Goal: Task Accomplishment & Management: Complete application form

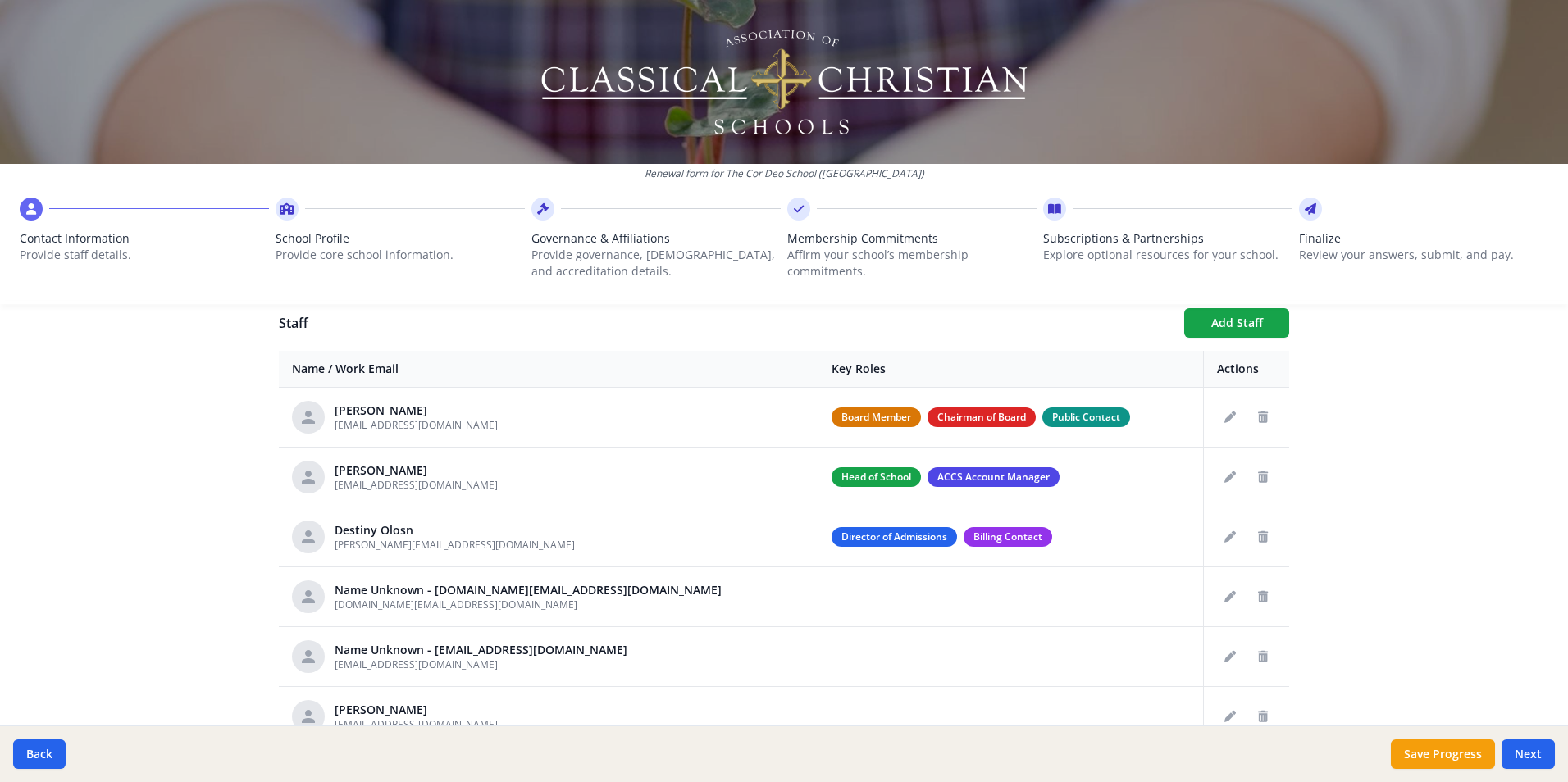
scroll to position [600, 0]
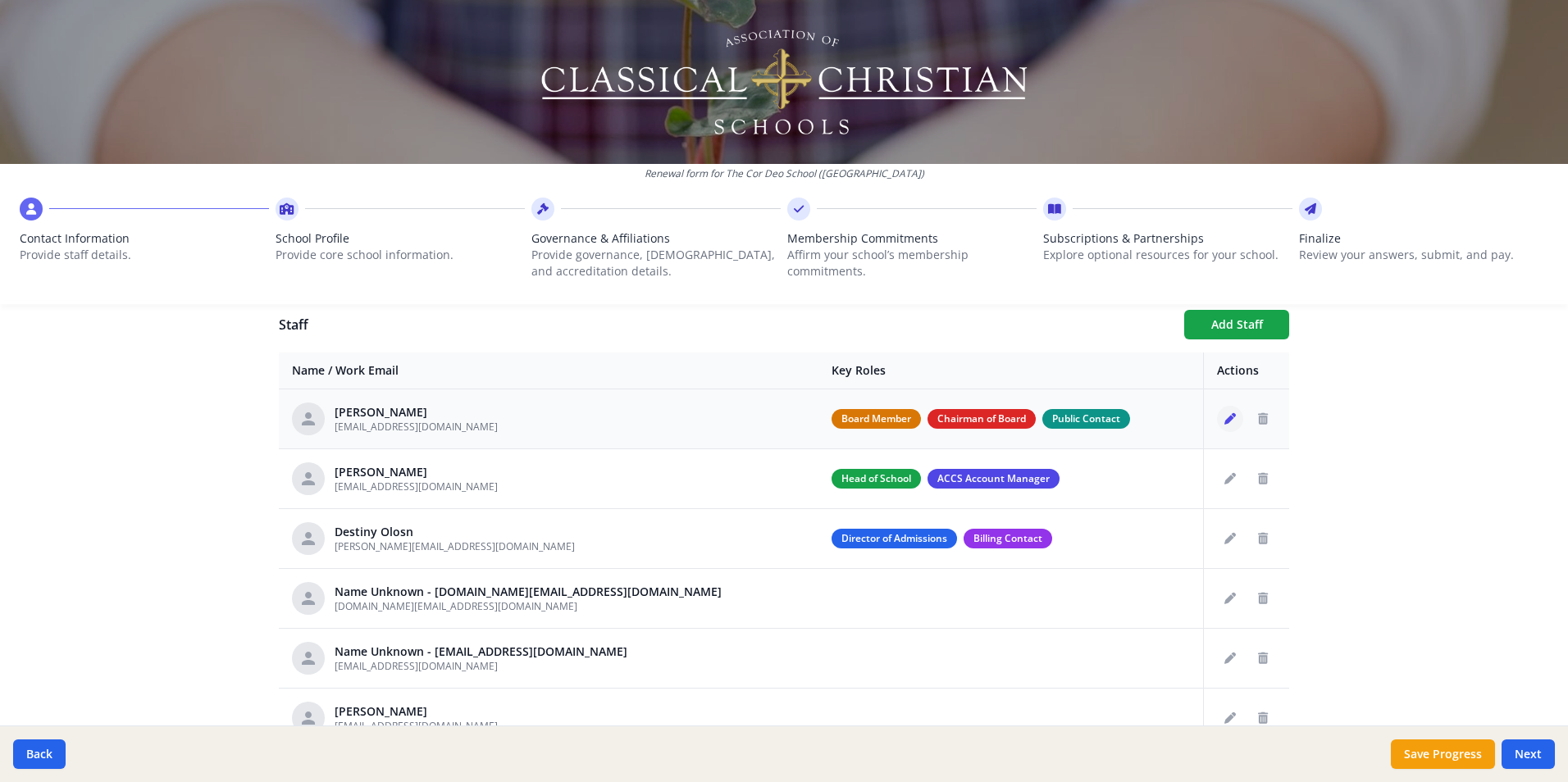
click at [1224, 424] on icon "Edit staff" at bounding box center [1230, 419] width 11 height 12
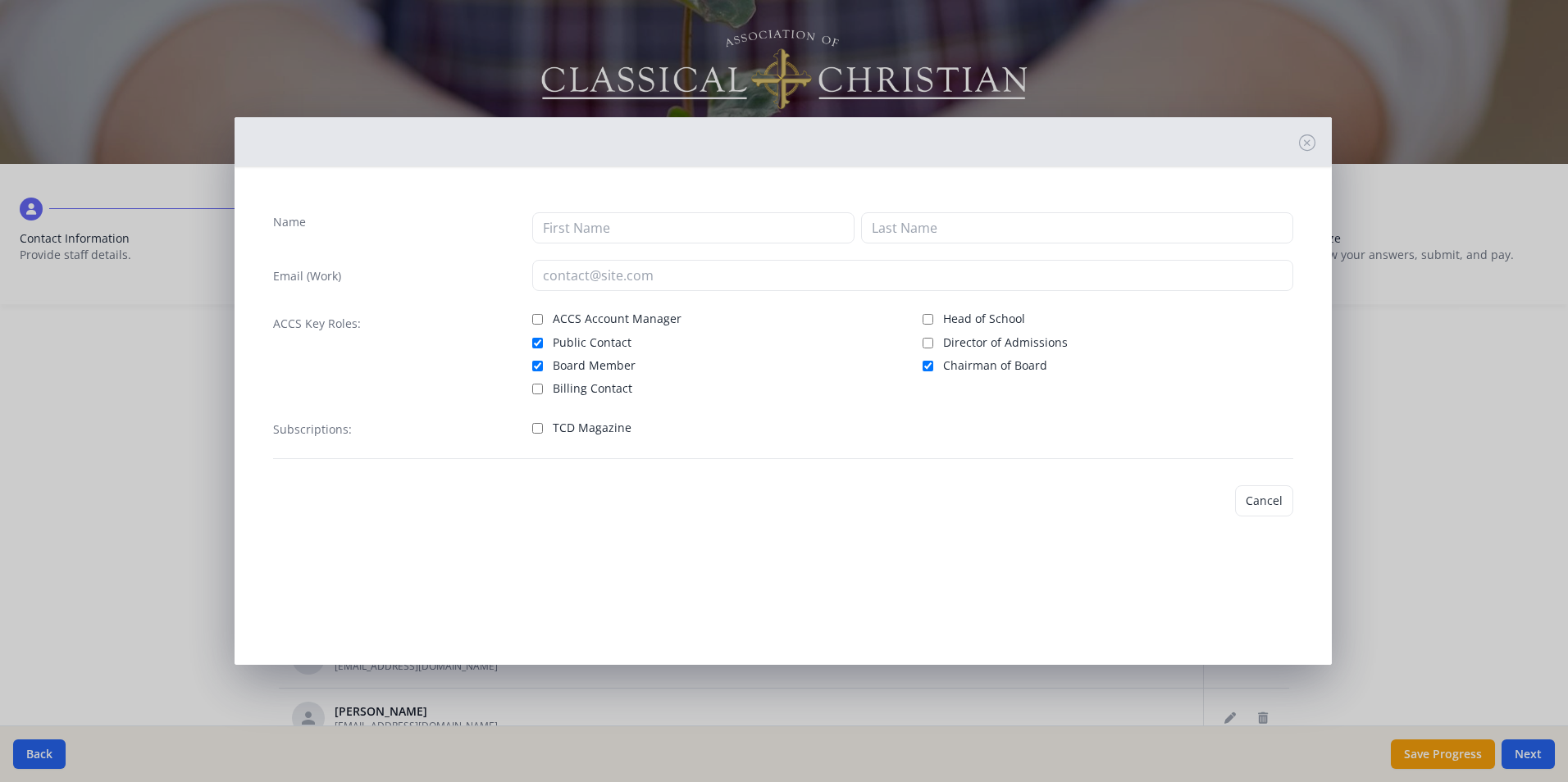
type input "Cailyn"
type input "[PERSON_NAME]"
type input "[EMAIL_ADDRESS][DOMAIN_NAME]"
checkbox input "true"
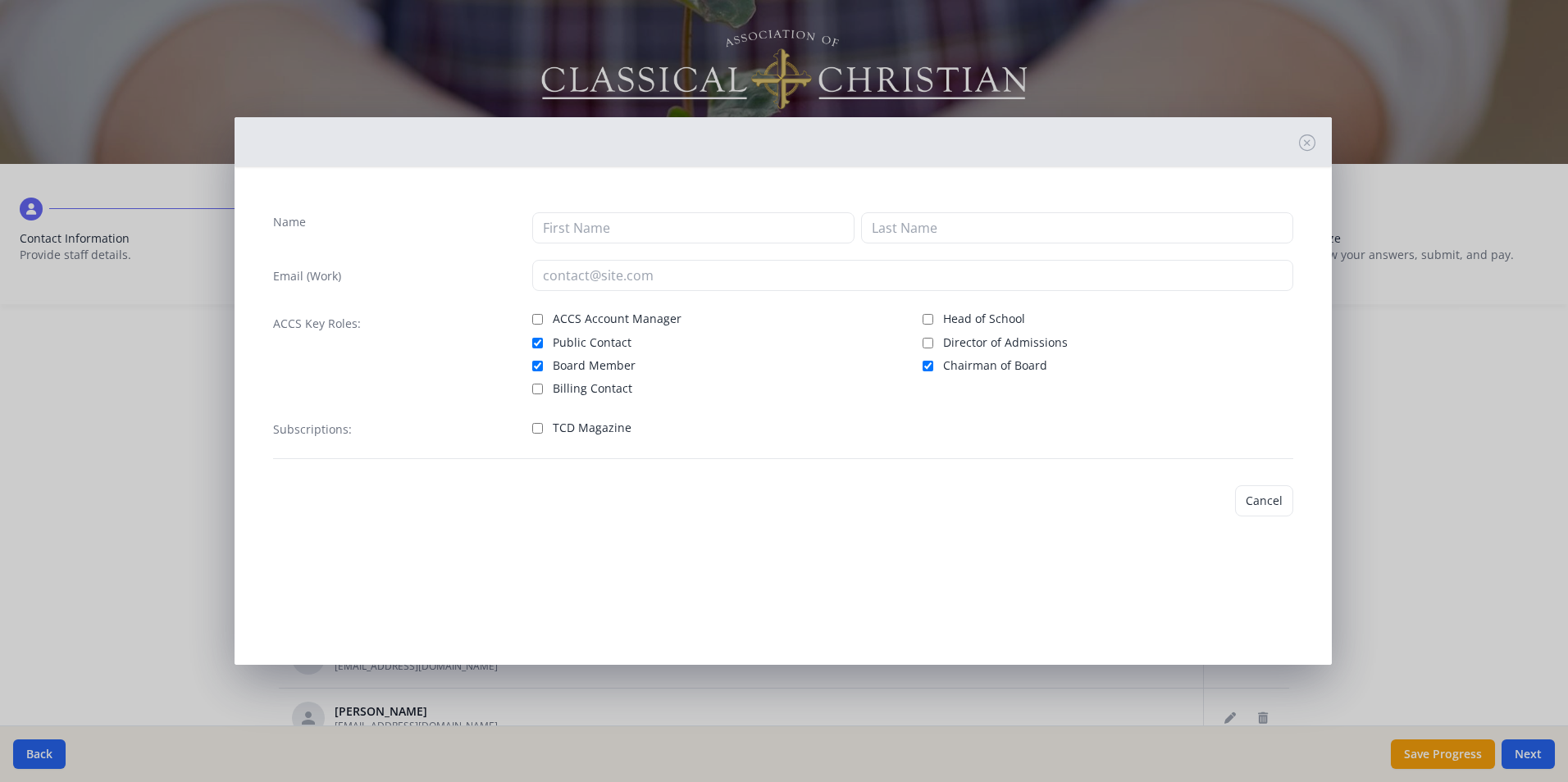
checkbox input "true"
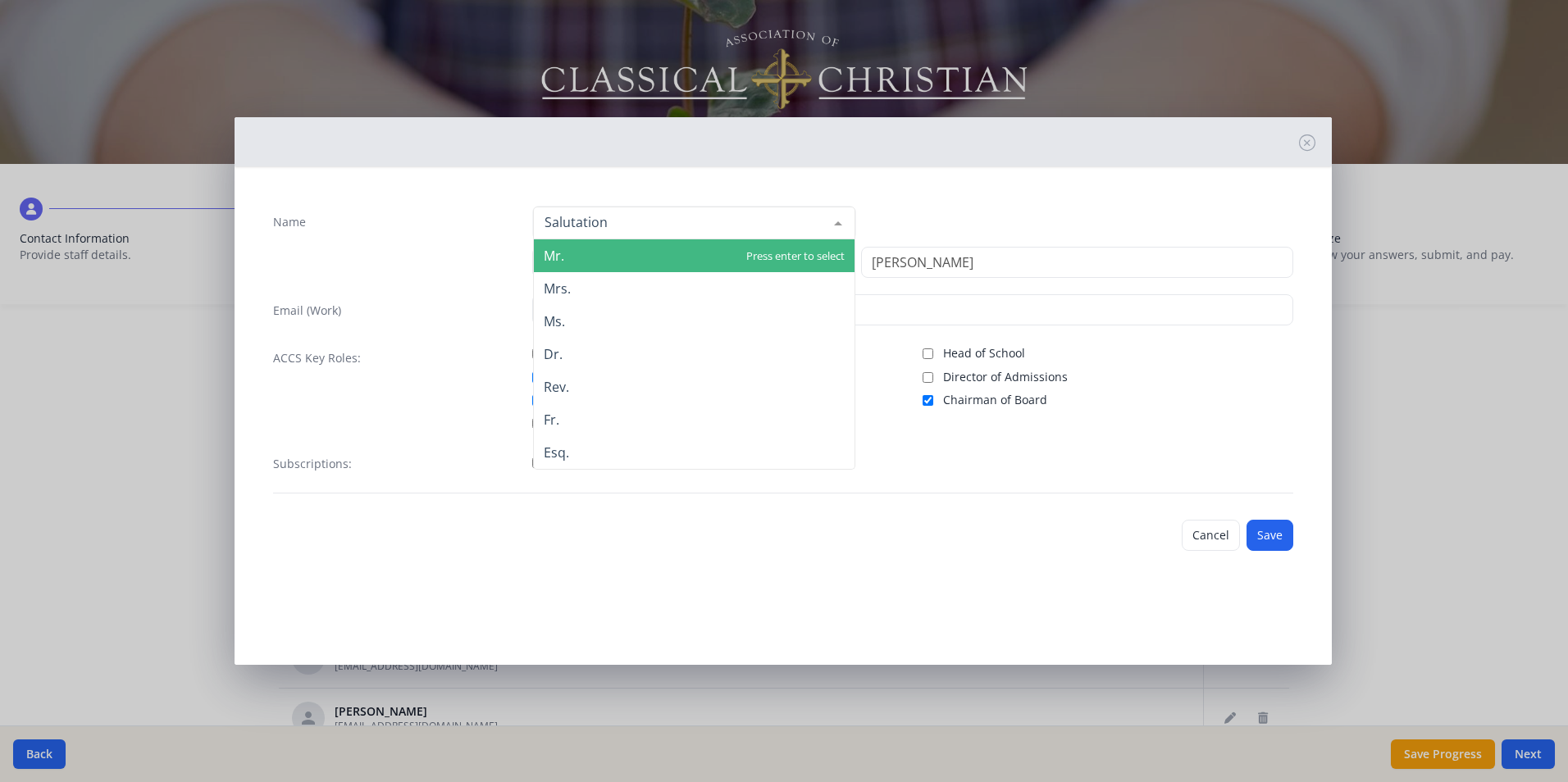
click at [663, 225] on div at bounding box center [694, 223] width 322 height 33
click at [665, 243] on span "Mr." at bounding box center [694, 256] width 320 height 33
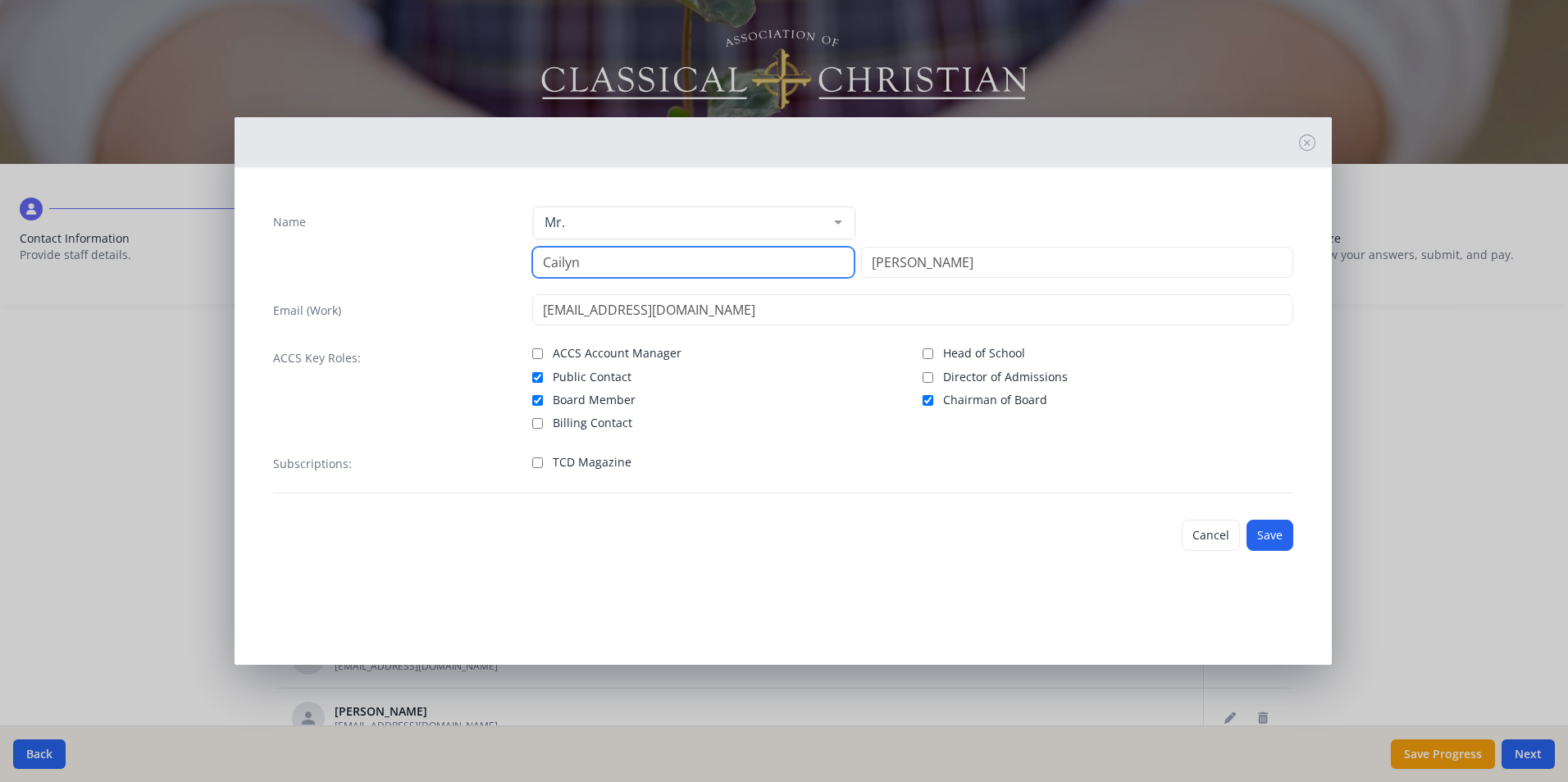
click at [655, 261] on input "Cailyn" at bounding box center [693, 262] width 322 height 31
type input "C"
type input "Mark"
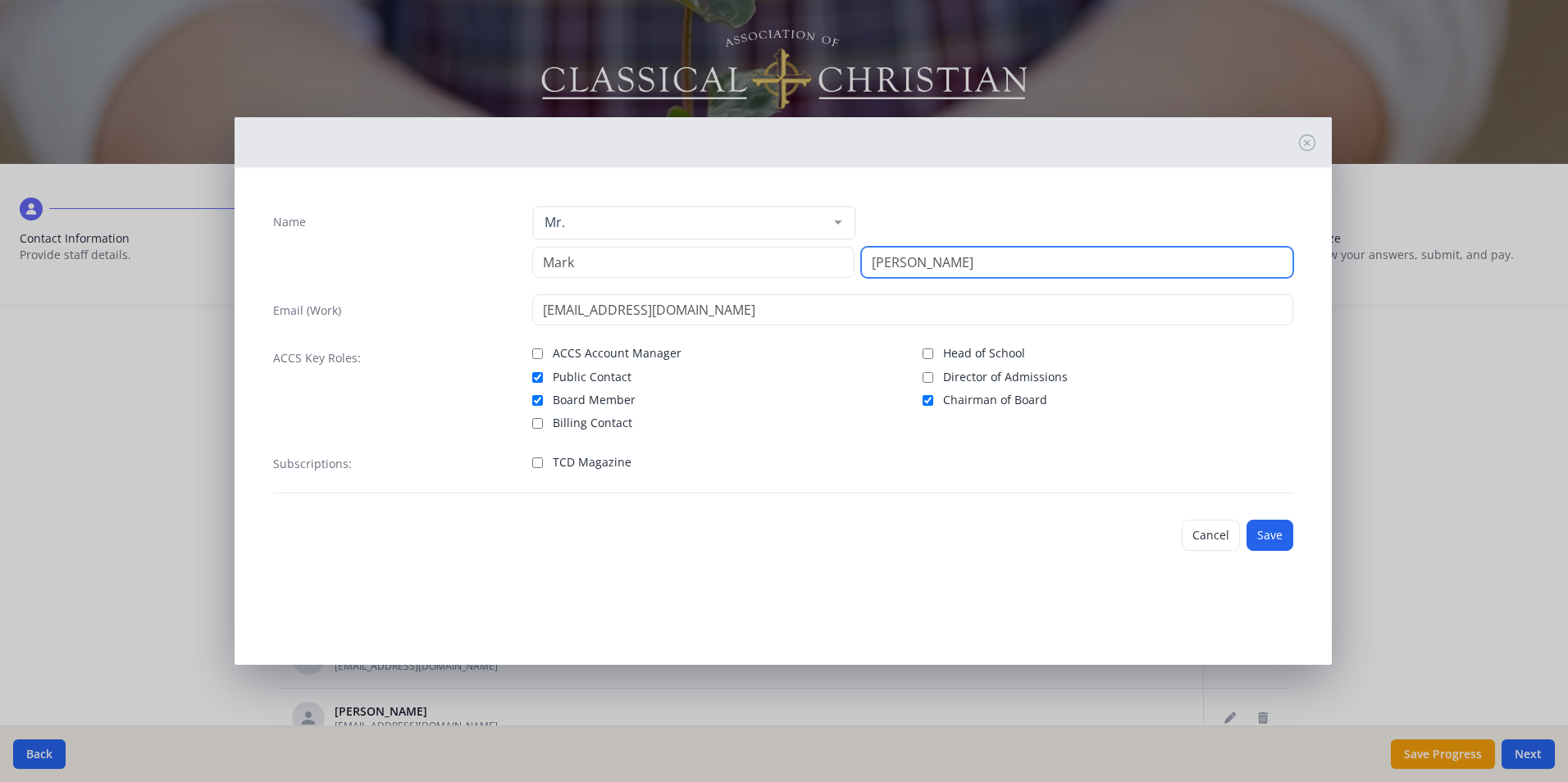
click at [908, 265] on input "[PERSON_NAME]" at bounding box center [1077, 262] width 432 height 31
type input "A"
type input "[PERSON_NAME]"
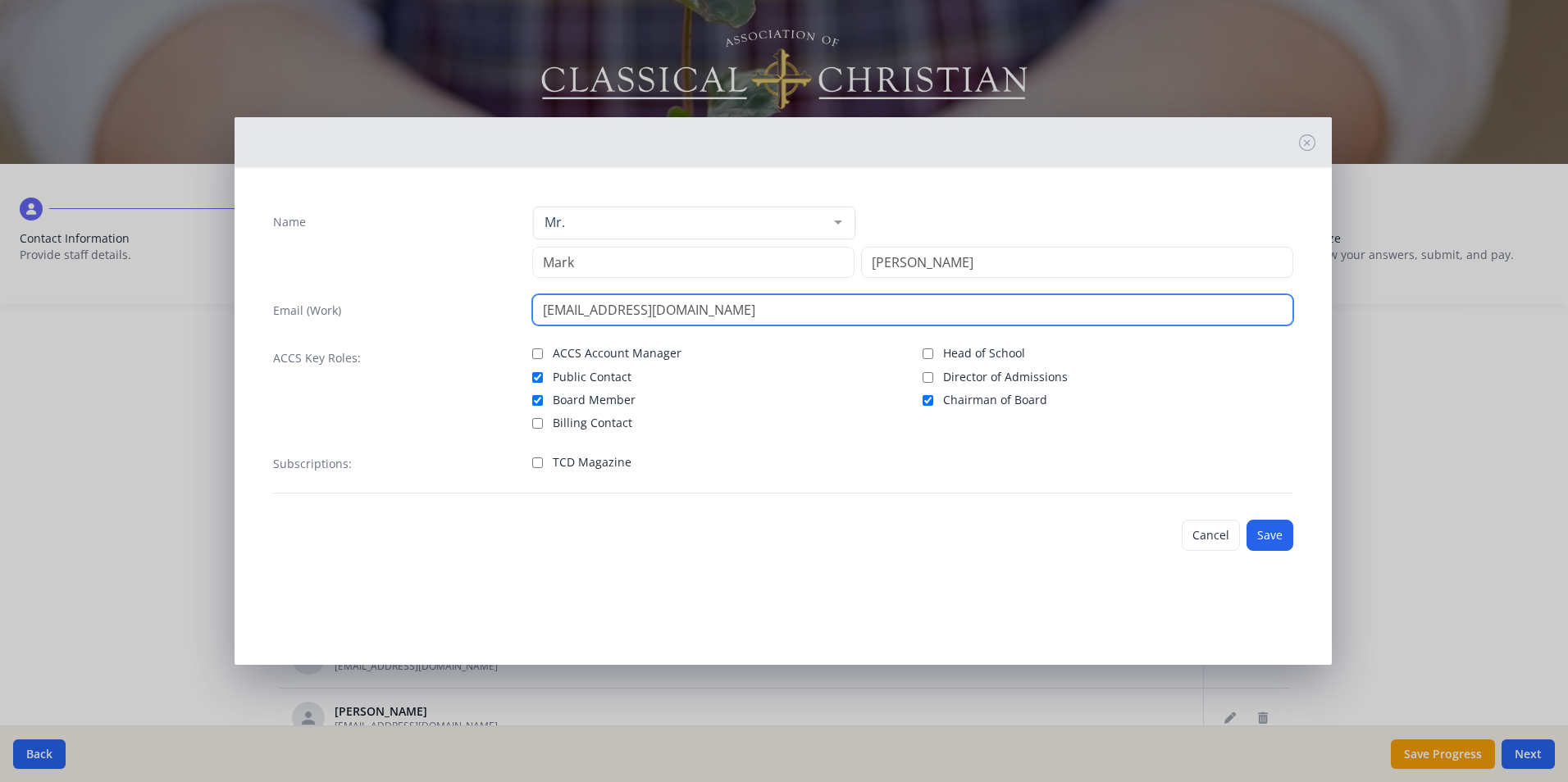
click at [653, 308] on input "[EMAIL_ADDRESS][DOMAIN_NAME]" at bounding box center [913, 310] width 761 height 31
drag, startPoint x: 611, startPoint y: 299, endPoint x: 517, endPoint y: 296, distance: 94.0
click at [517, 296] on div "Email (Work) [EMAIL_ADDRESS][DOMAIN_NAME]" at bounding box center [783, 310] width 1020 height 31
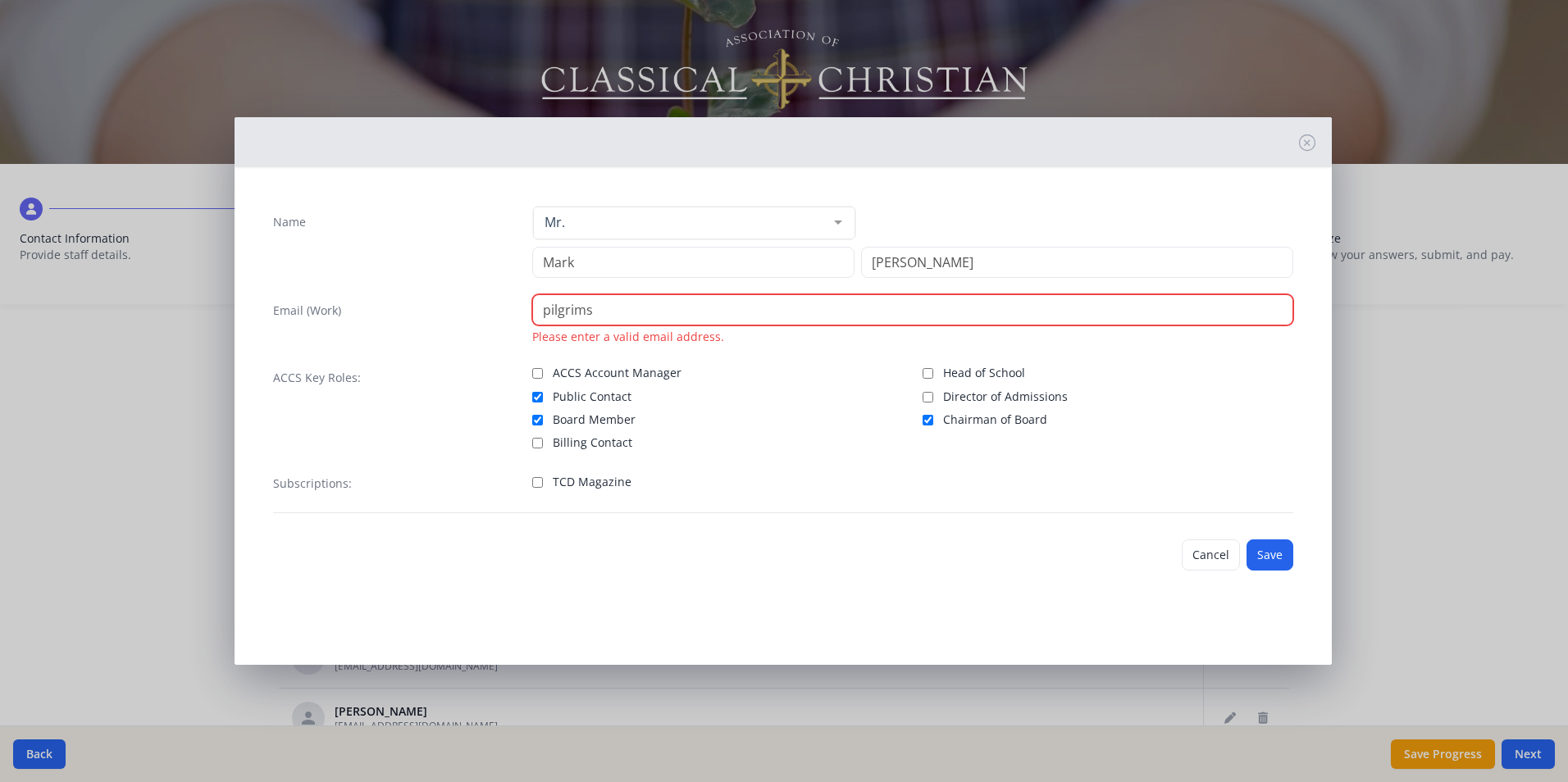
click at [765, 313] on input "pilgrims" at bounding box center [913, 310] width 761 height 31
type input "[EMAIL_ADDRESS][DOMAIN_NAME]"
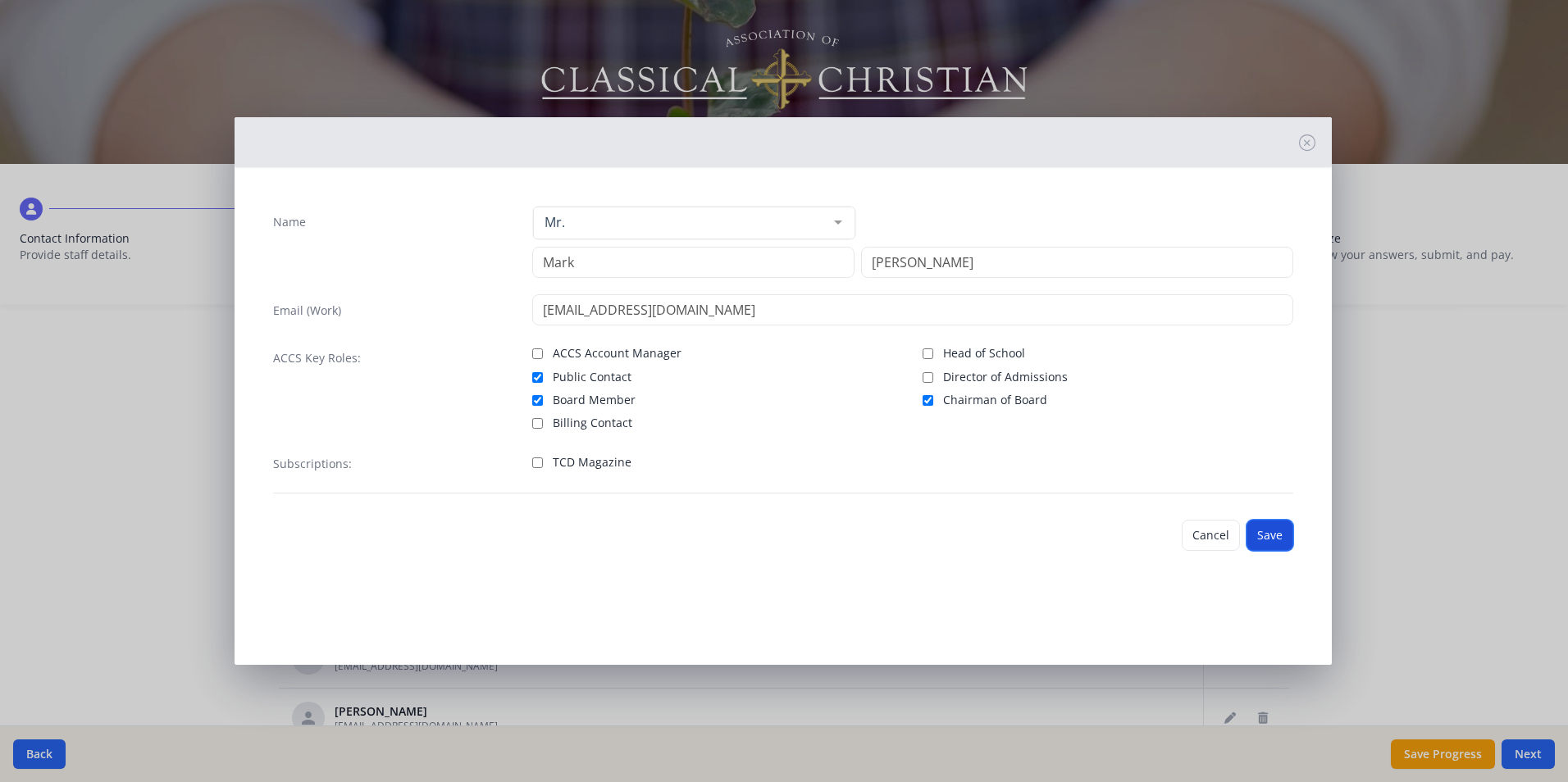
click at [1281, 534] on button "Save" at bounding box center [1269, 536] width 47 height 31
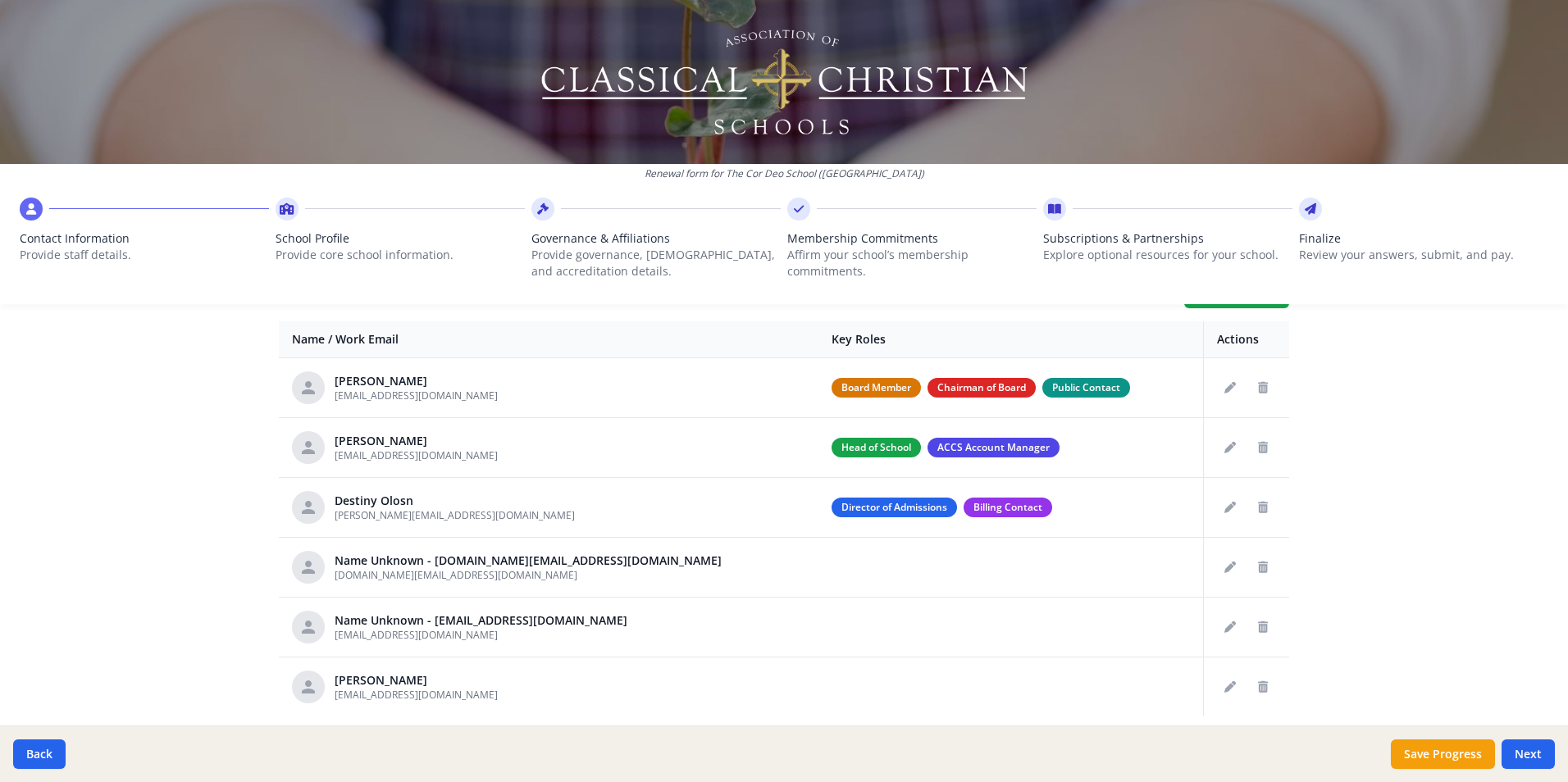
scroll to position [629, 0]
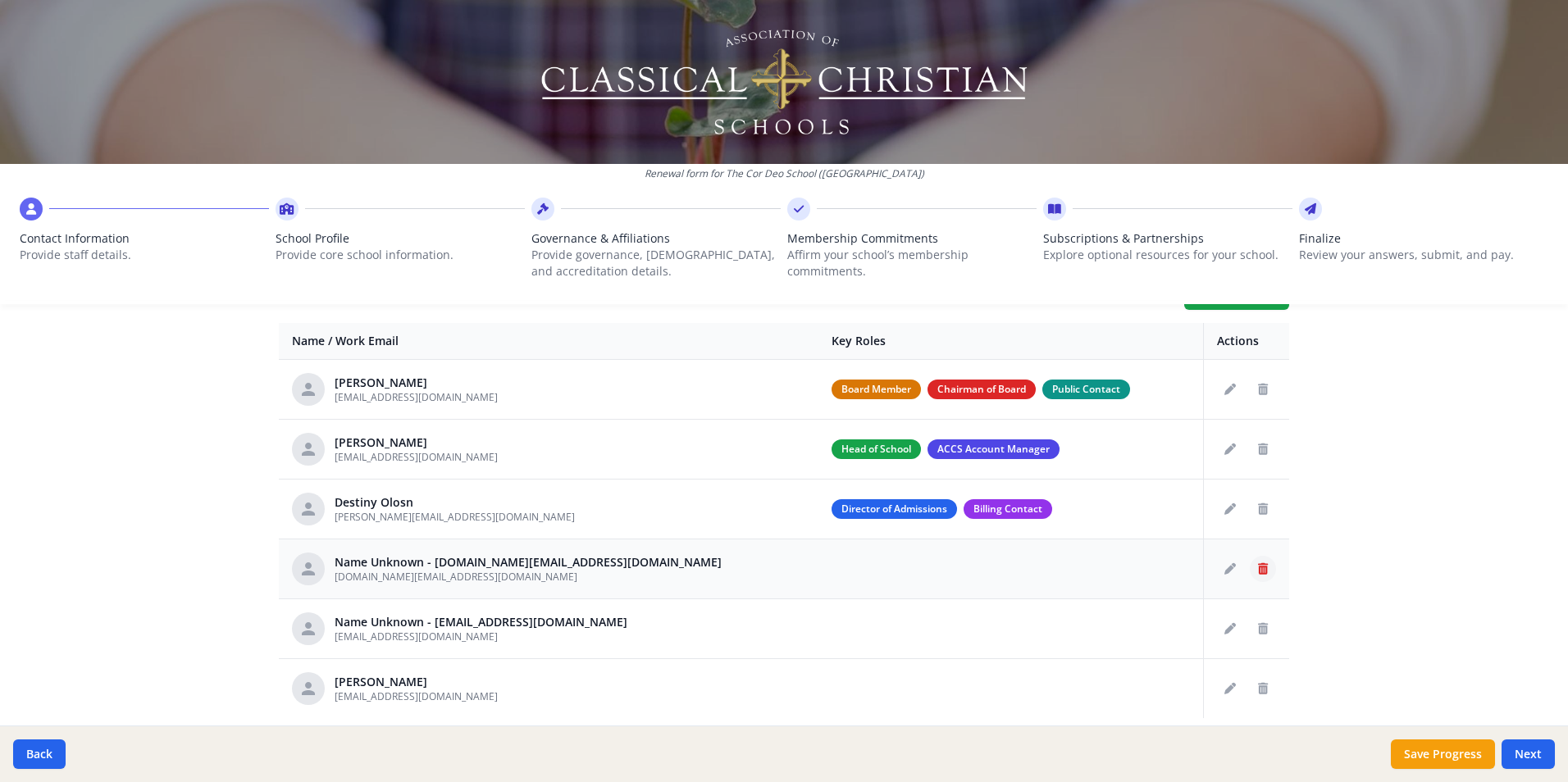
click at [1260, 572] on icon "Delete staff" at bounding box center [1262, 569] width 10 height 12
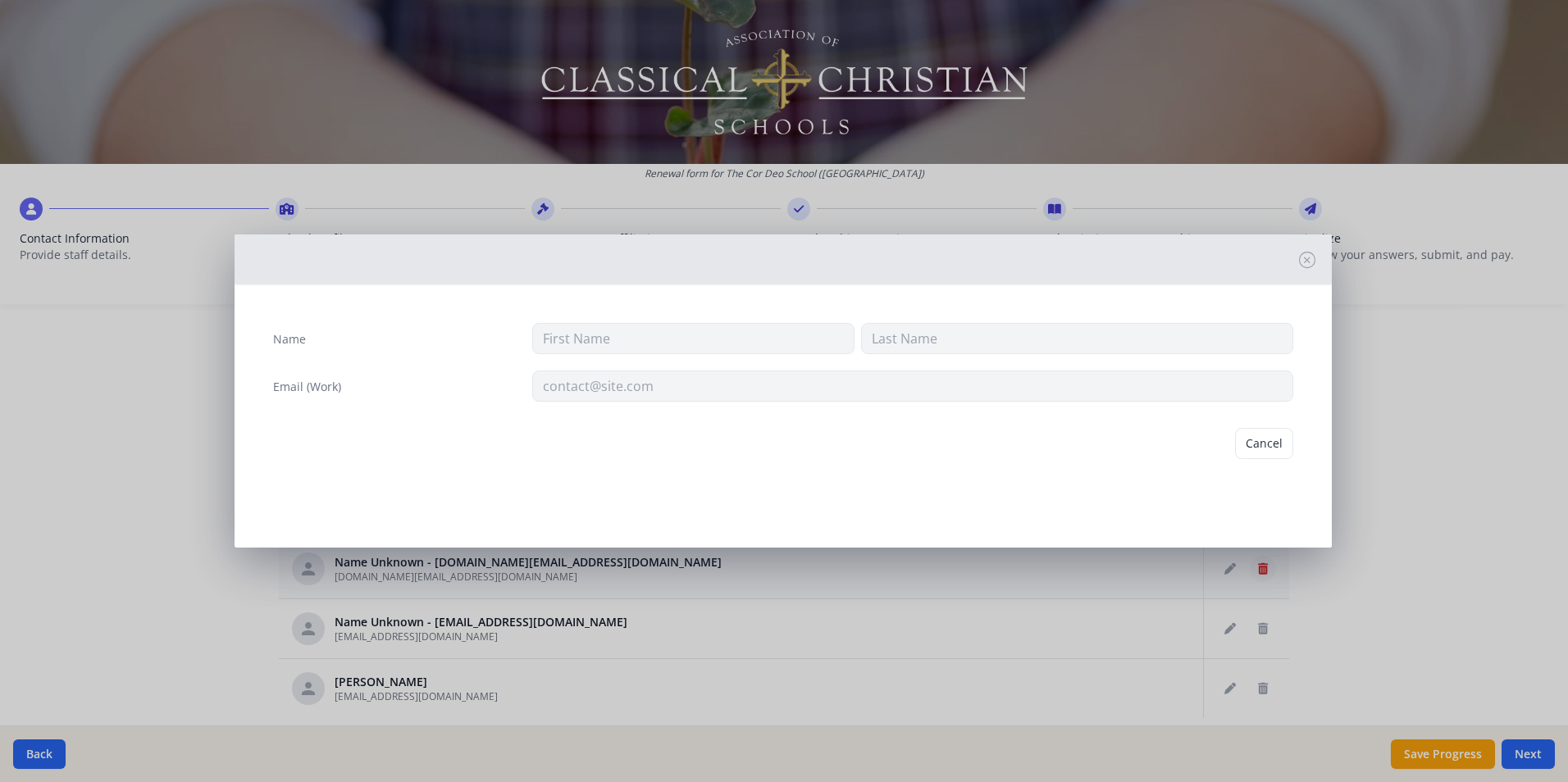
type input "[DOMAIN_NAME][EMAIL_ADDRESS][DOMAIN_NAME]"
click at [1278, 440] on button "Delete" at bounding box center [1264, 444] width 57 height 31
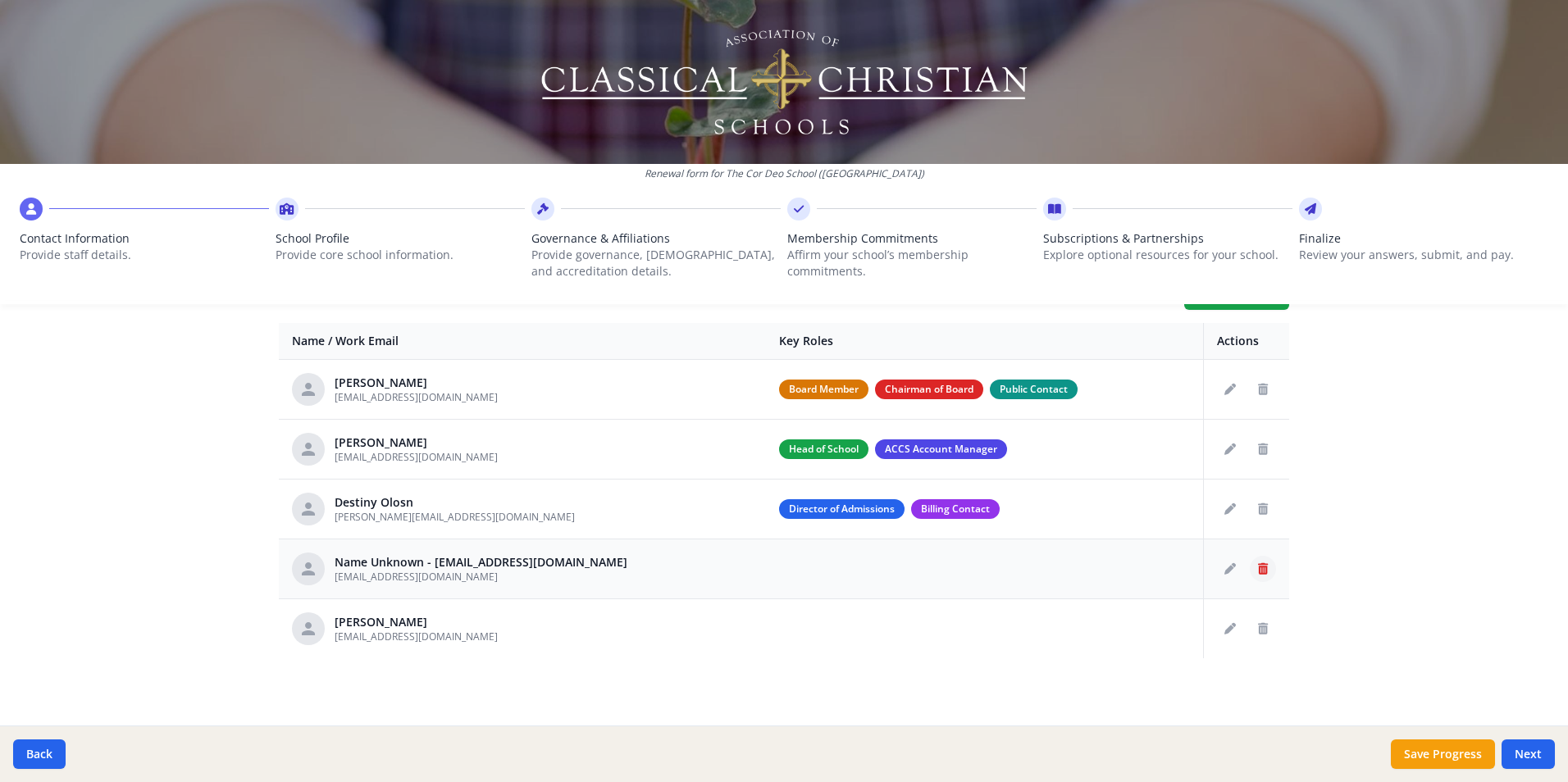
click at [1260, 567] on icon "Delete staff" at bounding box center [1262, 569] width 10 height 12
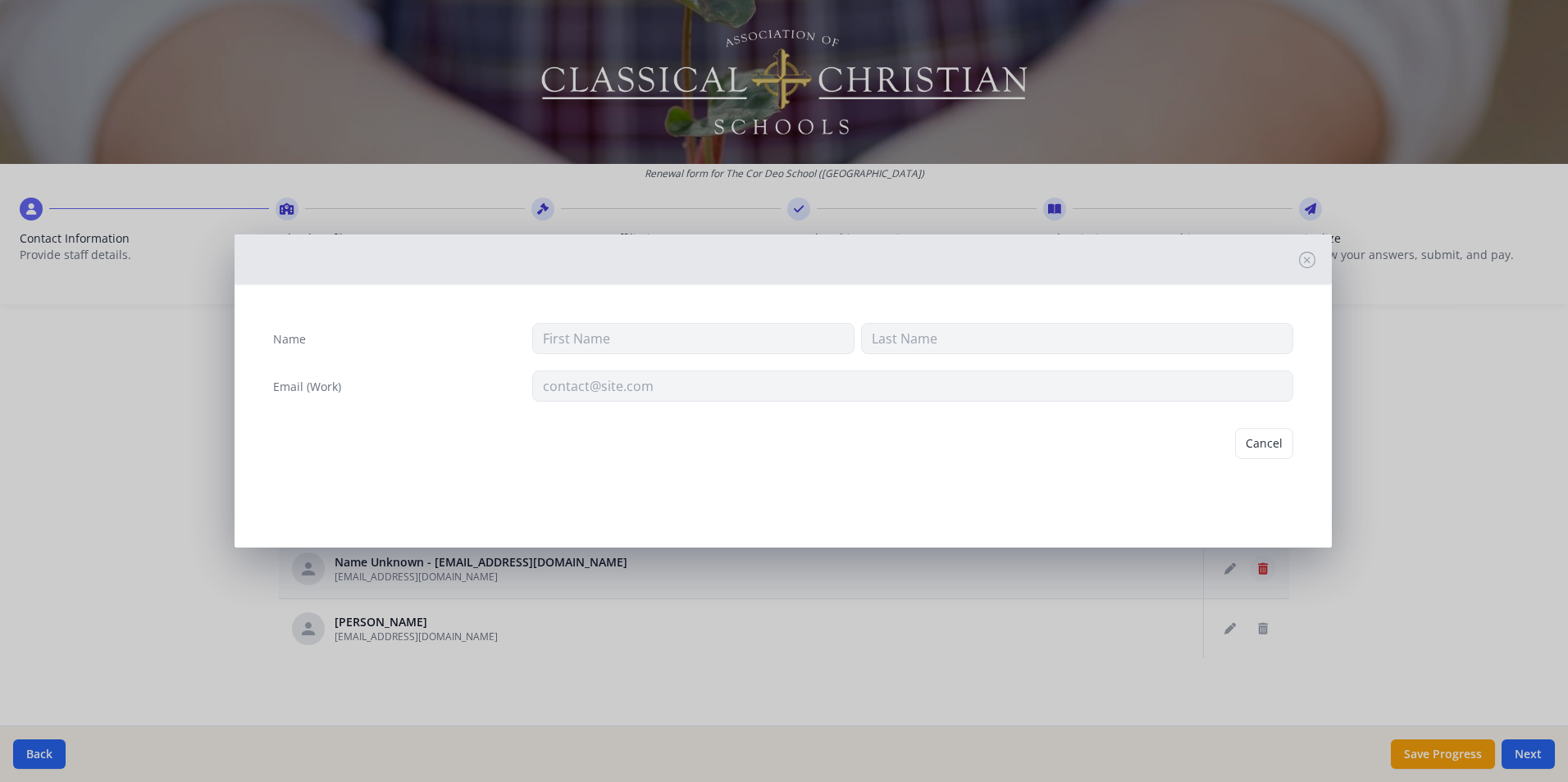
type input "[EMAIL_ADDRESS][DOMAIN_NAME]"
click at [1277, 435] on button "Delete" at bounding box center [1264, 444] width 57 height 31
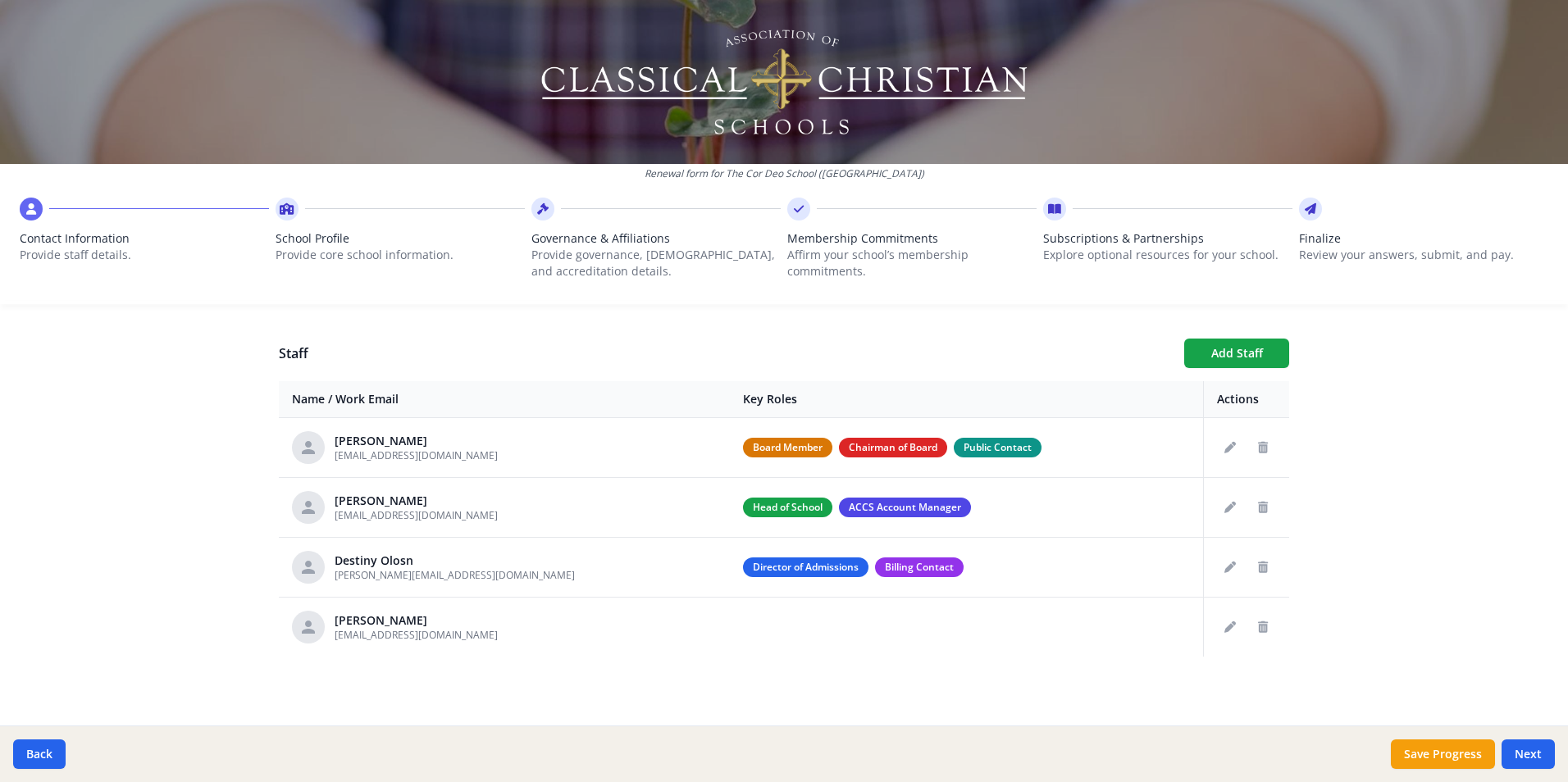
scroll to position [571, 0]
click at [1519, 764] on button "Next" at bounding box center [1528, 754] width 53 height 30
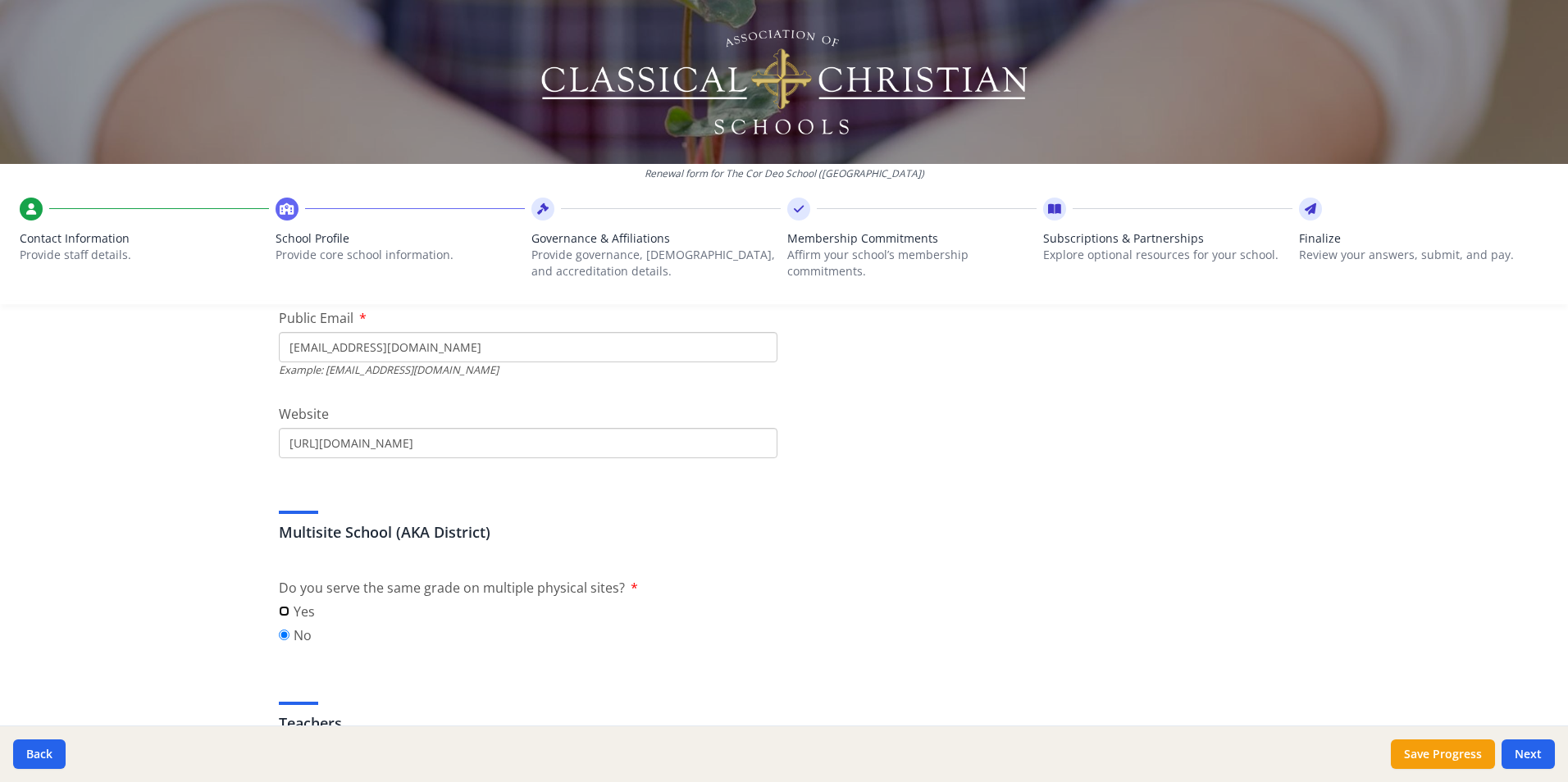
click at [278, 609] on input "Yes" at bounding box center [283, 611] width 11 height 11
radio input "true"
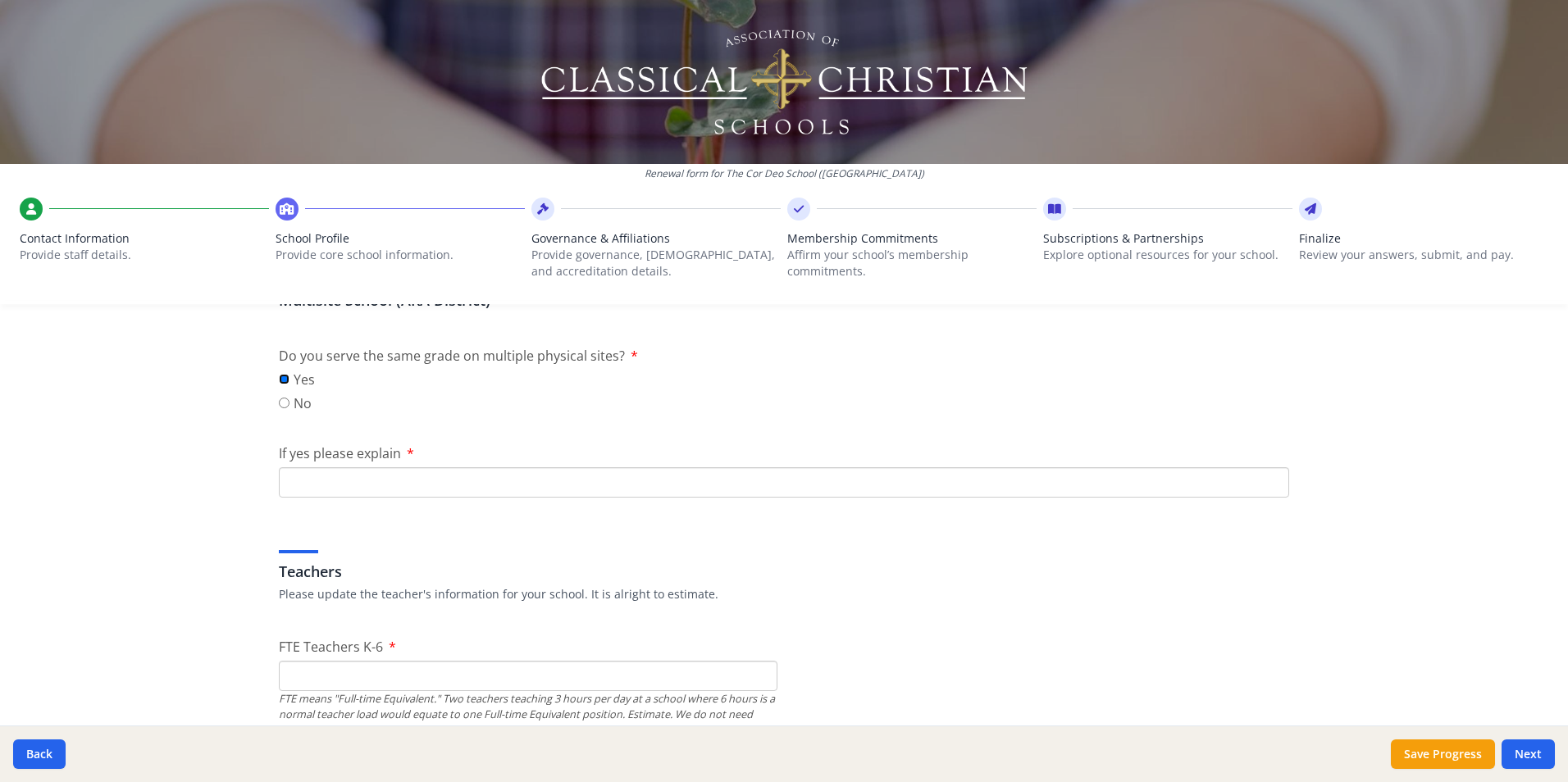
scroll to position [789, 0]
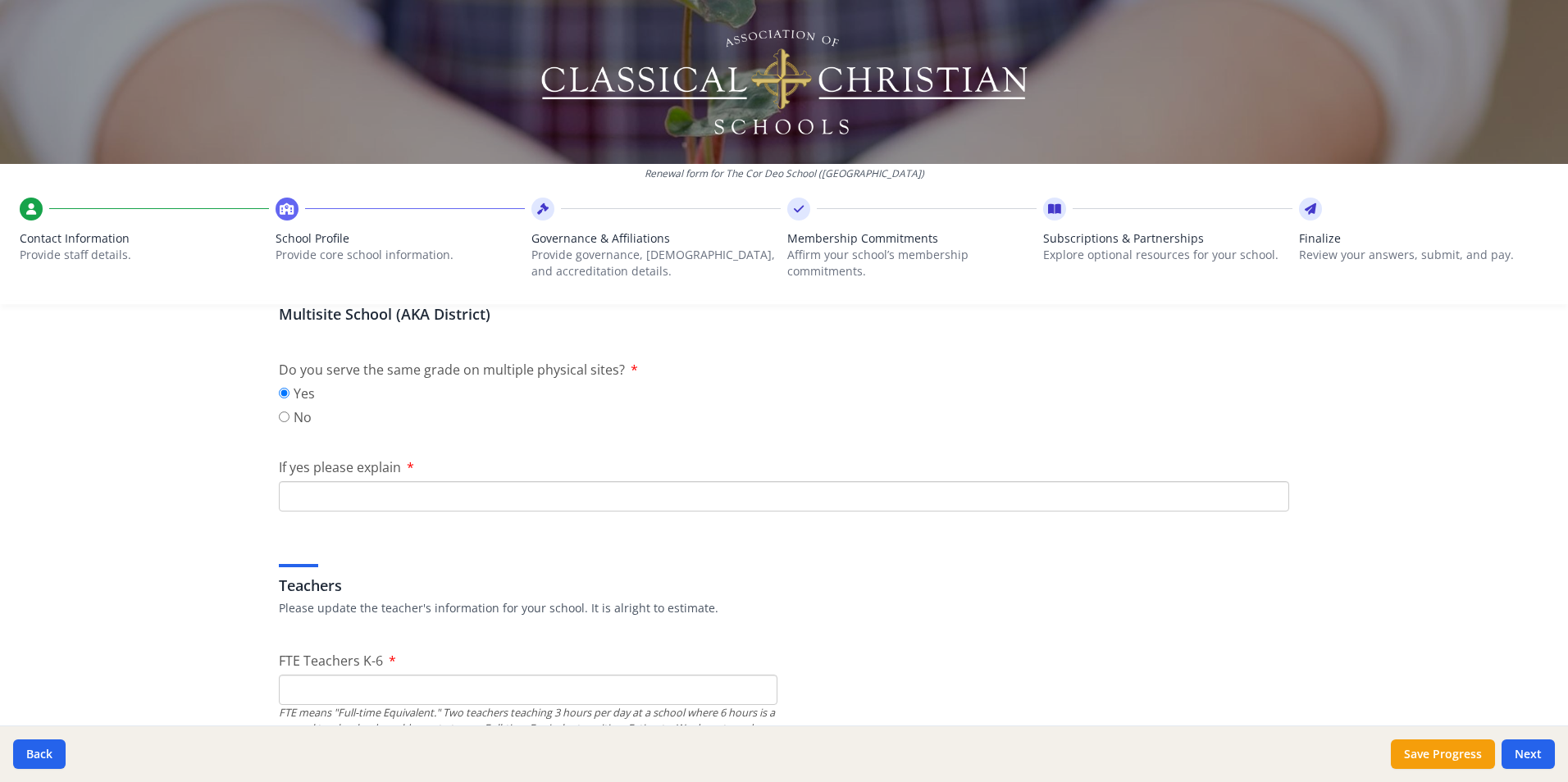
click at [881, 492] on input "If yes please explain" at bounding box center [784, 496] width 1010 height 30
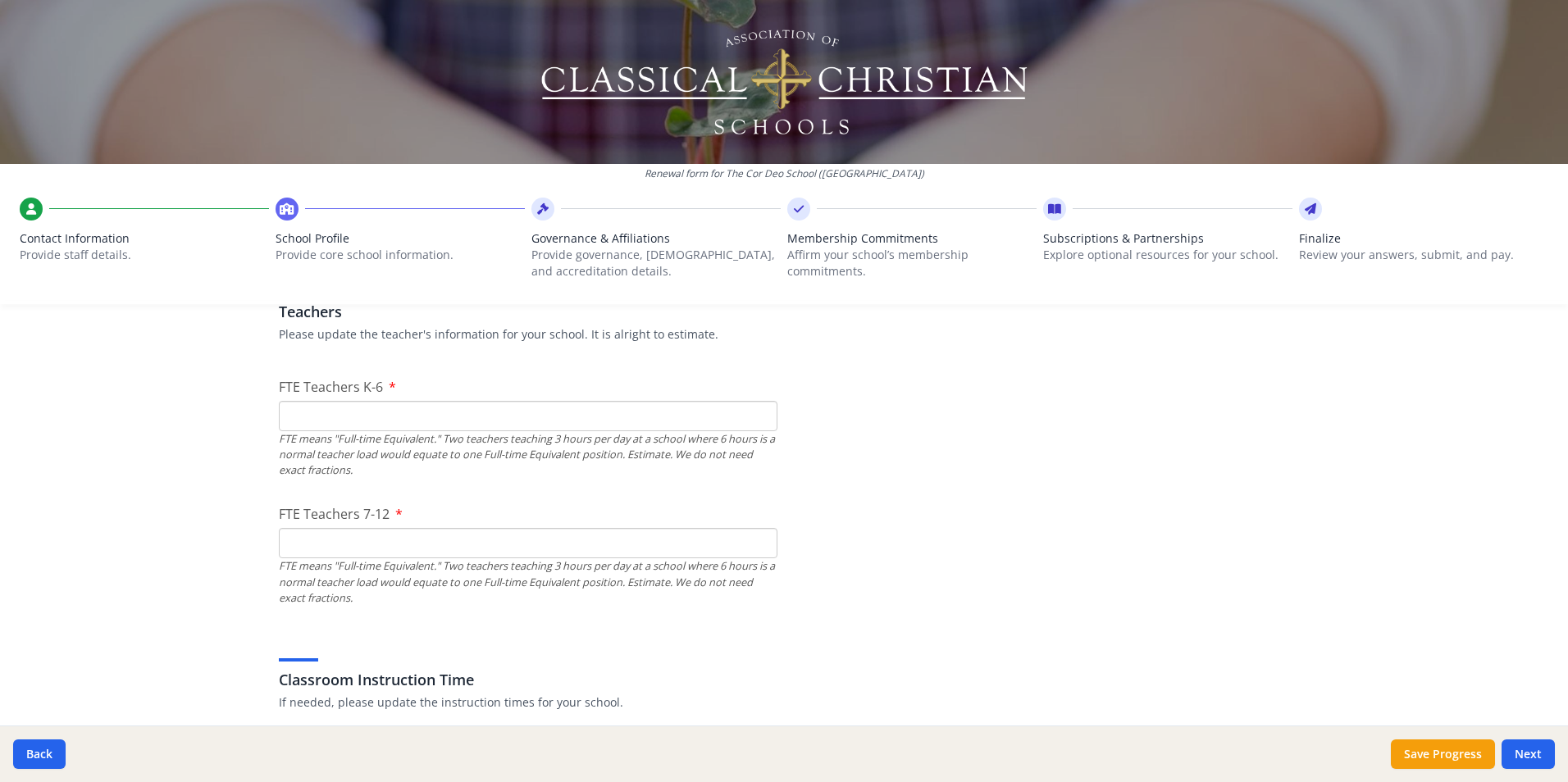
scroll to position [1076, 0]
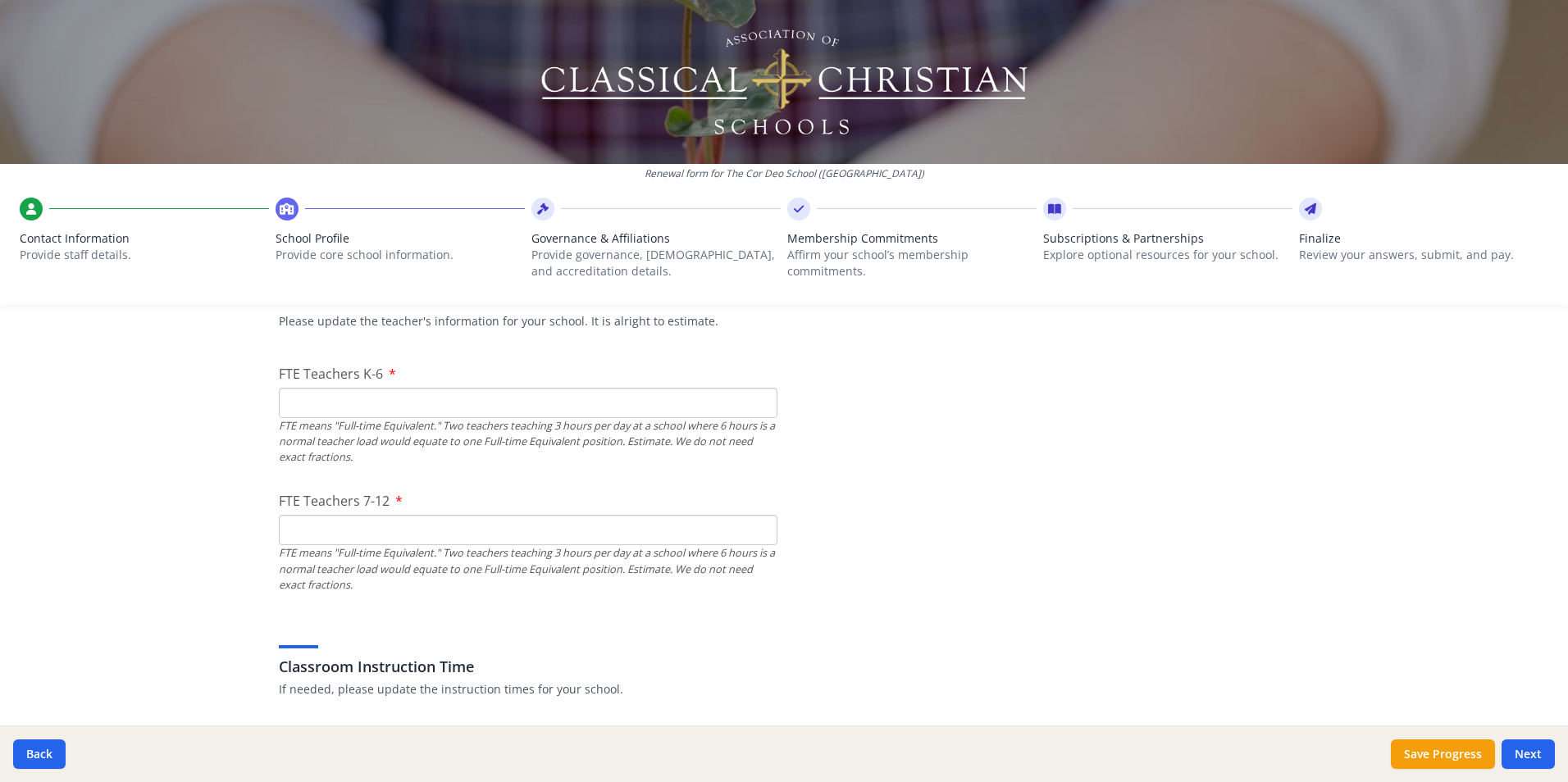
type input "We serve k-4 on one campus and 5-8 on another this will change next year we wil…"
click at [516, 408] on input "FTE Teachers K-6" at bounding box center [527, 402] width 499 height 30
type input "6"
click at [479, 523] on input "FTE Teachers 7-12" at bounding box center [527, 530] width 499 height 30
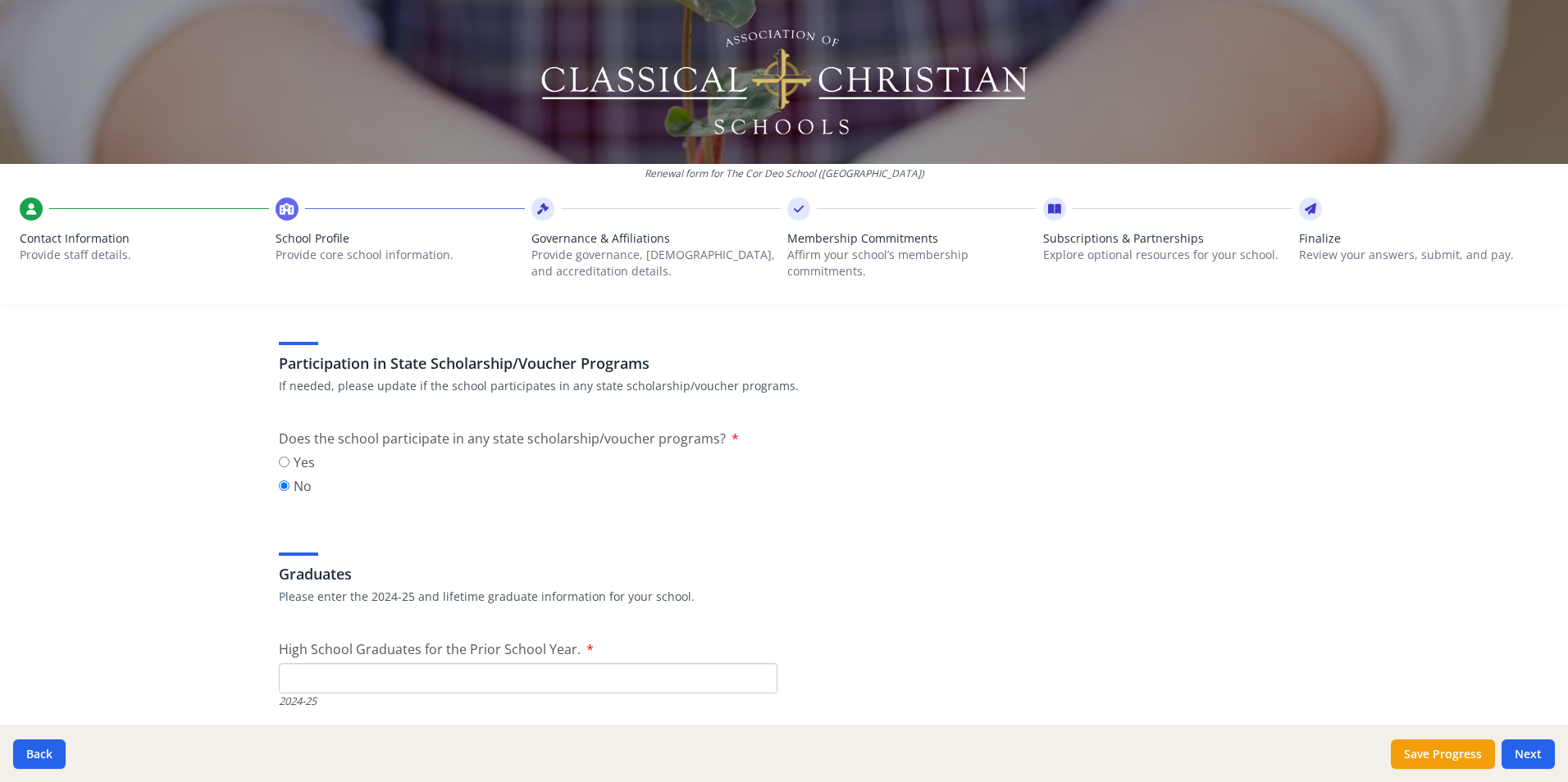
scroll to position [2141, 0]
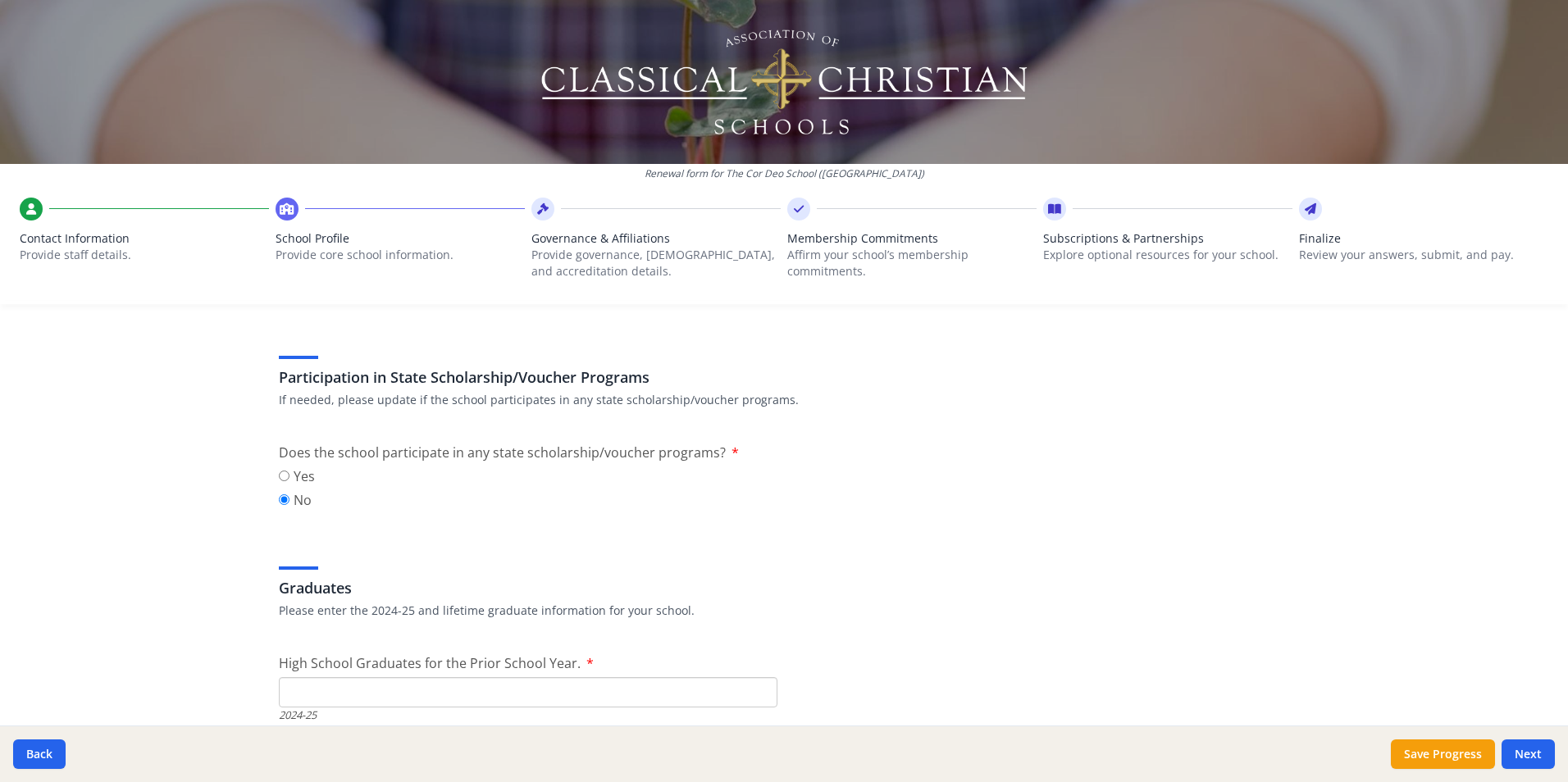
type input "1"
click at [283, 478] on input "Yes" at bounding box center [283, 476] width 11 height 11
radio input "true"
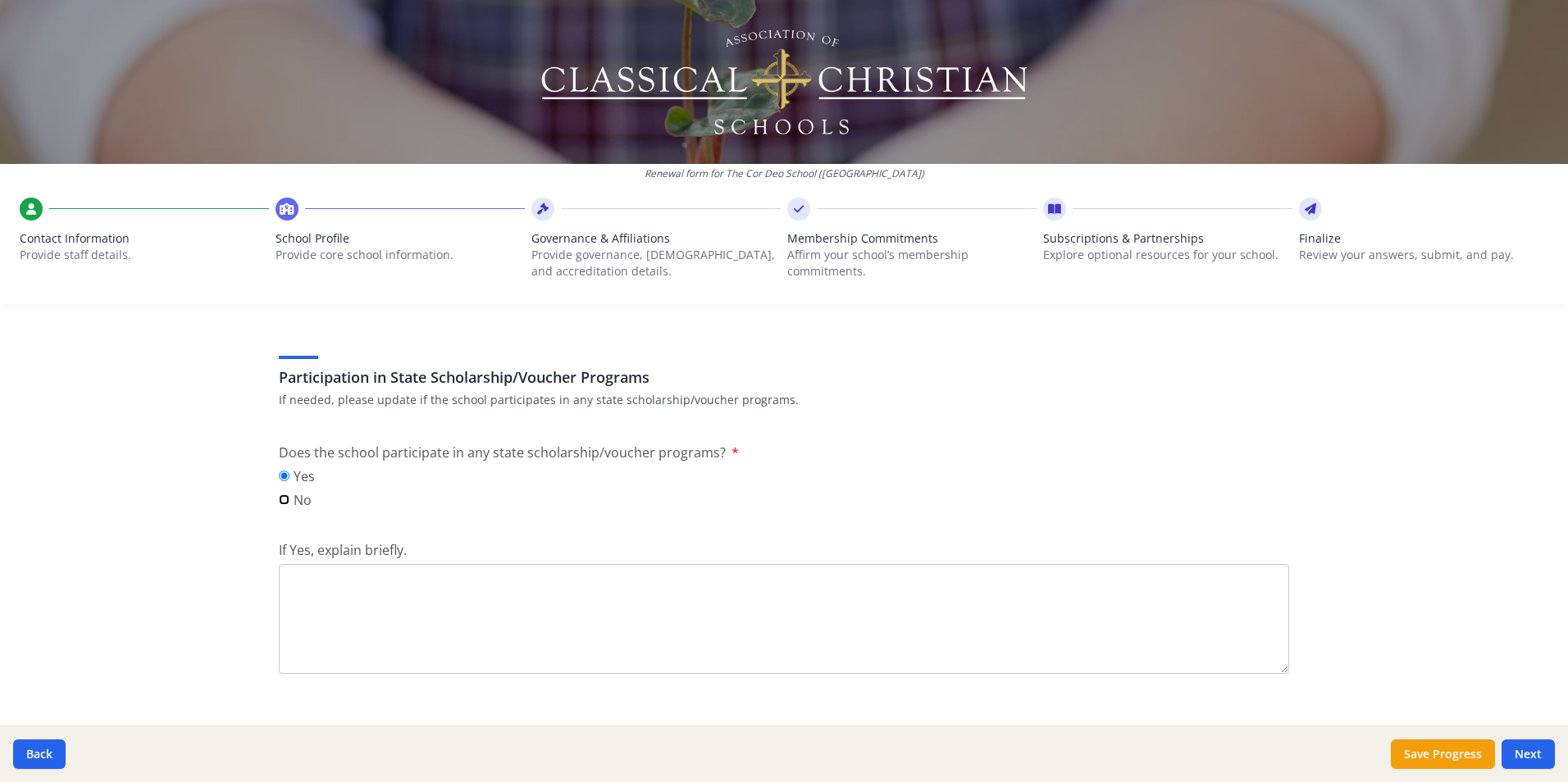
click at [281, 499] on input "No" at bounding box center [283, 499] width 11 height 11
radio input "true"
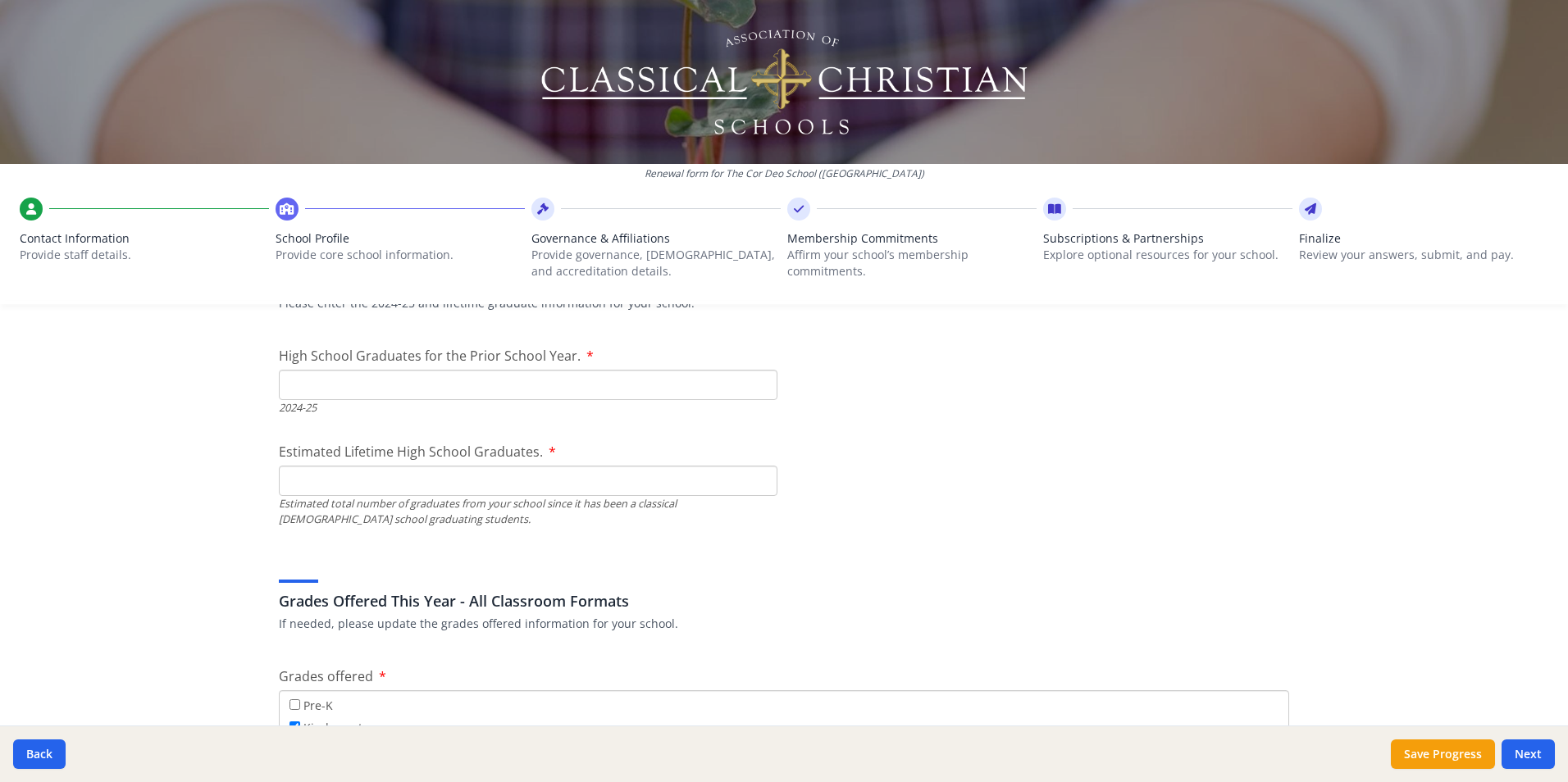
scroll to position [2442, 0]
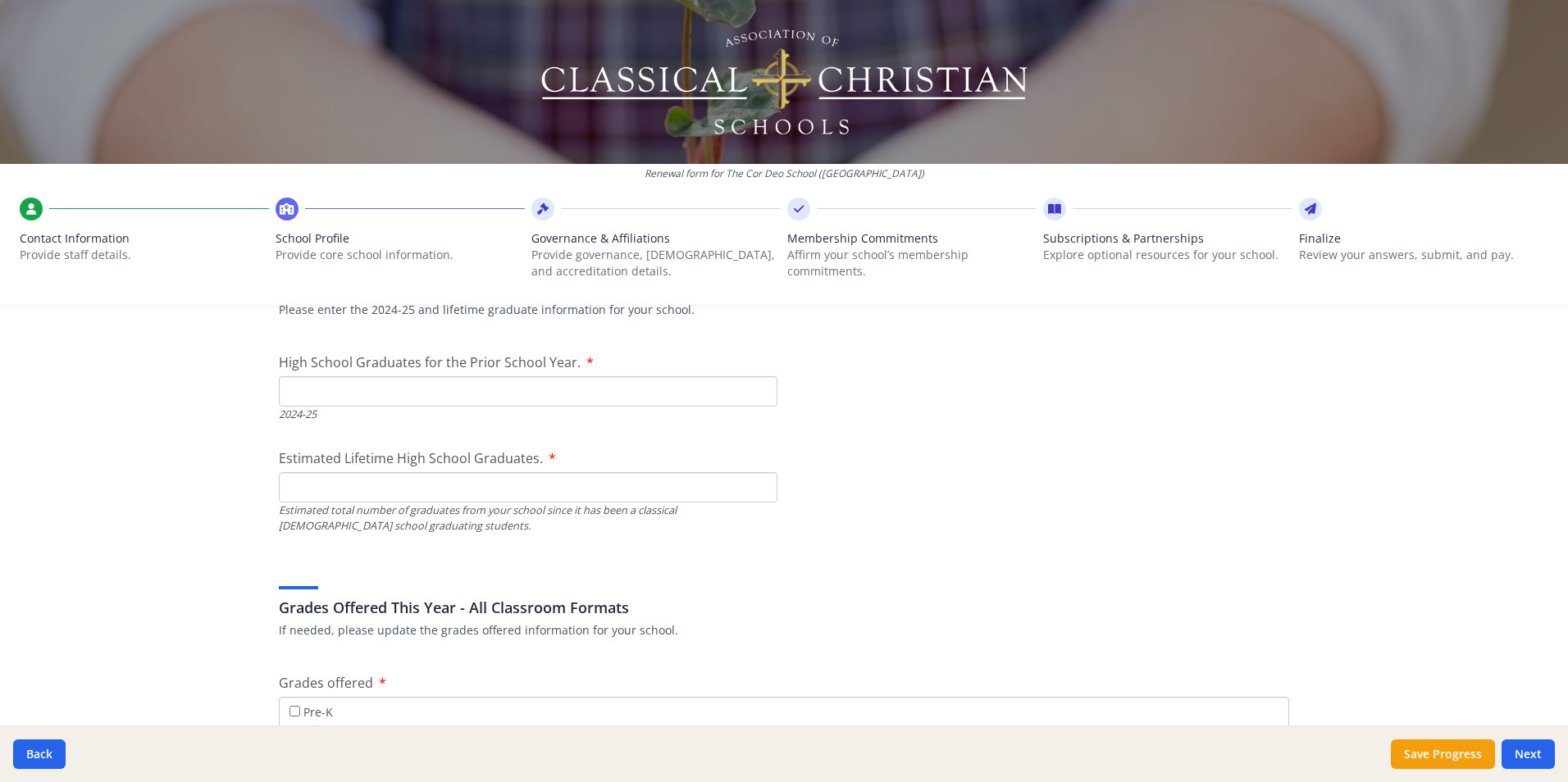
click at [597, 398] on input "High School Graduates for the Prior School Year." at bounding box center [527, 391] width 499 height 30
type input "0"
click at [581, 488] on input "Estimated Lifetime High School Graduates." at bounding box center [527, 487] width 499 height 30
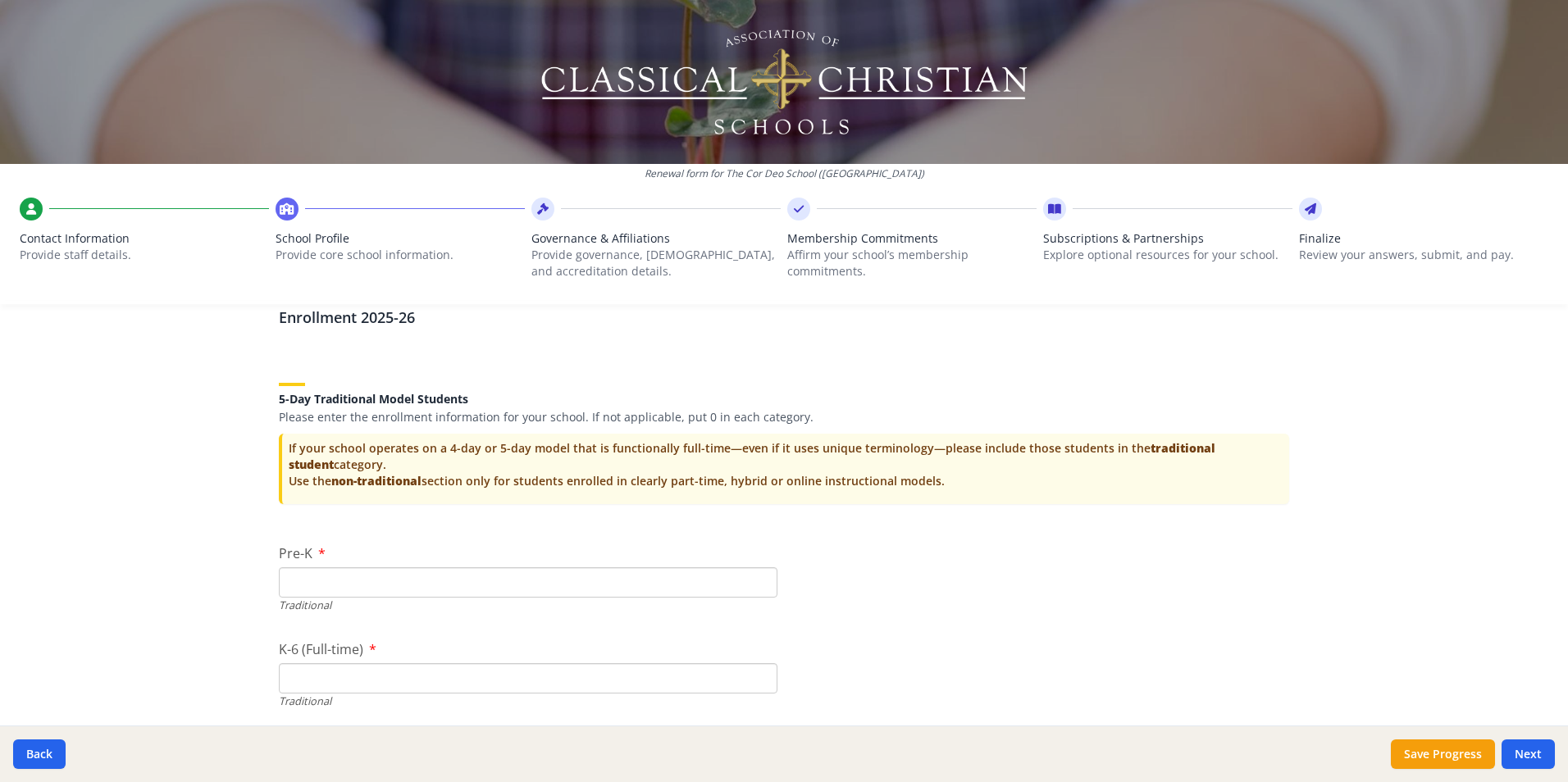
scroll to position [3302, 0]
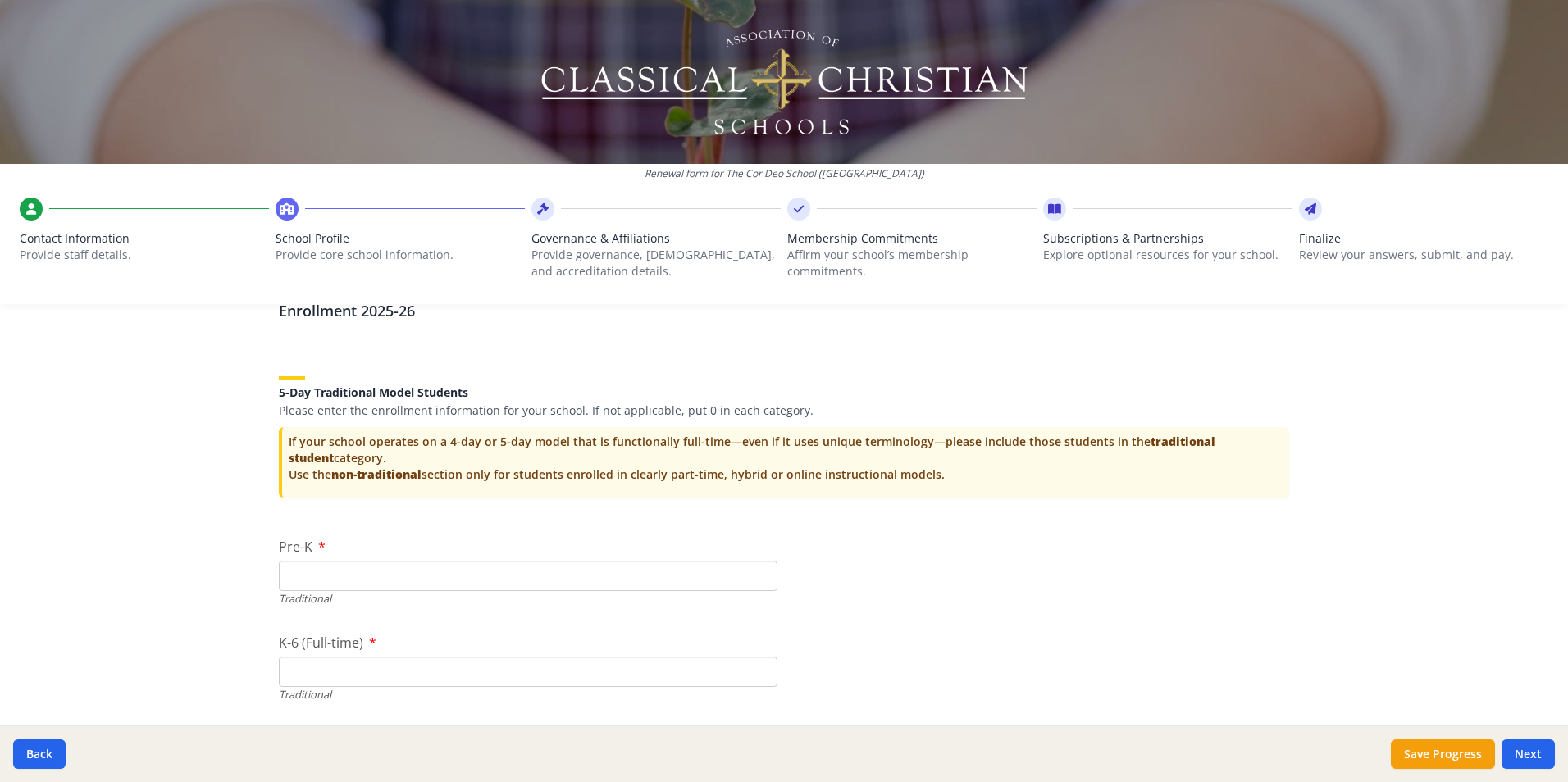
type input "0"
click at [675, 582] on input "Pre-K" at bounding box center [527, 576] width 499 height 30
type input "0"
click at [590, 678] on input "K-6 (Full-time)" at bounding box center [527, 672] width 499 height 30
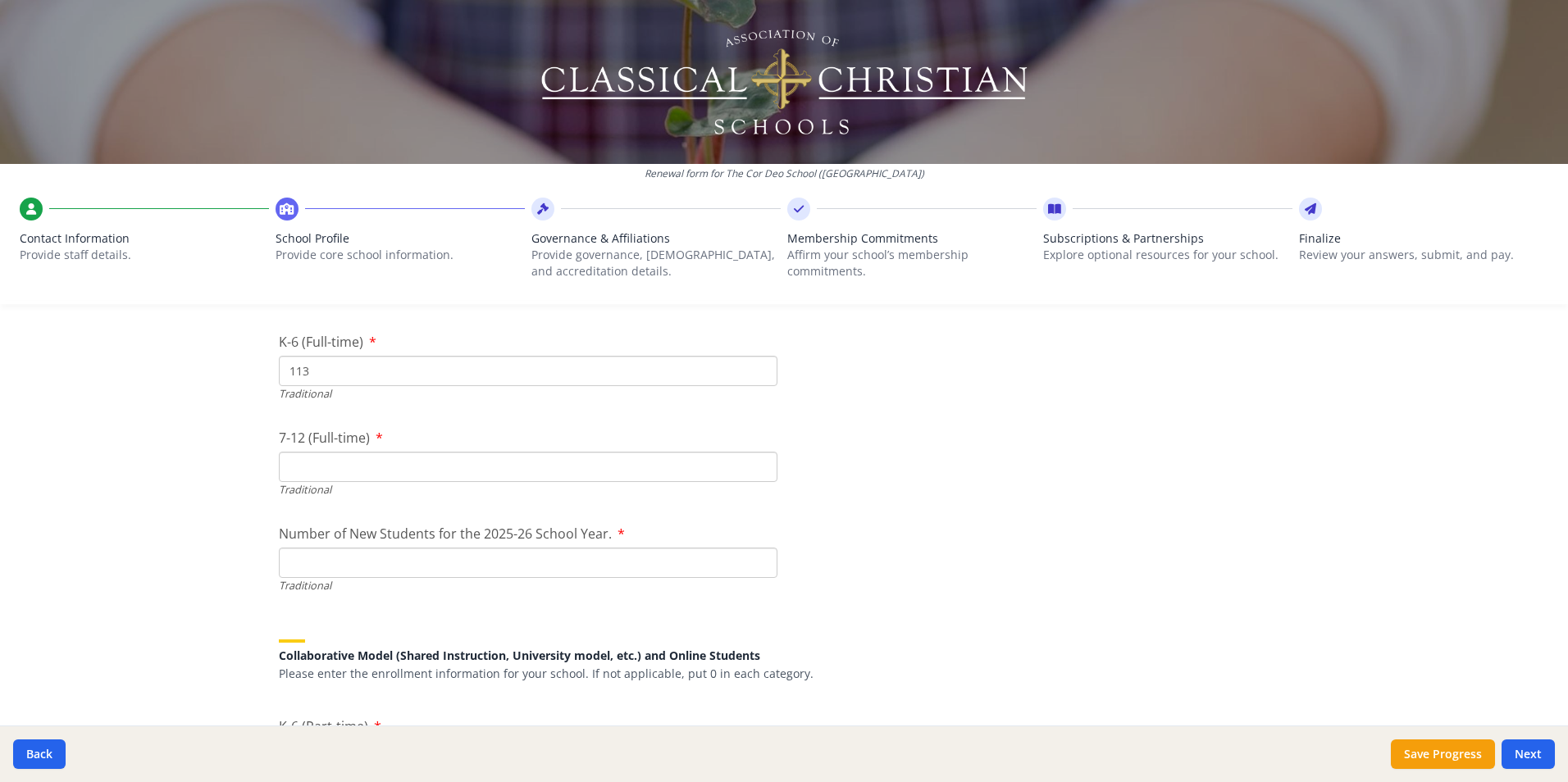
scroll to position [3631, 0]
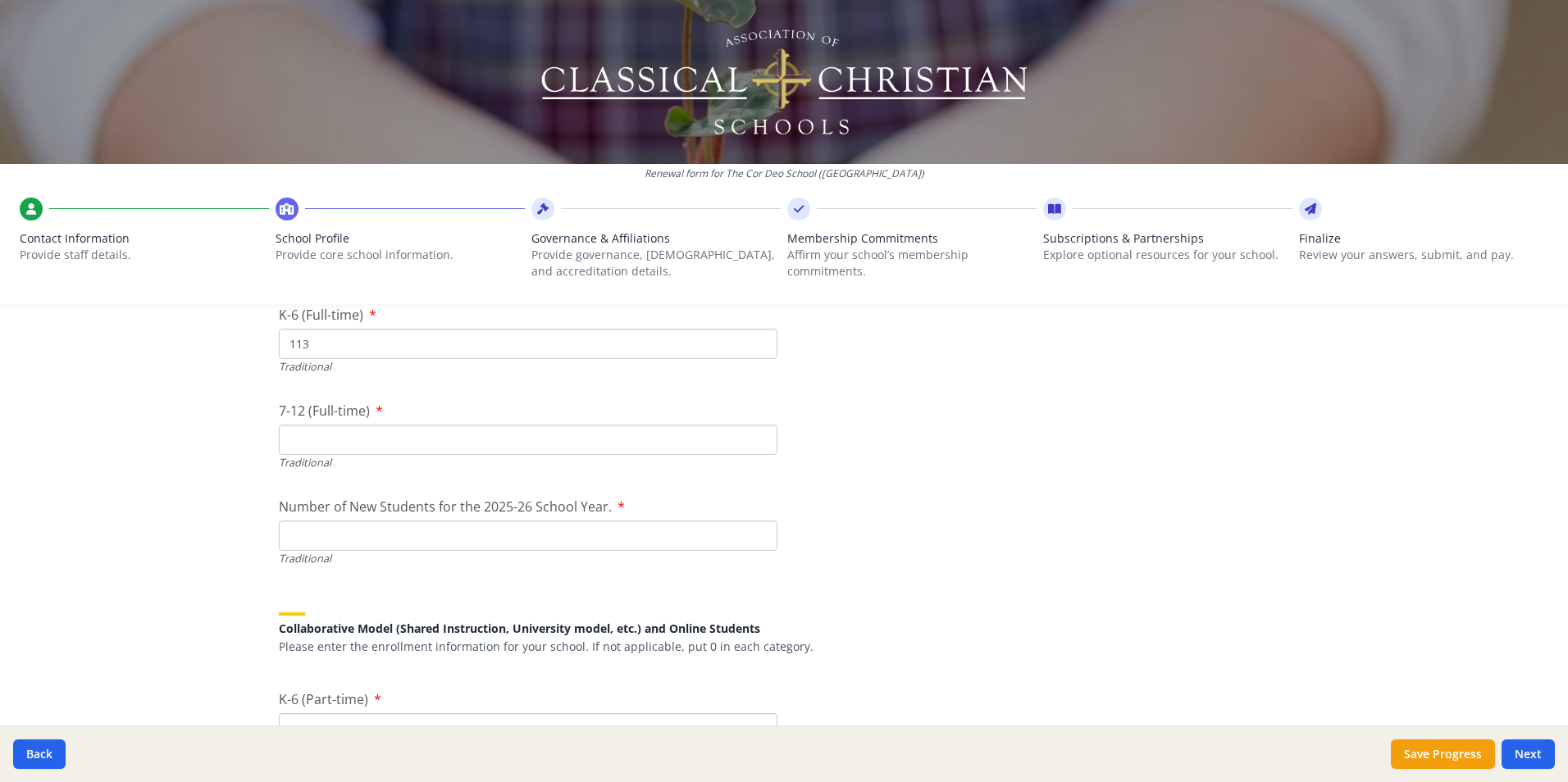
type input "113"
click at [735, 447] on input "7-12 (Full-time)" at bounding box center [527, 439] width 499 height 30
type input "17"
click at [425, 514] on span "Number of New Students for the 2025-26 School Year." at bounding box center [444, 507] width 333 height 18
click at [425, 521] on input "Number of New Students for the 2025-26 School Year." at bounding box center [527, 536] width 499 height 30
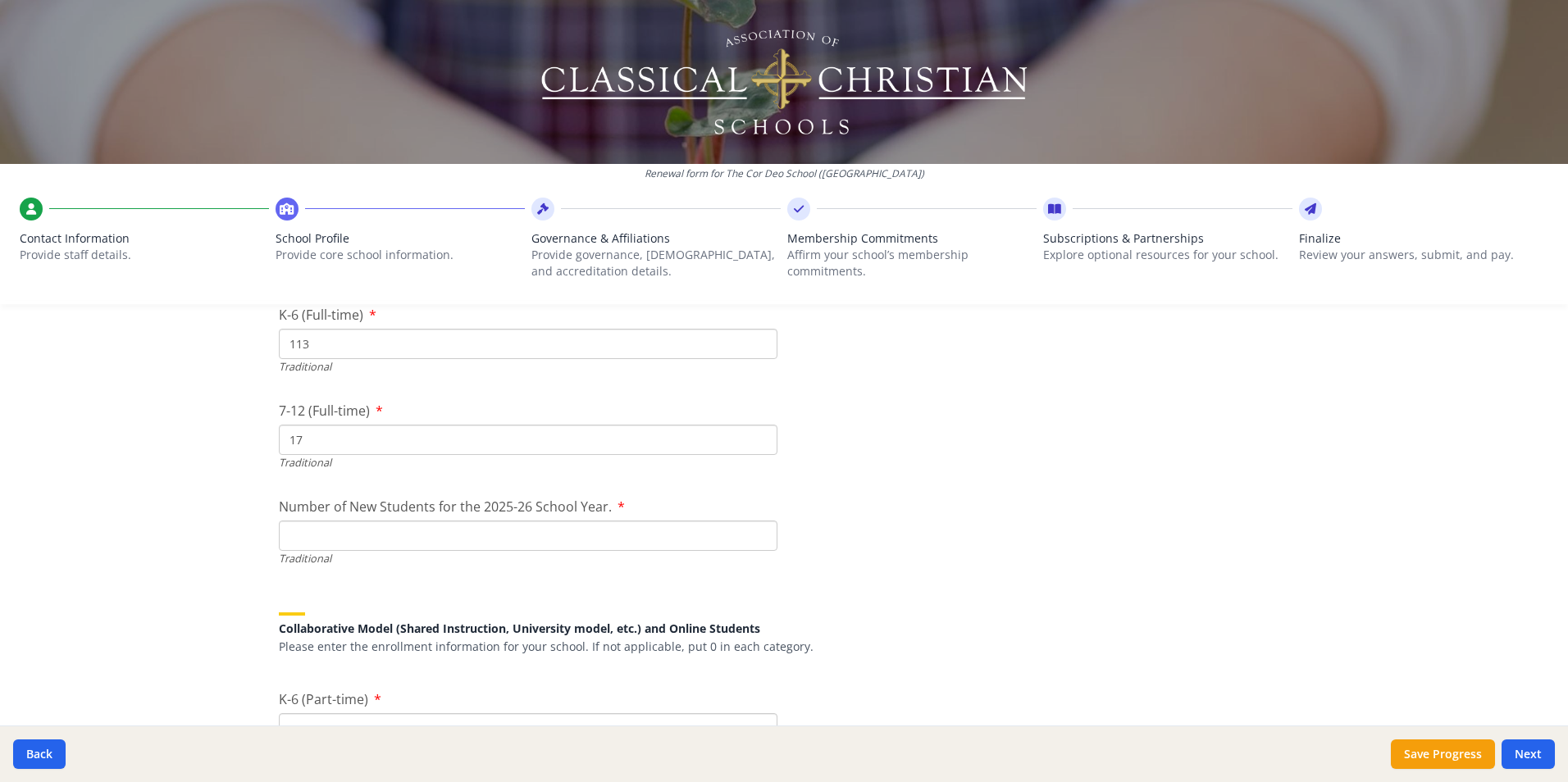
click at [429, 541] on input "Number of New Students for the 2025-26 School Year." at bounding box center [527, 536] width 499 height 30
type input "131"
click at [338, 436] on input "17" at bounding box center [527, 439] width 499 height 30
click at [337, 351] on input "113" at bounding box center [527, 343] width 499 height 30
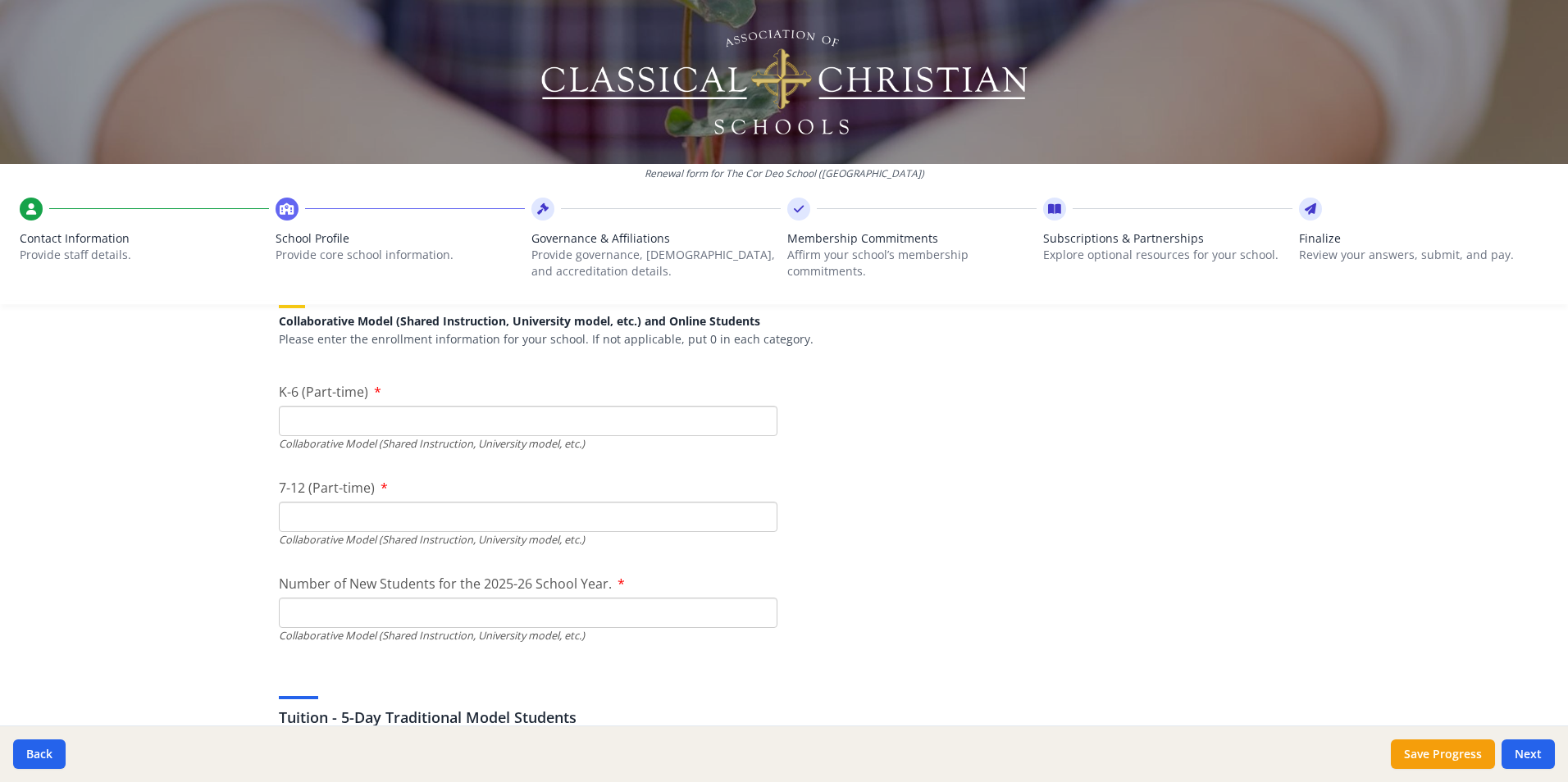
scroll to position [3944, 0]
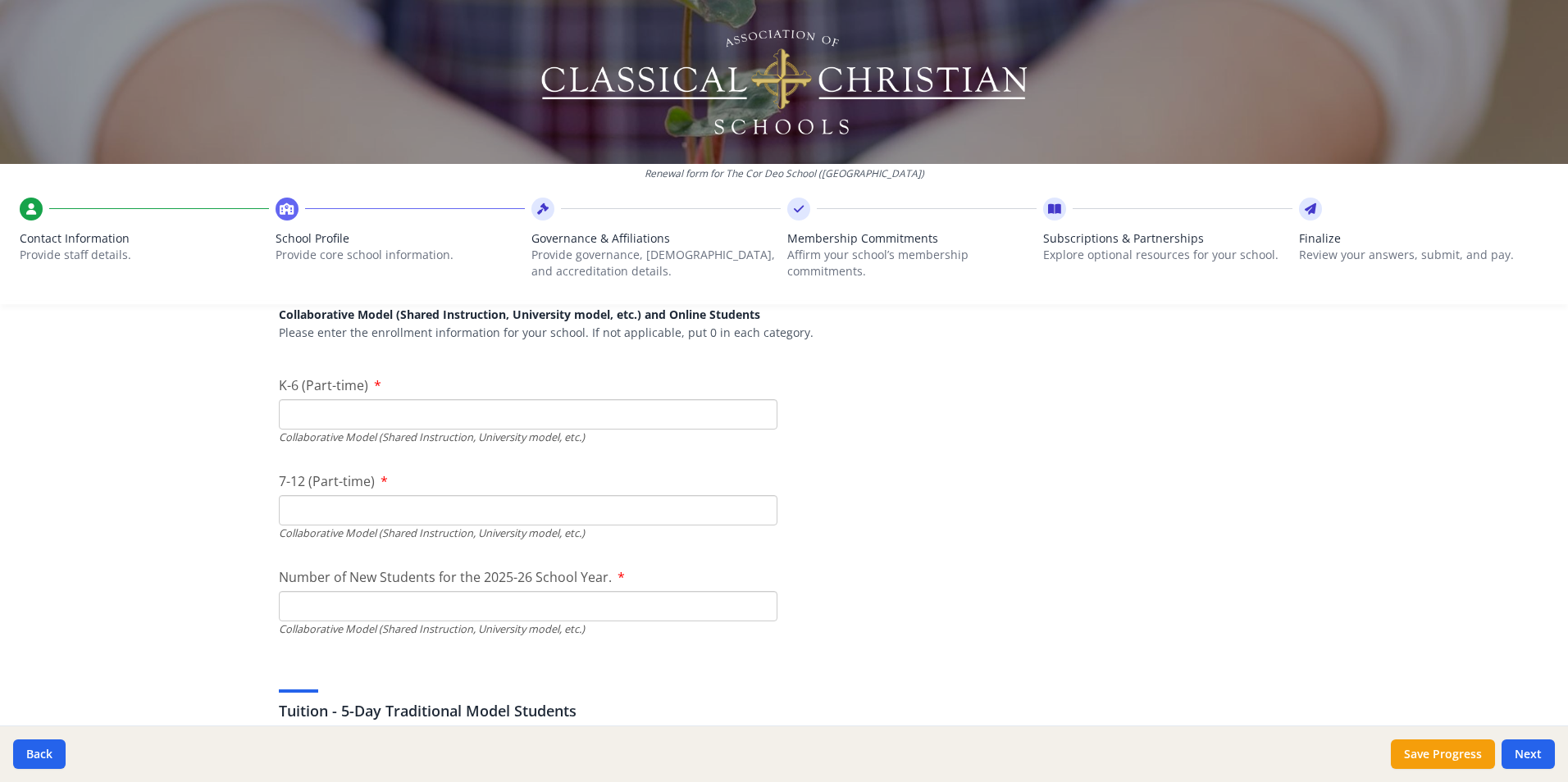
type input "114"
click at [612, 416] on input "K-6 (Part-time)" at bounding box center [527, 414] width 499 height 30
type input "0"
click at [588, 513] on input "7-12 (Part-time)" at bounding box center [527, 510] width 499 height 30
type input "0"
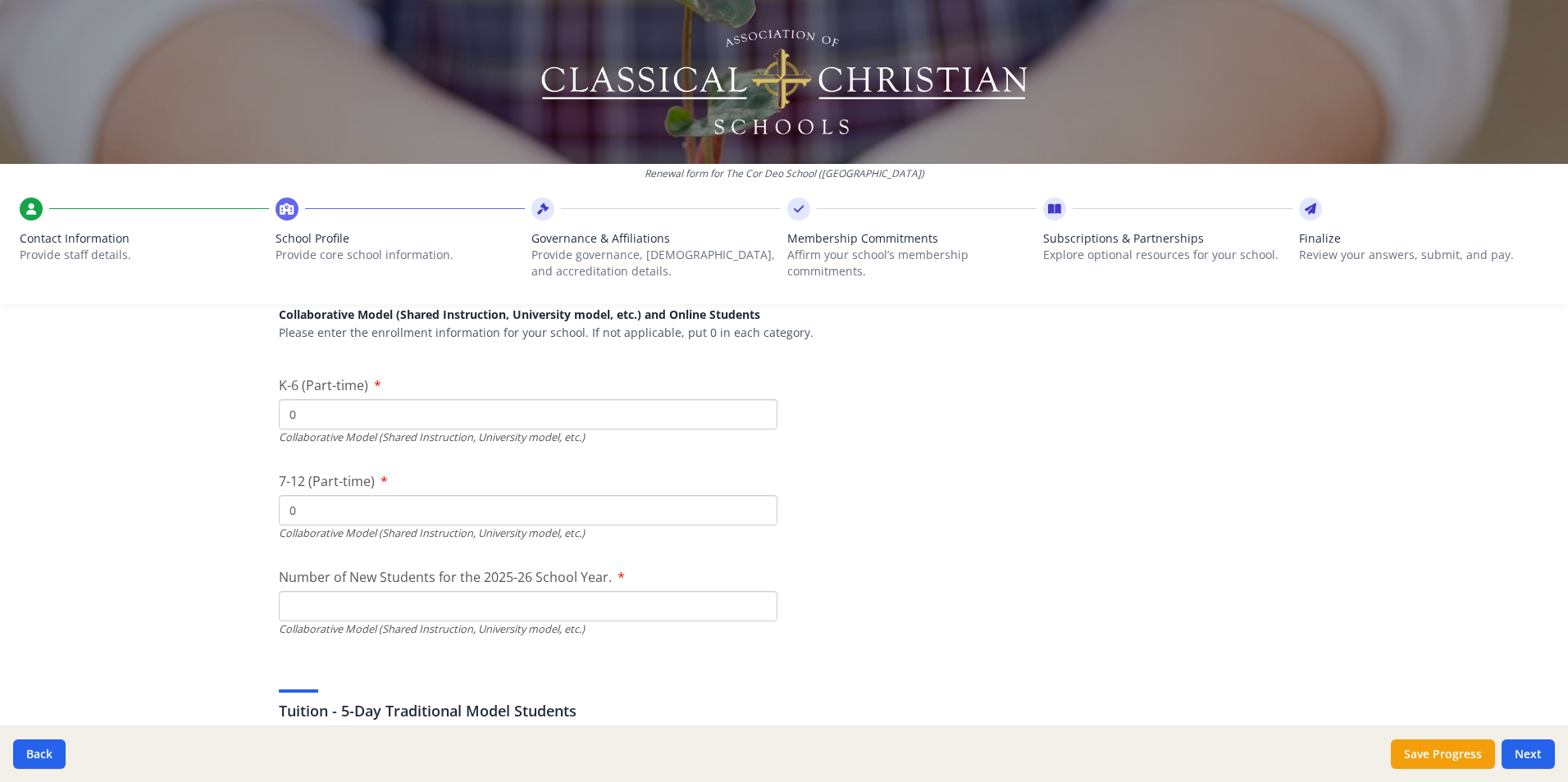
click at [563, 237] on input "Number of New Students for the 2025-26 School Year." at bounding box center [527, 222] width 499 height 30
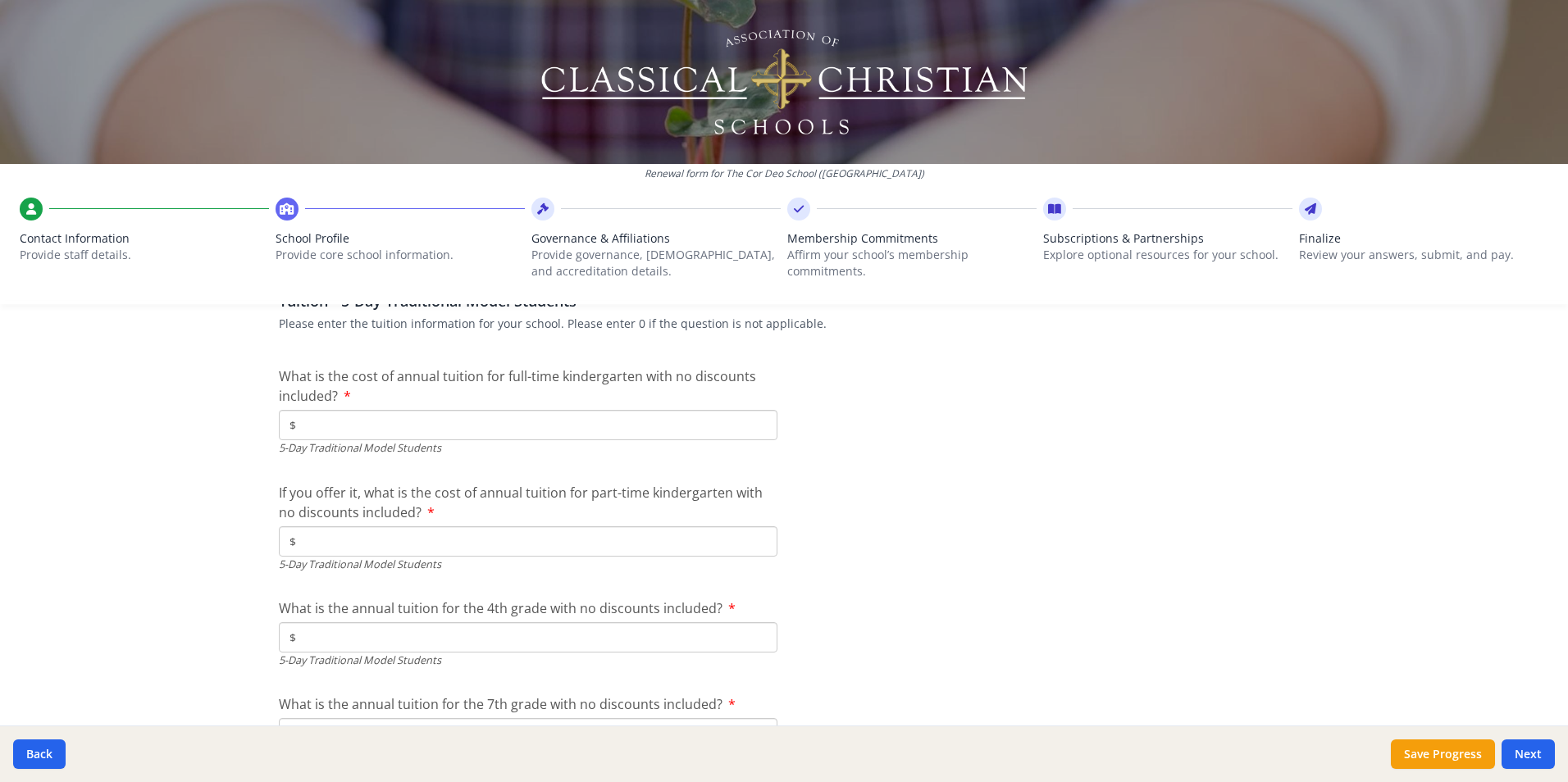
scroll to position [4361, 0]
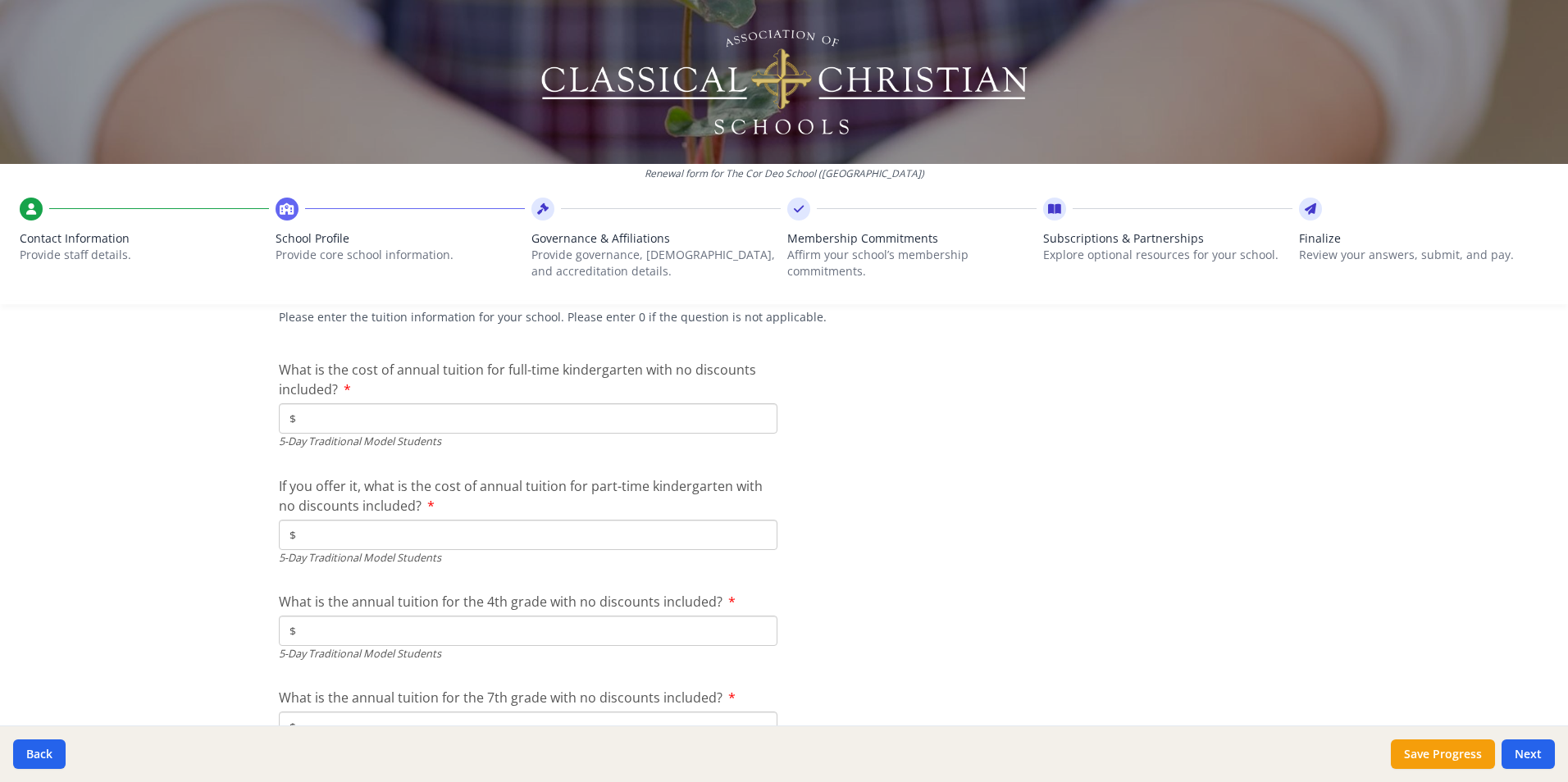
type input "0"
click at [666, 417] on input "$" at bounding box center [527, 418] width 499 height 30
type input "$10 865"
click at [599, 545] on input "$" at bounding box center [527, 535] width 499 height 30
type input "$6 520"
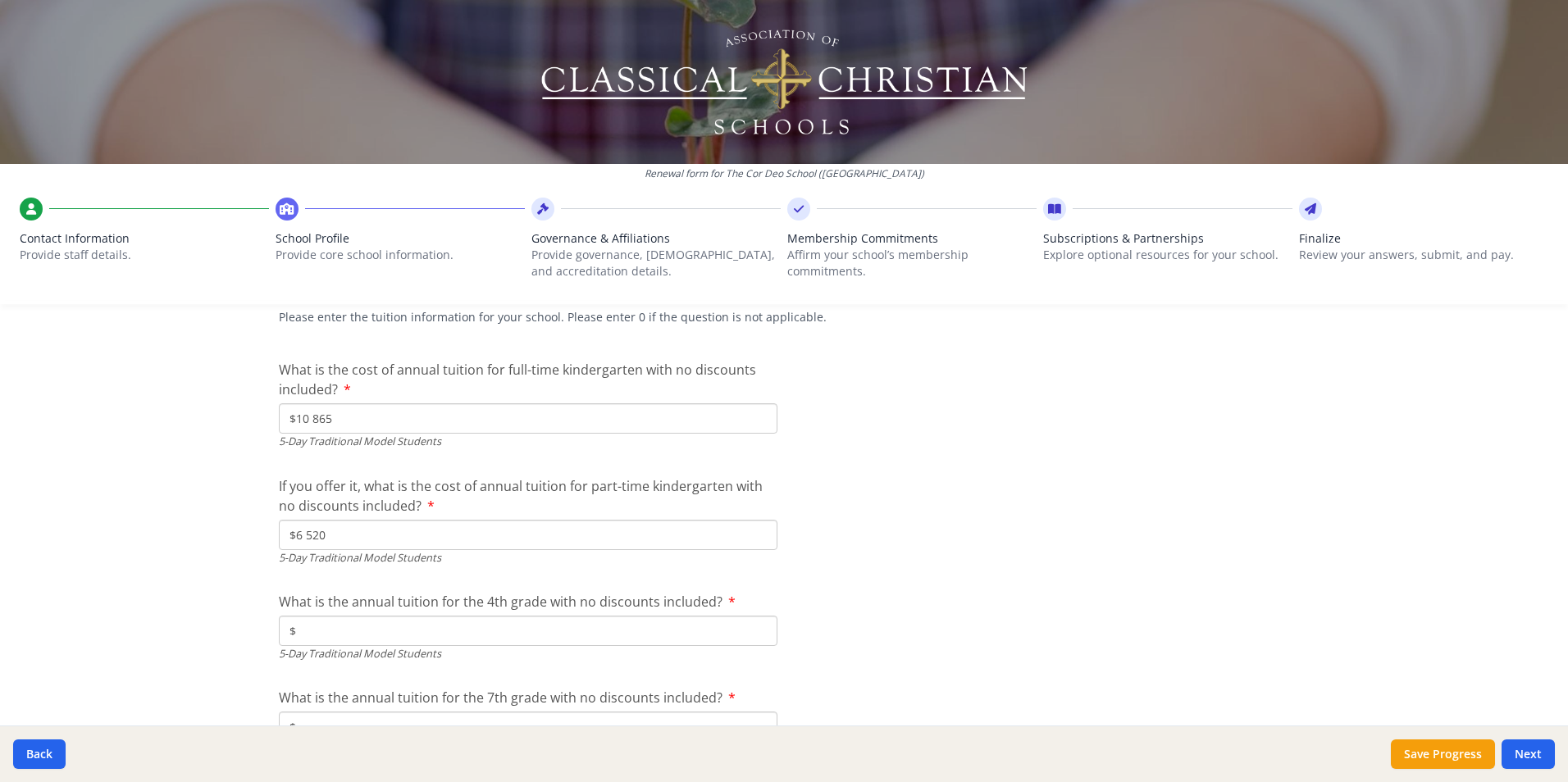
click at [582, 626] on input "$" at bounding box center [527, 631] width 499 height 30
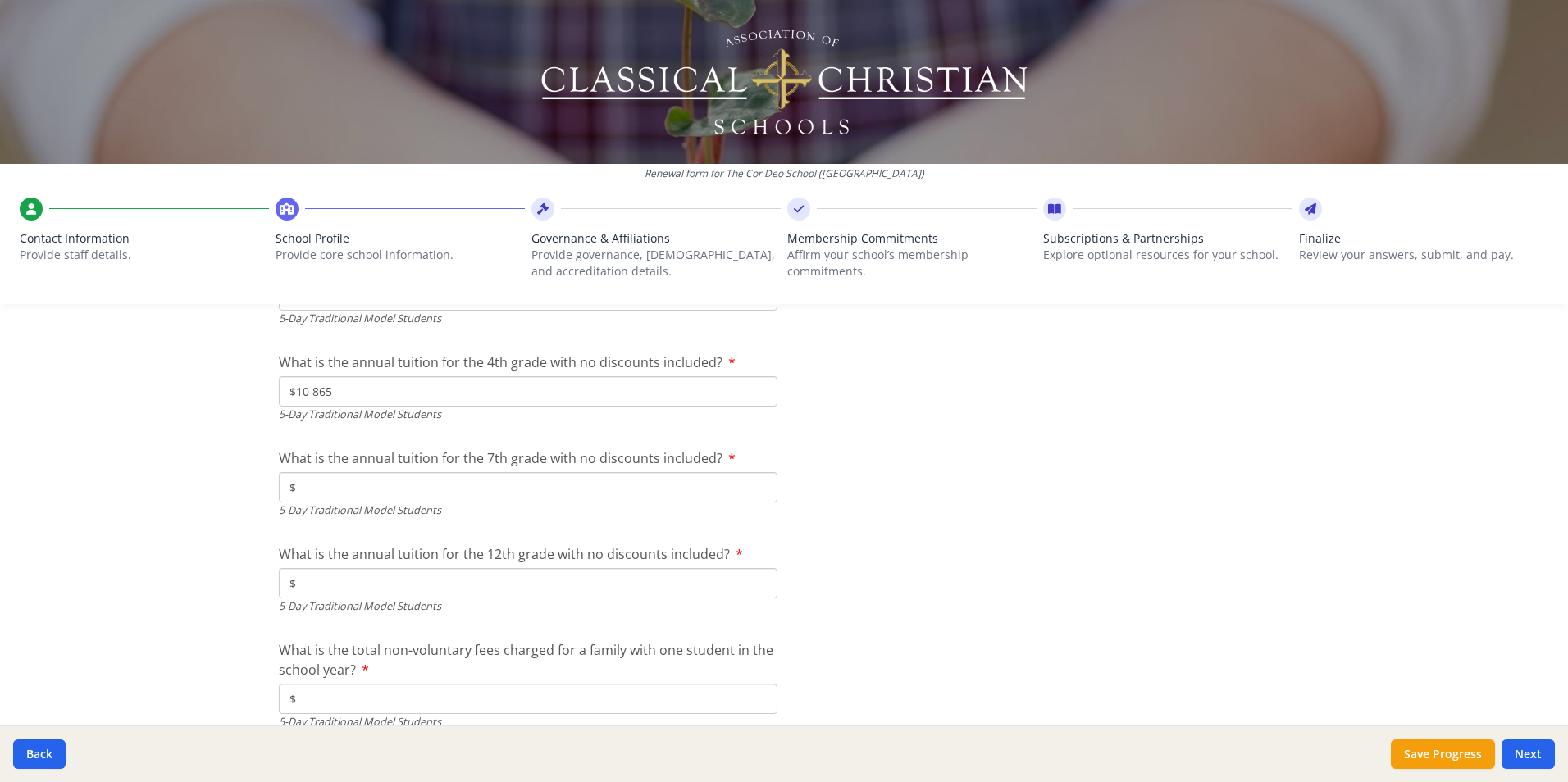
scroll to position [4587, 0]
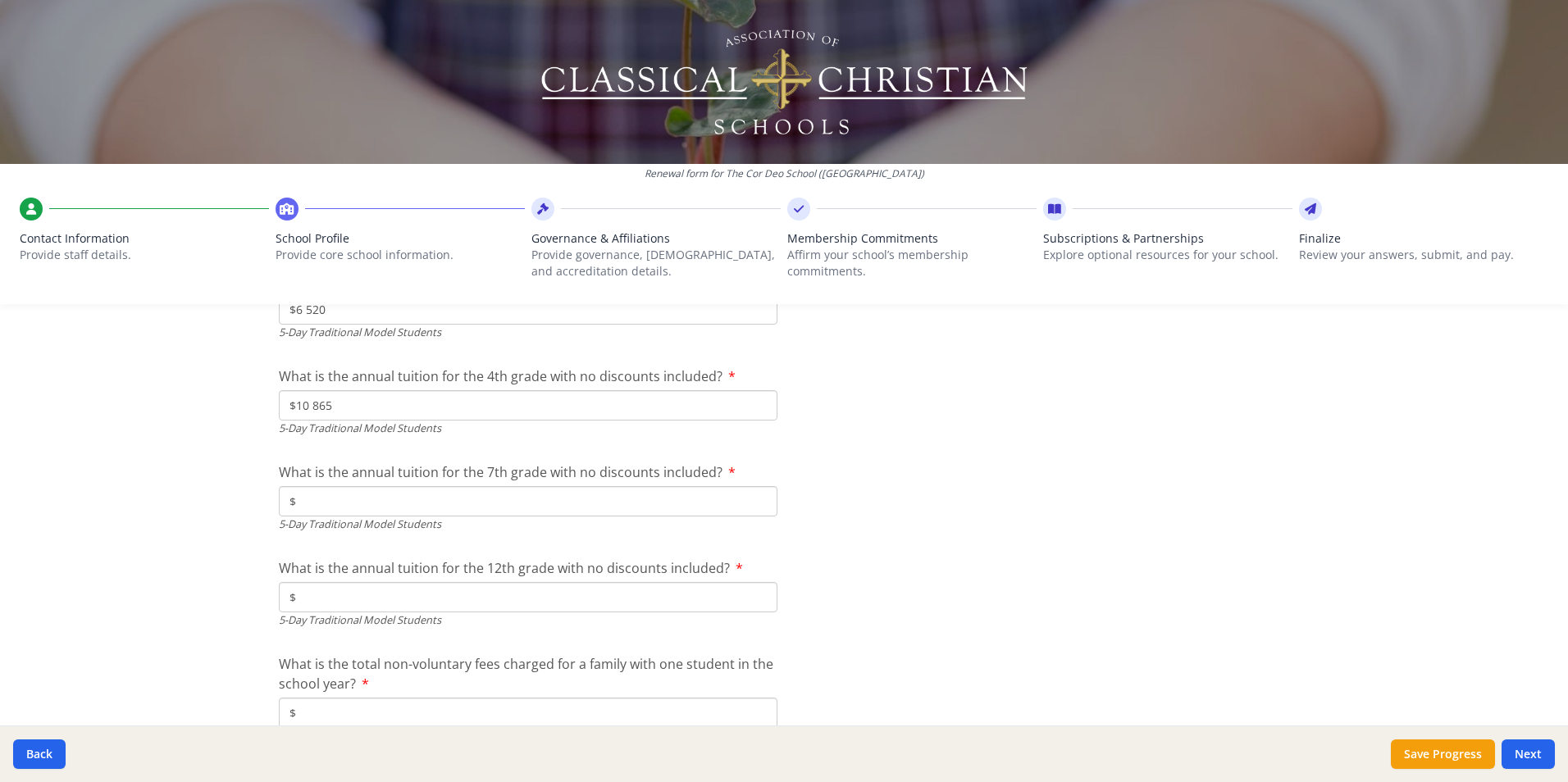
type input "$10 865"
click at [554, 512] on input "$" at bounding box center [527, 501] width 499 height 30
type input "$11 535"
click at [513, 591] on input "$" at bounding box center [527, 597] width 499 height 30
click at [517, 596] on input "$" at bounding box center [527, 597] width 499 height 30
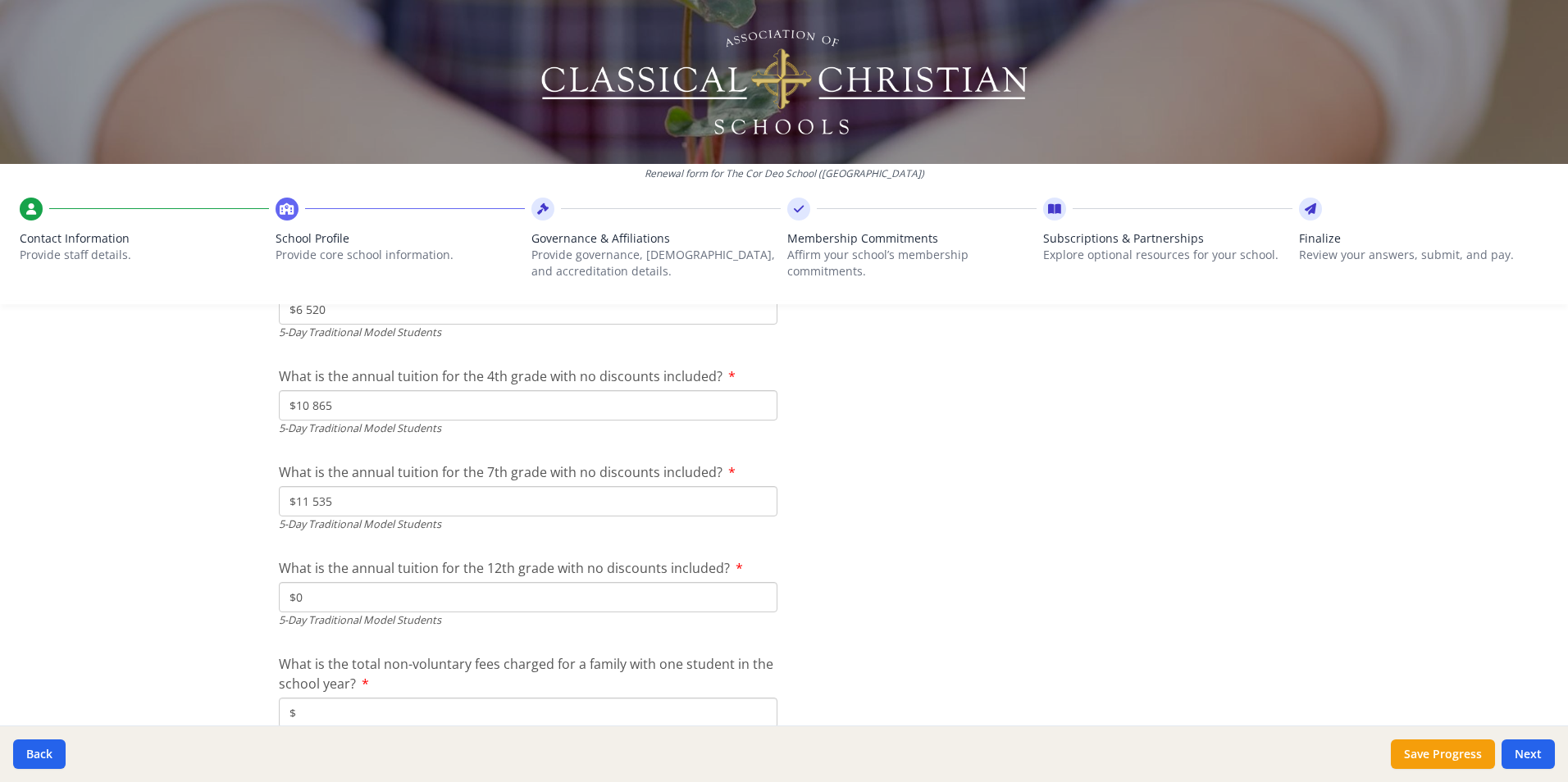
type input "$0"
click at [526, 707] on input "$" at bounding box center [527, 713] width 499 height 30
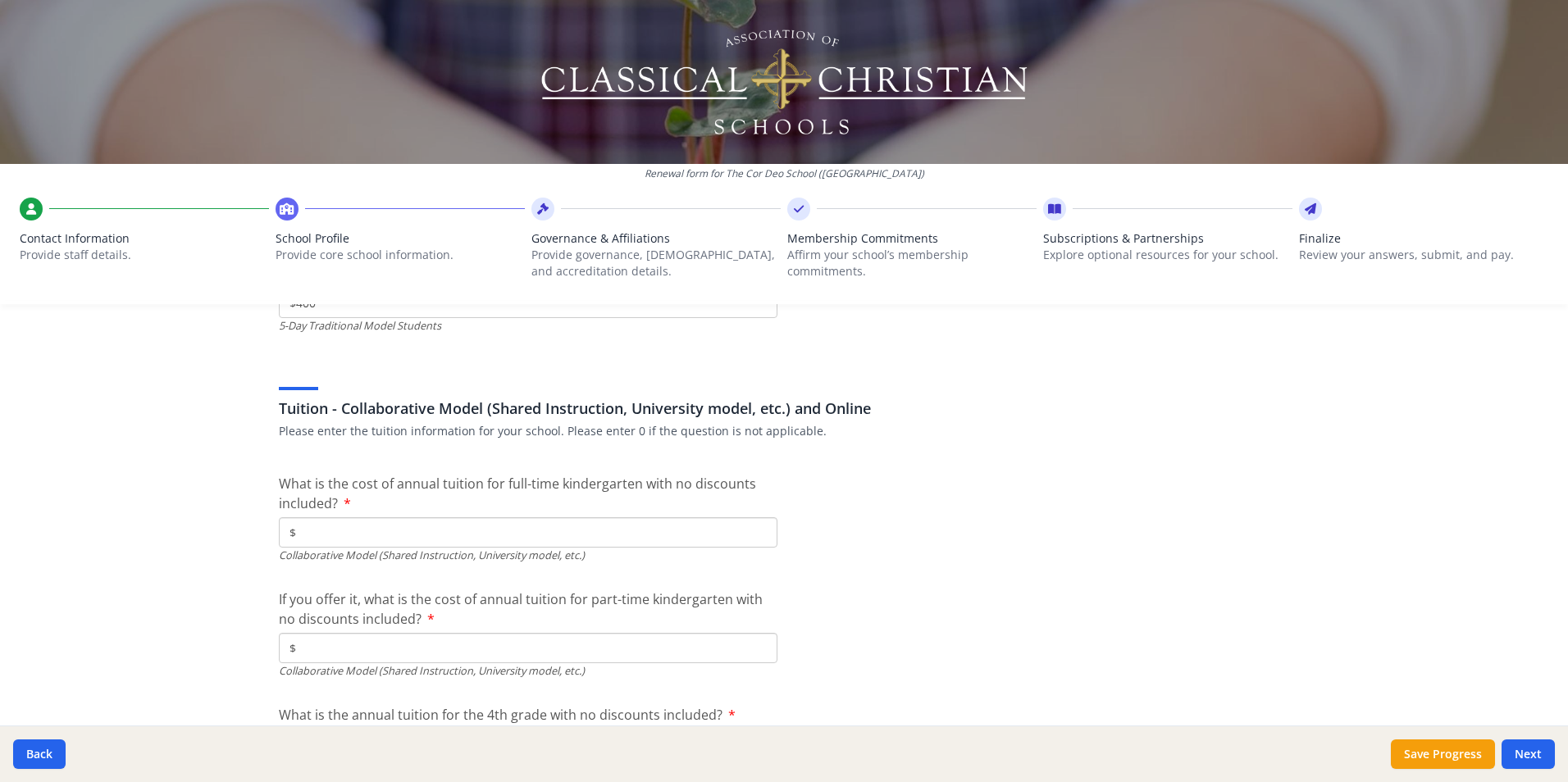
scroll to position [5011, 0]
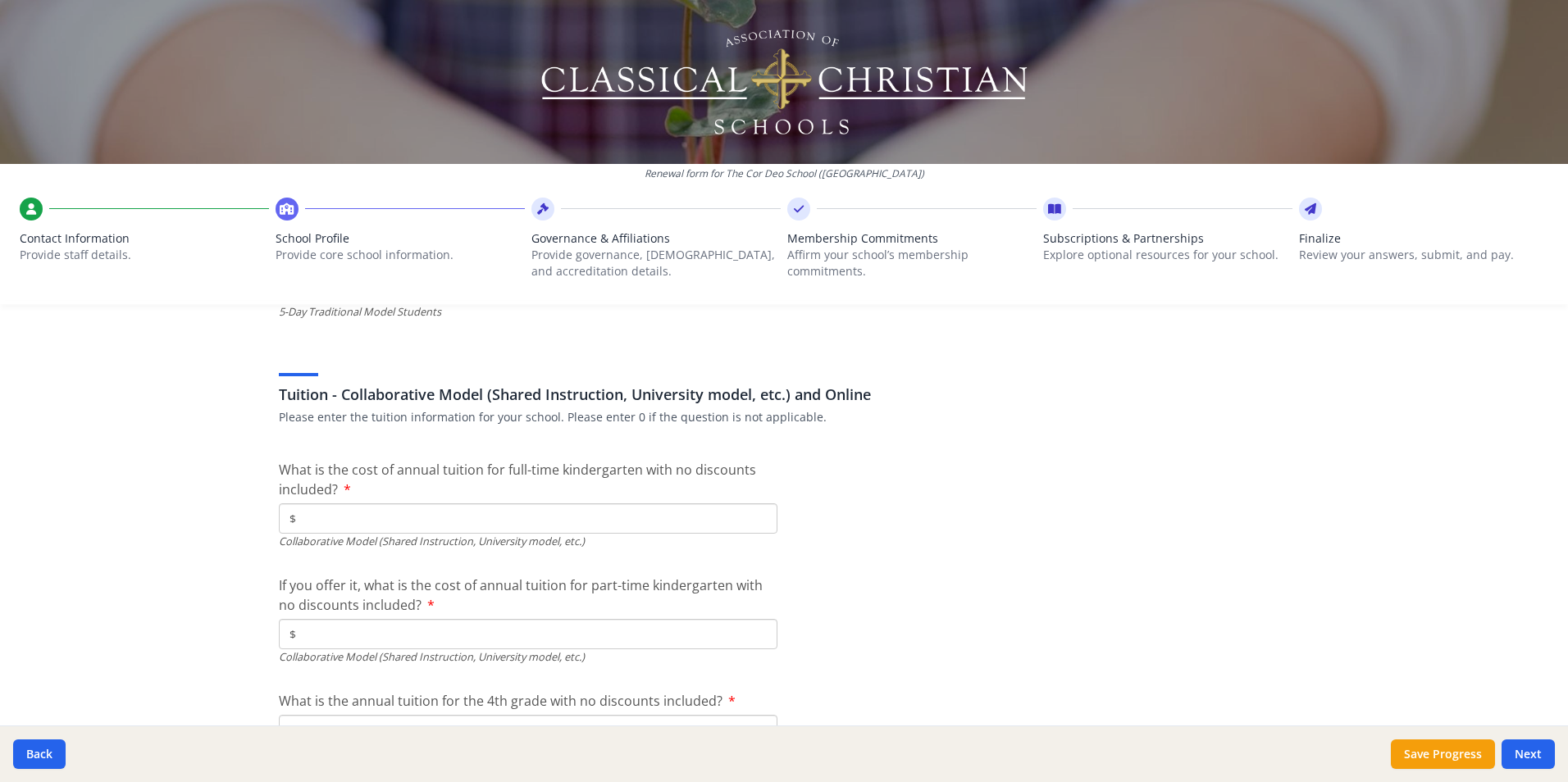
type input "$400"
type input "$0"
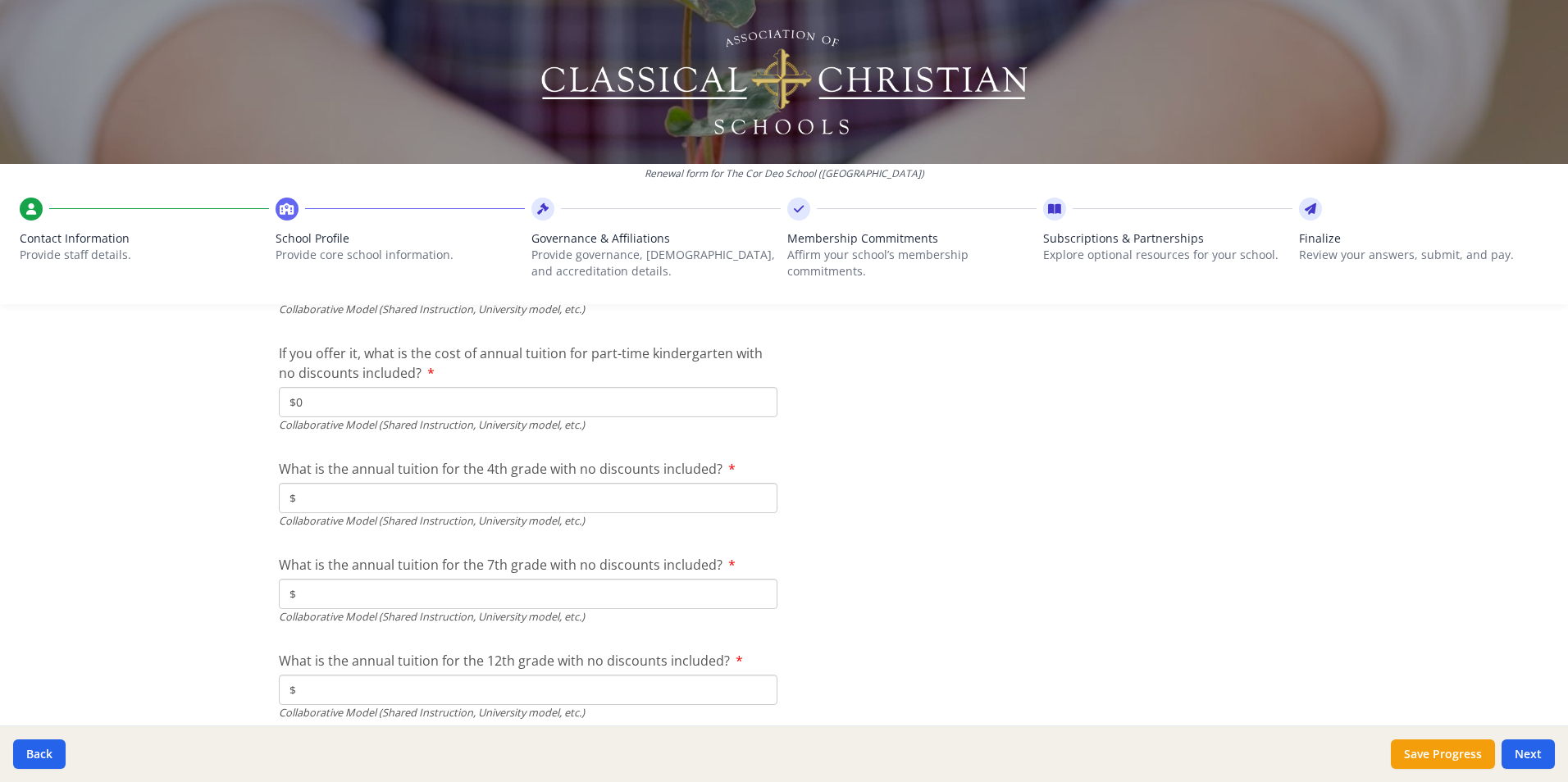
scroll to position [5297, 0]
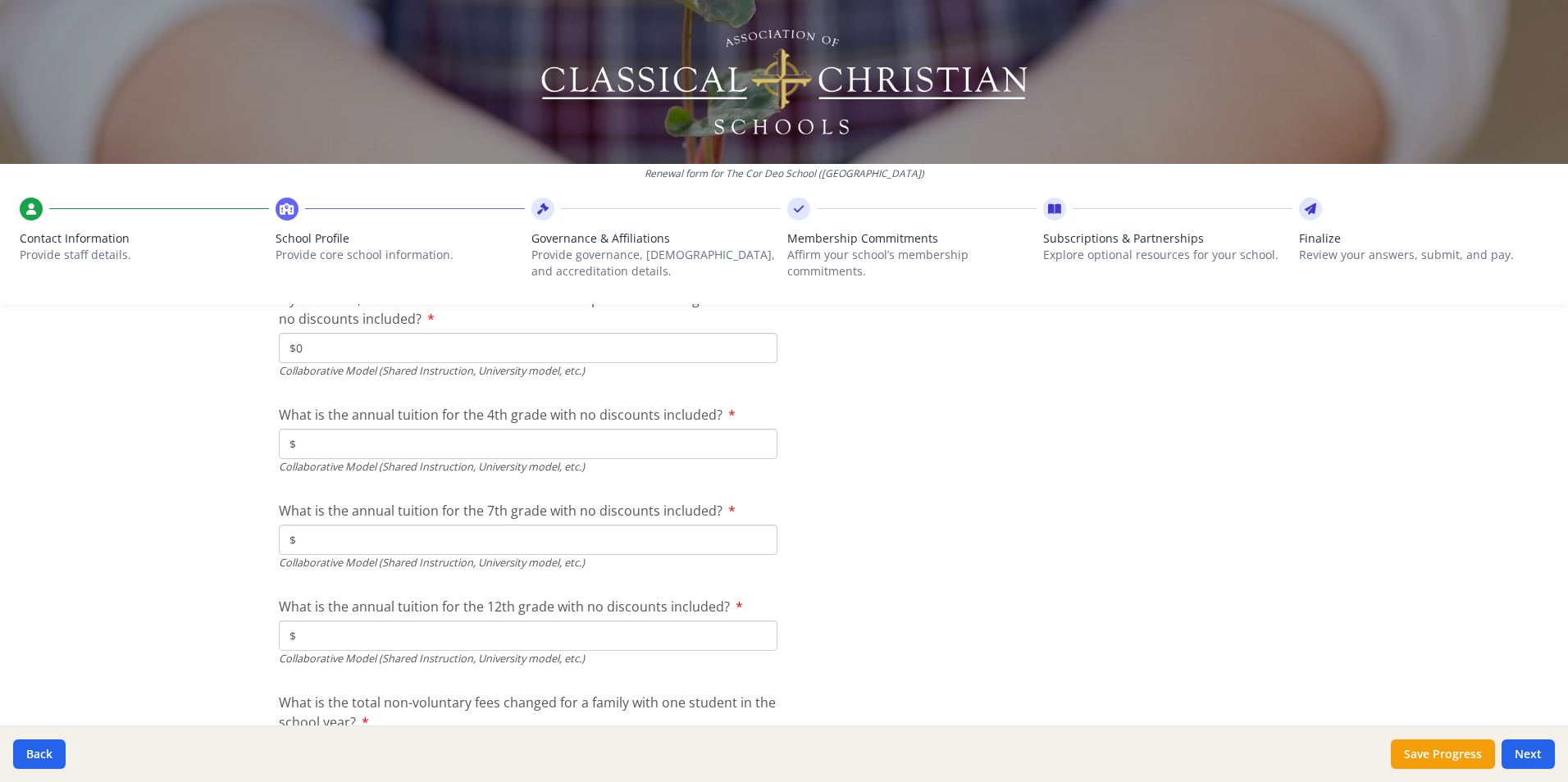
type input "$0"
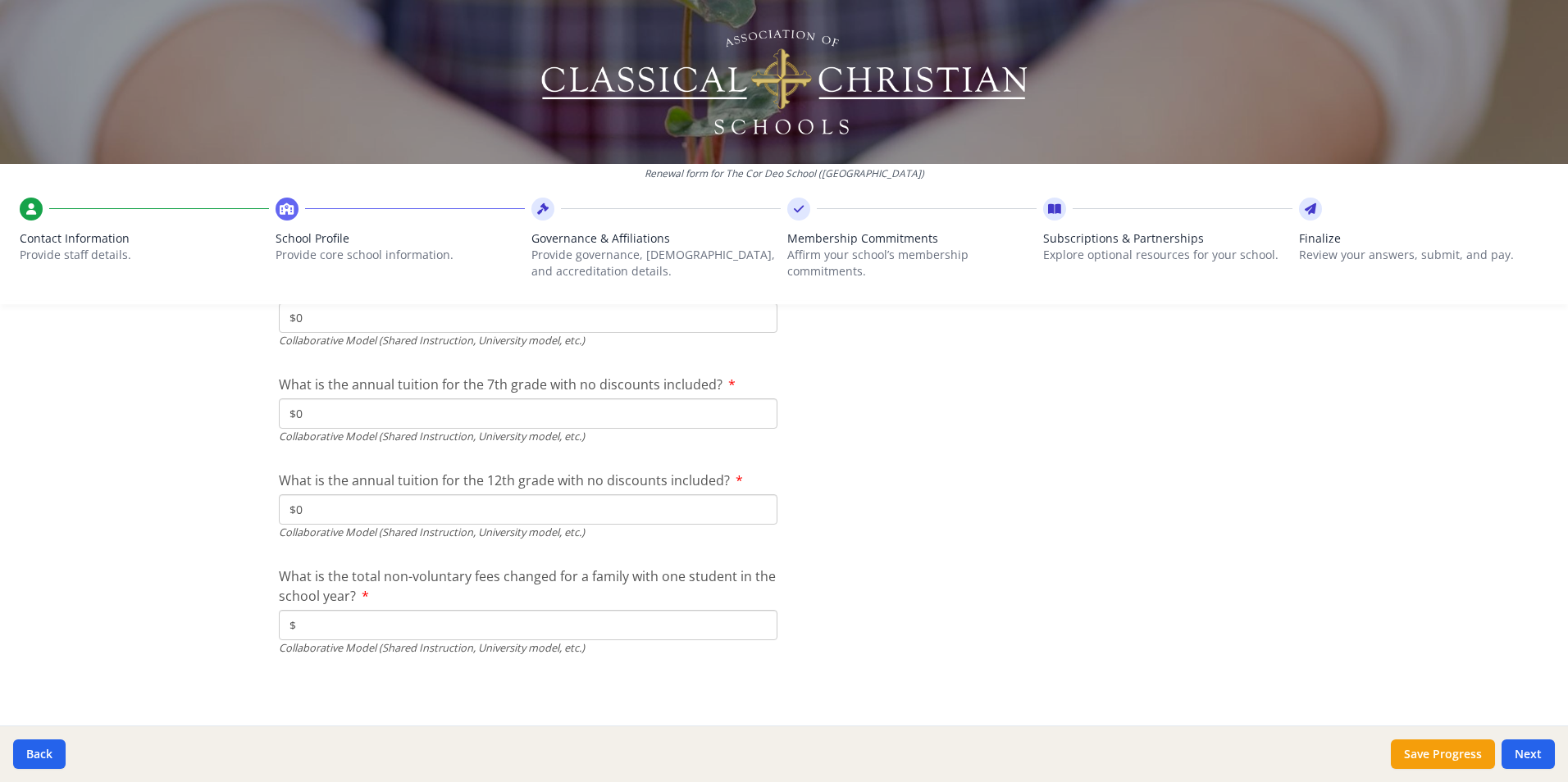
type input "$0"
click at [749, 635] on input "$" at bounding box center [527, 625] width 499 height 30
type input "$0"
click at [1538, 752] on button "Next" at bounding box center [1528, 754] width 53 height 30
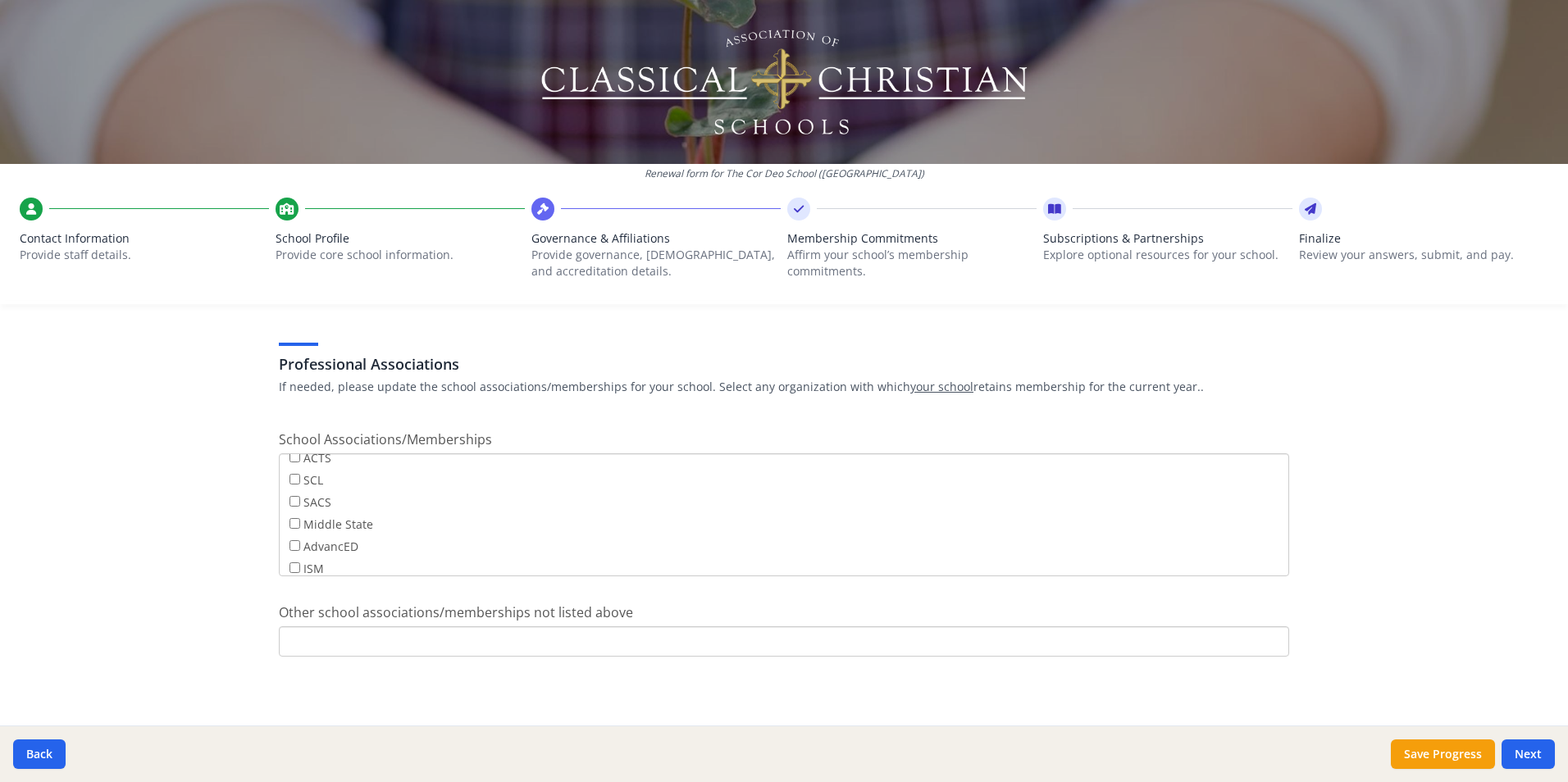
scroll to position [0, 0]
click at [1539, 759] on button "Next" at bounding box center [1528, 754] width 53 height 30
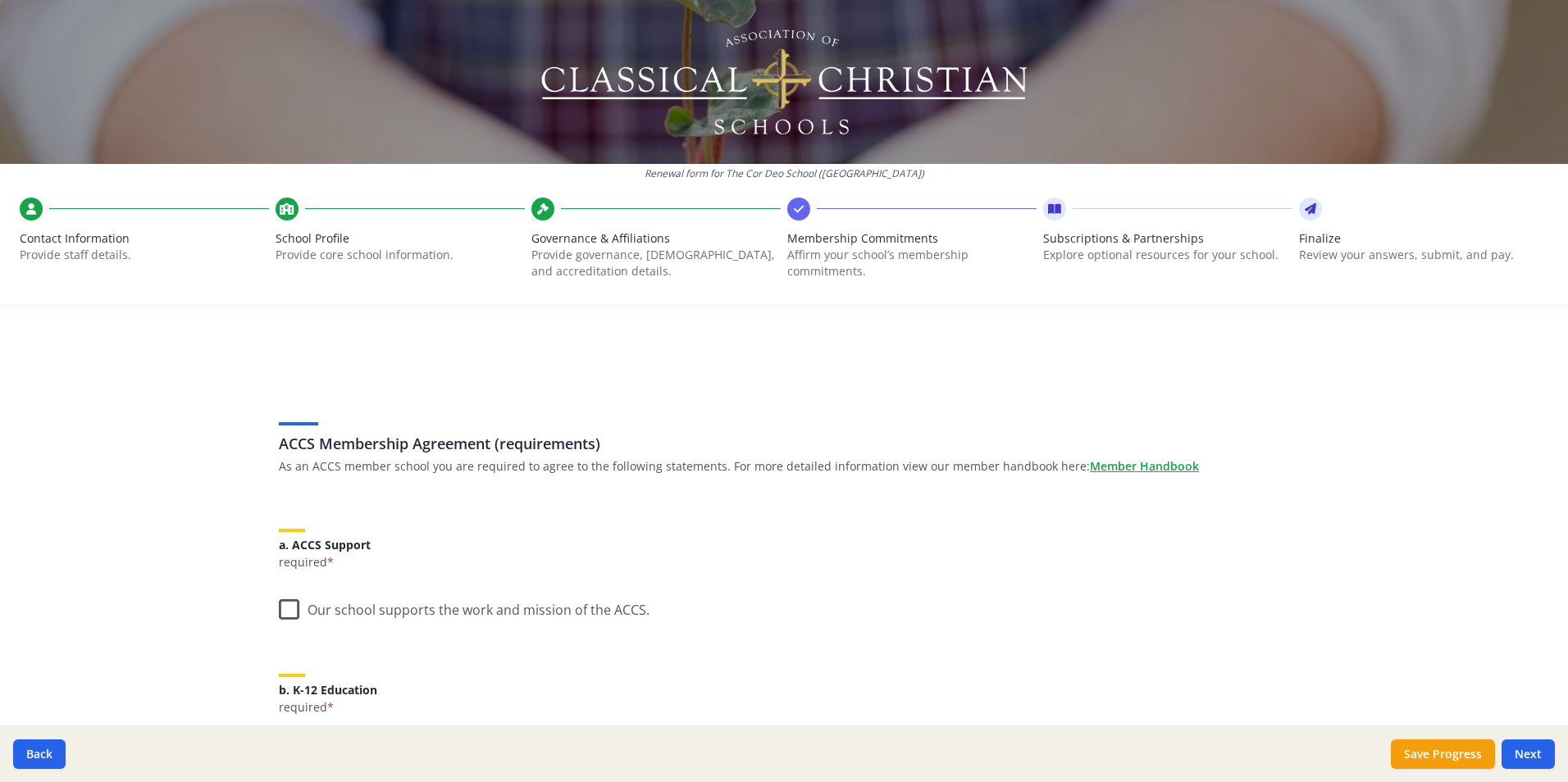
drag, startPoint x: 283, startPoint y: 613, endPoint x: 345, endPoint y: 653, distance: 73.8
click at [283, 612] on label "Our school supports the work and mission of the ACCS." at bounding box center [463, 606] width 370 height 35
click at [0, 0] on input "Our school supports the work and mission of the ACCS." at bounding box center [0, 0] width 0 height 0
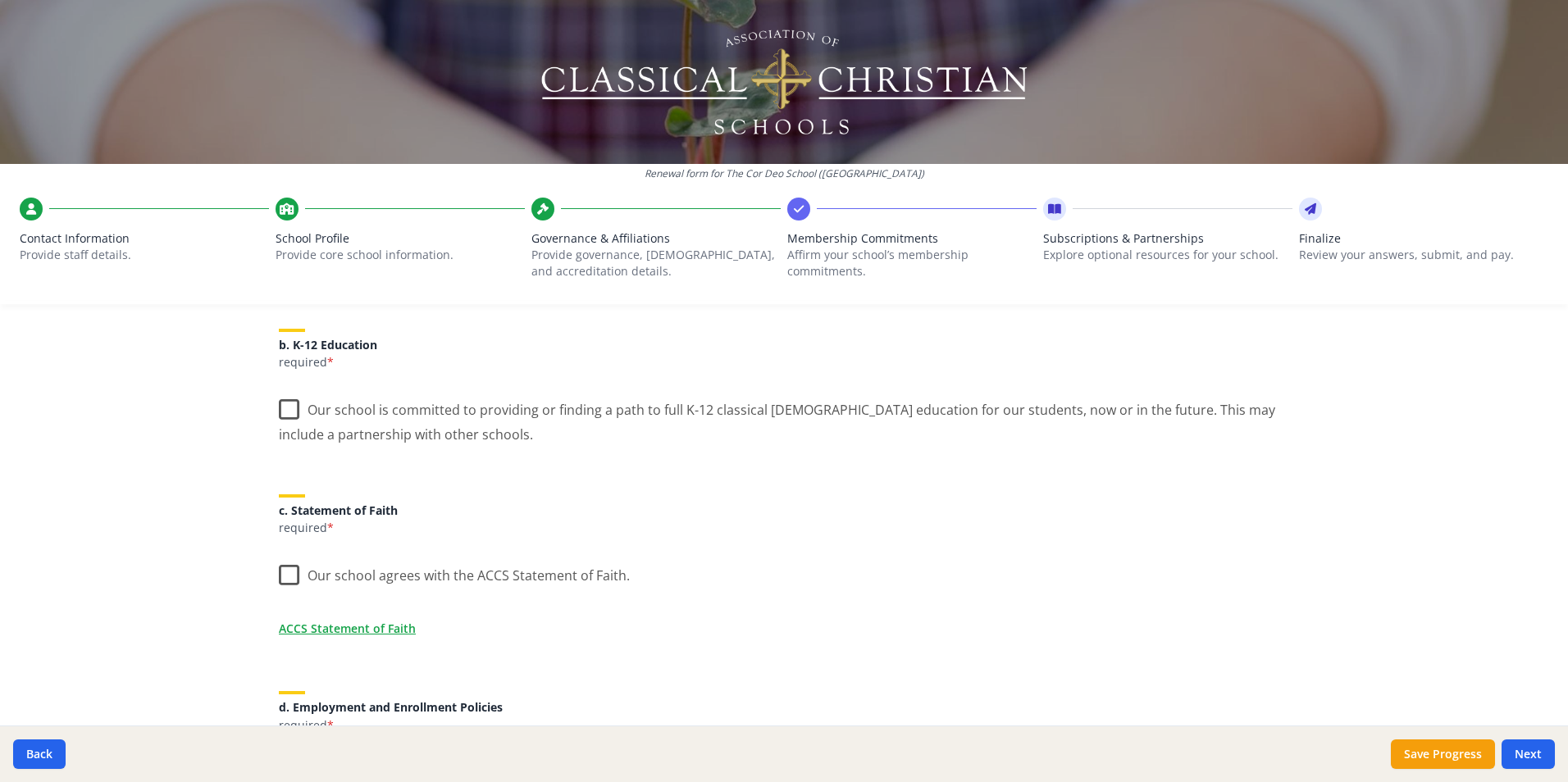
scroll to position [347, 0]
click at [287, 413] on label "Our school is committed to providing or finding a path to full K-12 classical […" at bounding box center [784, 413] width 1010 height 55
click at [0, 0] on input "Our school is committed to providing or finding a path to full K-12 classical […" at bounding box center [0, 0] width 0 height 0
click at [284, 576] on label "Our school agrees with the ACCS Statement of Faith." at bounding box center [453, 569] width 351 height 35
click at [0, 0] on input "Our school agrees with the ACCS Statement of Faith." at bounding box center [0, 0] width 0 height 0
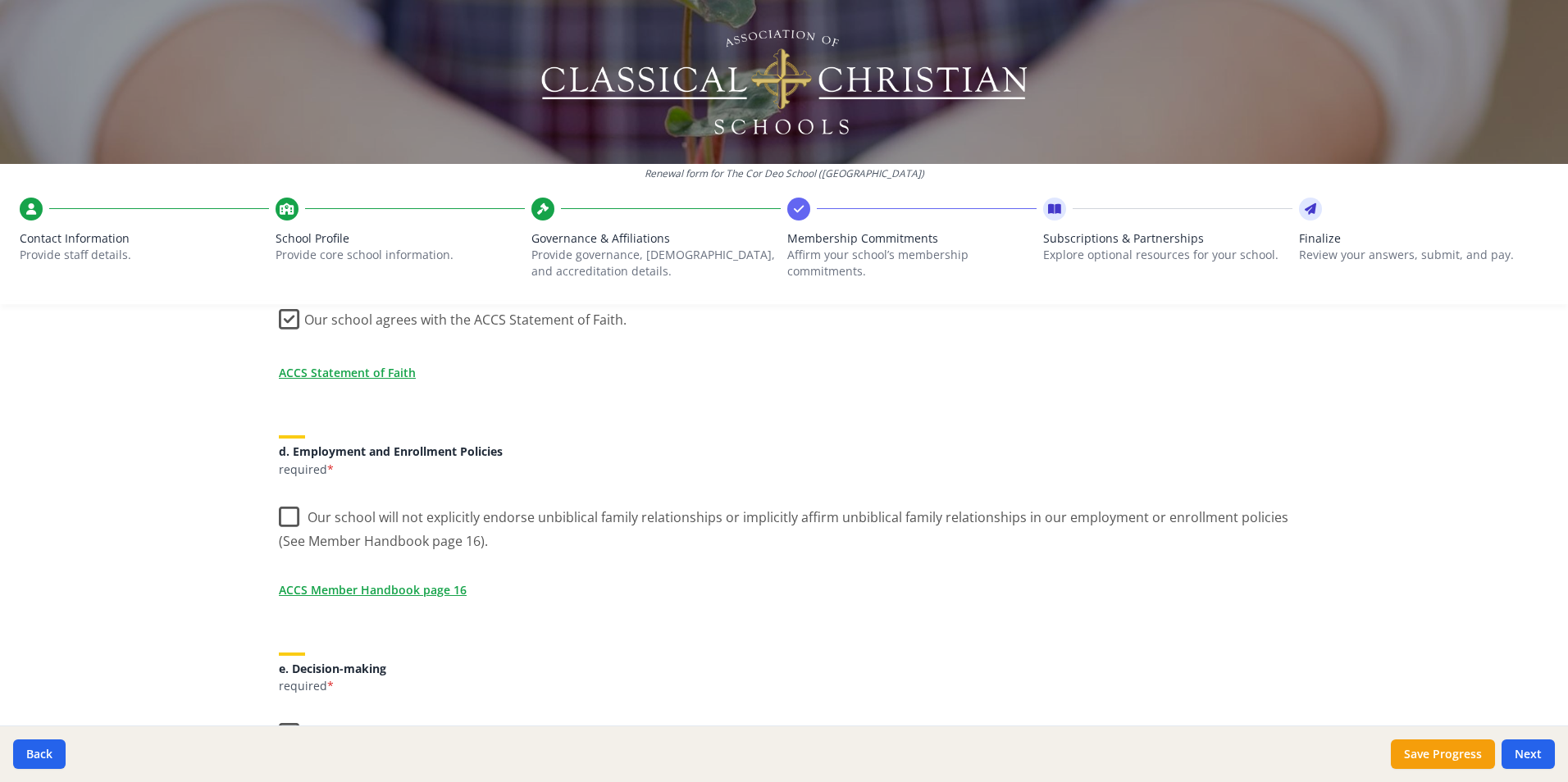
scroll to position [606, 0]
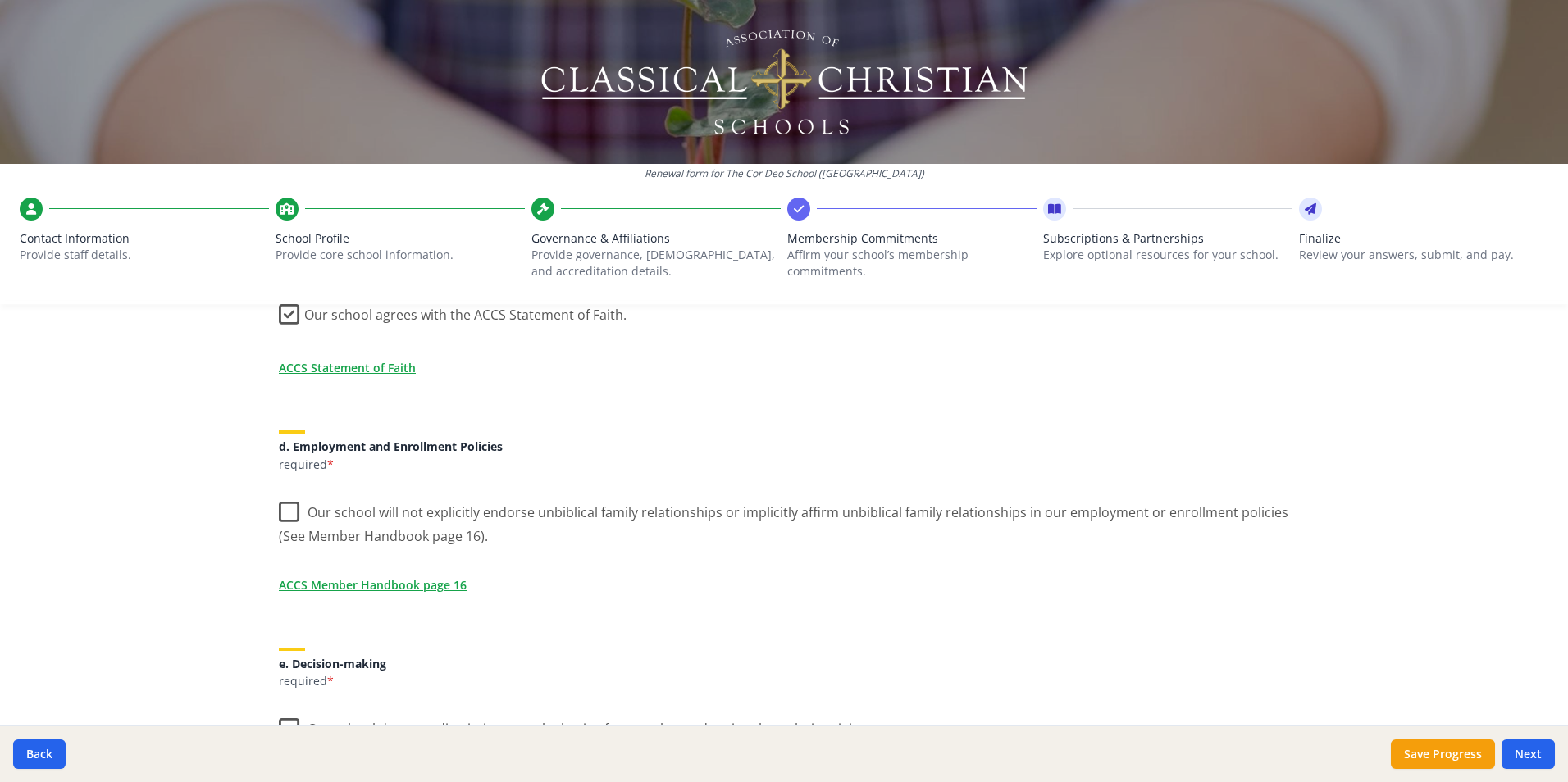
click at [288, 513] on label "Our school will not explicitly endorse unbiblical family relationships or impli…" at bounding box center [784, 518] width 1010 height 55
click at [0, 0] on input "Our school will not explicitly endorse unbiblical family relationships or impli…" at bounding box center [0, 0] width 0 height 0
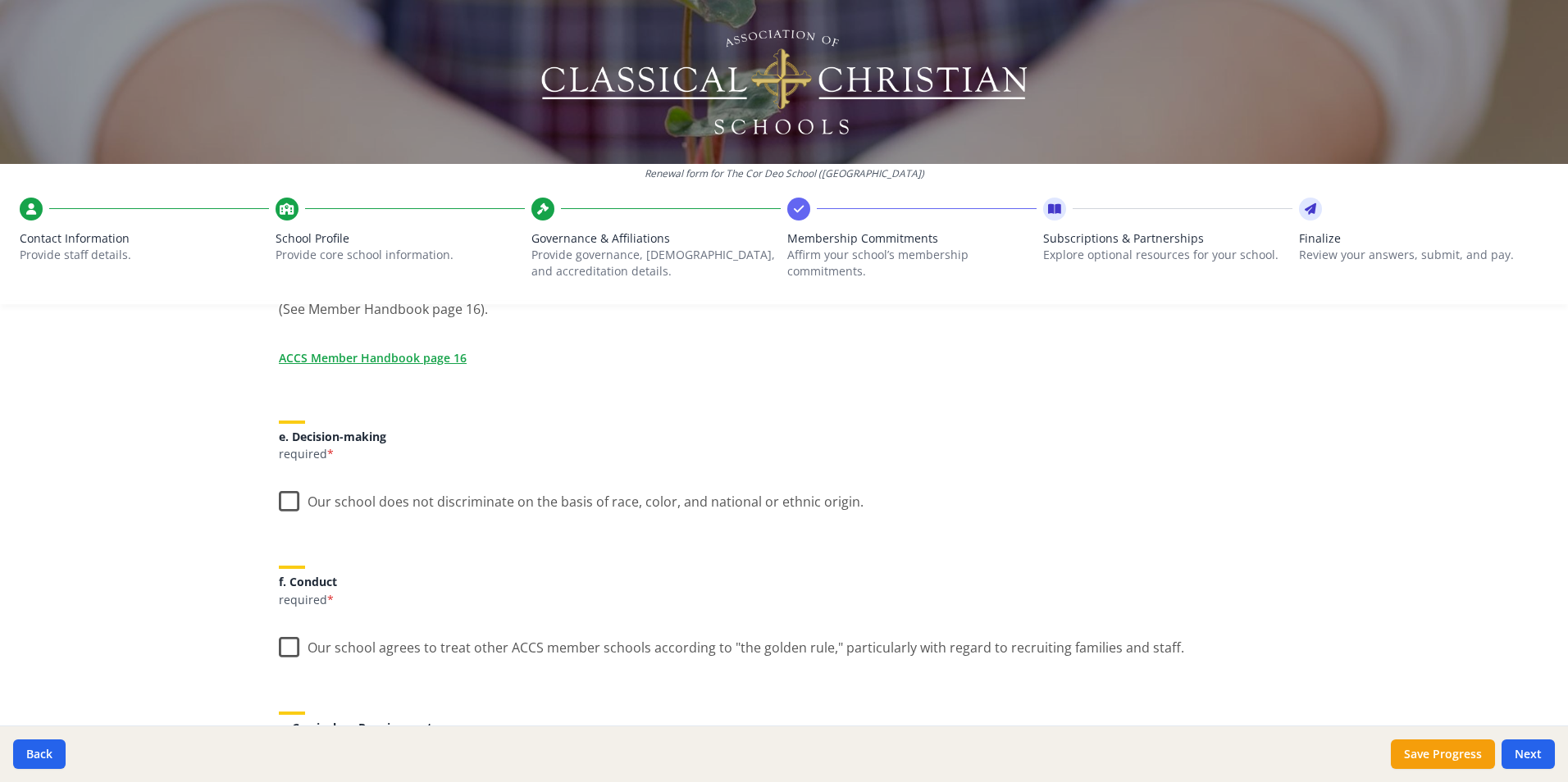
scroll to position [835, 0]
click at [292, 497] on label "Our school does not discriminate on the basis of race, color, and national or e…" at bounding box center [571, 495] width 585 height 35
click at [0, 0] on input "Our school does not discriminate on the basis of race, color, and national or e…" at bounding box center [0, 0] width 0 height 0
click at [286, 642] on label "Our school agrees to treat other ACCS member schools according to "the golden r…" at bounding box center [731, 642] width 905 height 35
click at [0, 0] on input "Our school agrees to treat other ACCS member schools according to "the golden r…" at bounding box center [0, 0] width 0 height 0
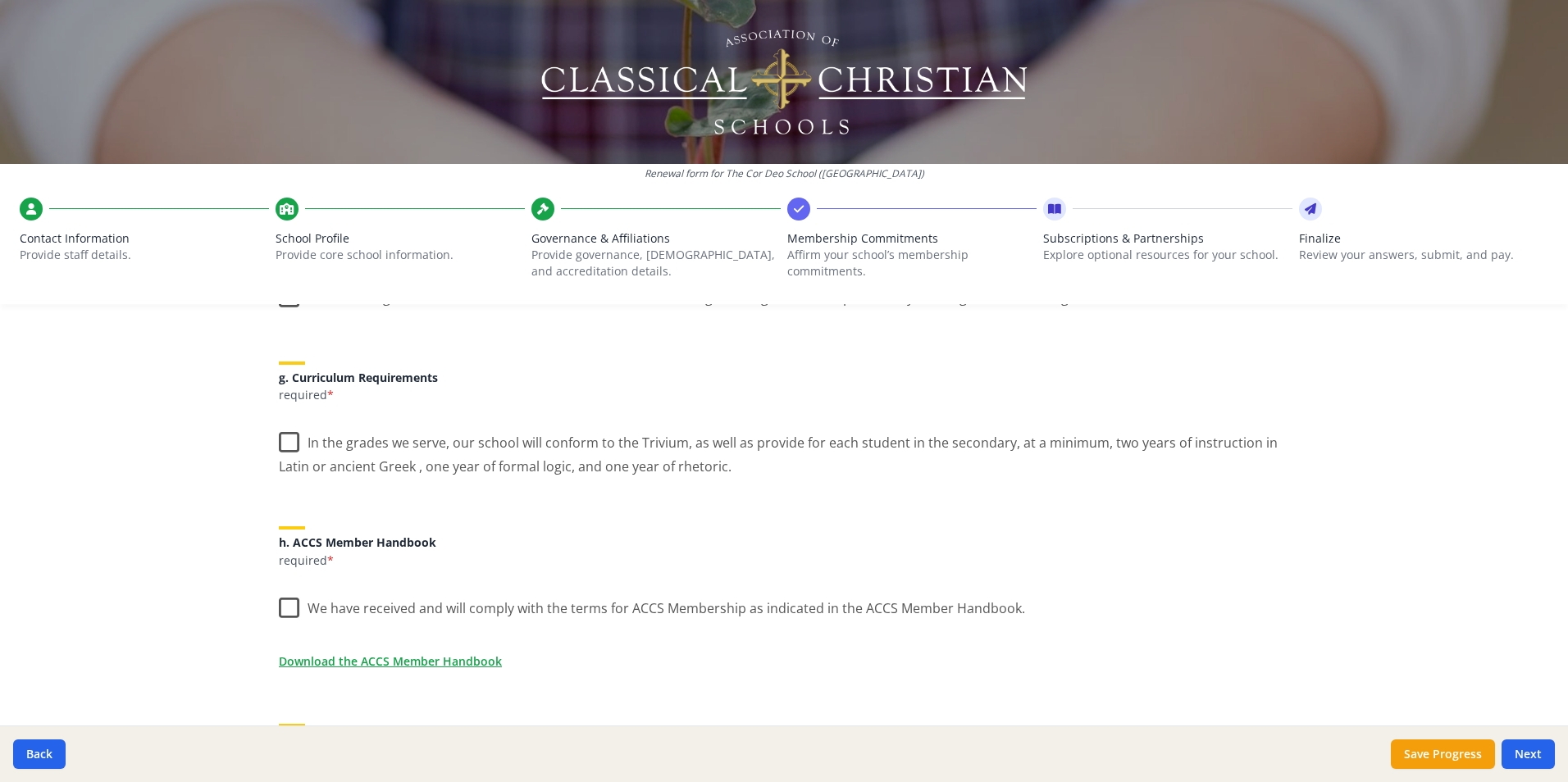
scroll to position [1189, 0]
click at [280, 435] on label "In the grades we serve, our school will conform to the Trivium, as well as prov…" at bounding box center [784, 444] width 1010 height 55
click at [0, 0] on input "In the grades we serve, our school will conform to the Trivium, as well as prov…" at bounding box center [0, 0] width 0 height 0
click at [288, 602] on label "We have received and will comply with the terms for ACCS Membership as indicate…" at bounding box center [651, 600] width 746 height 35
click at [0, 0] on input "We have received and will comply with the terms for ACCS Membership as indicate…" at bounding box center [0, 0] width 0 height 0
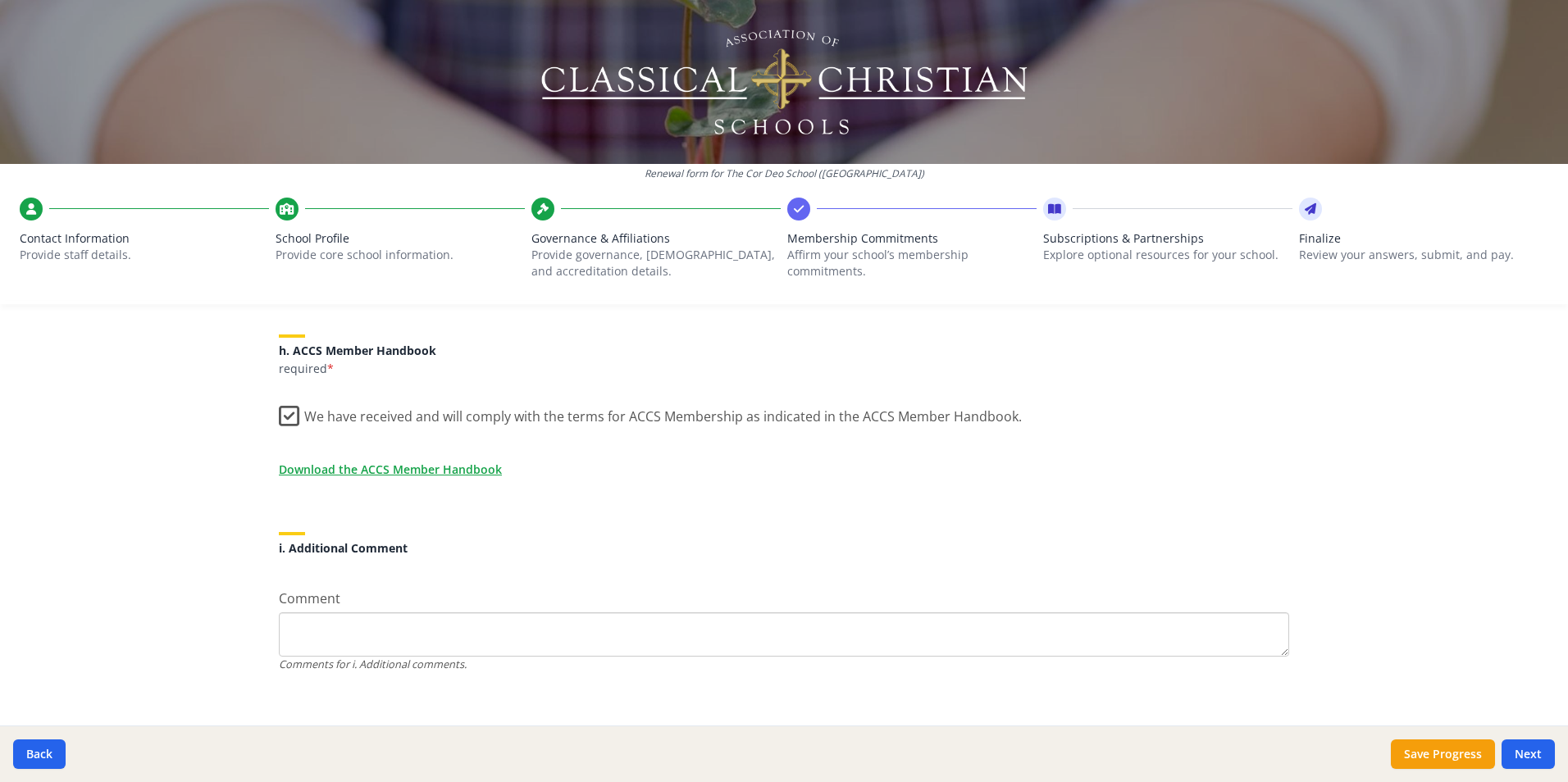
scroll to position [1387, 0]
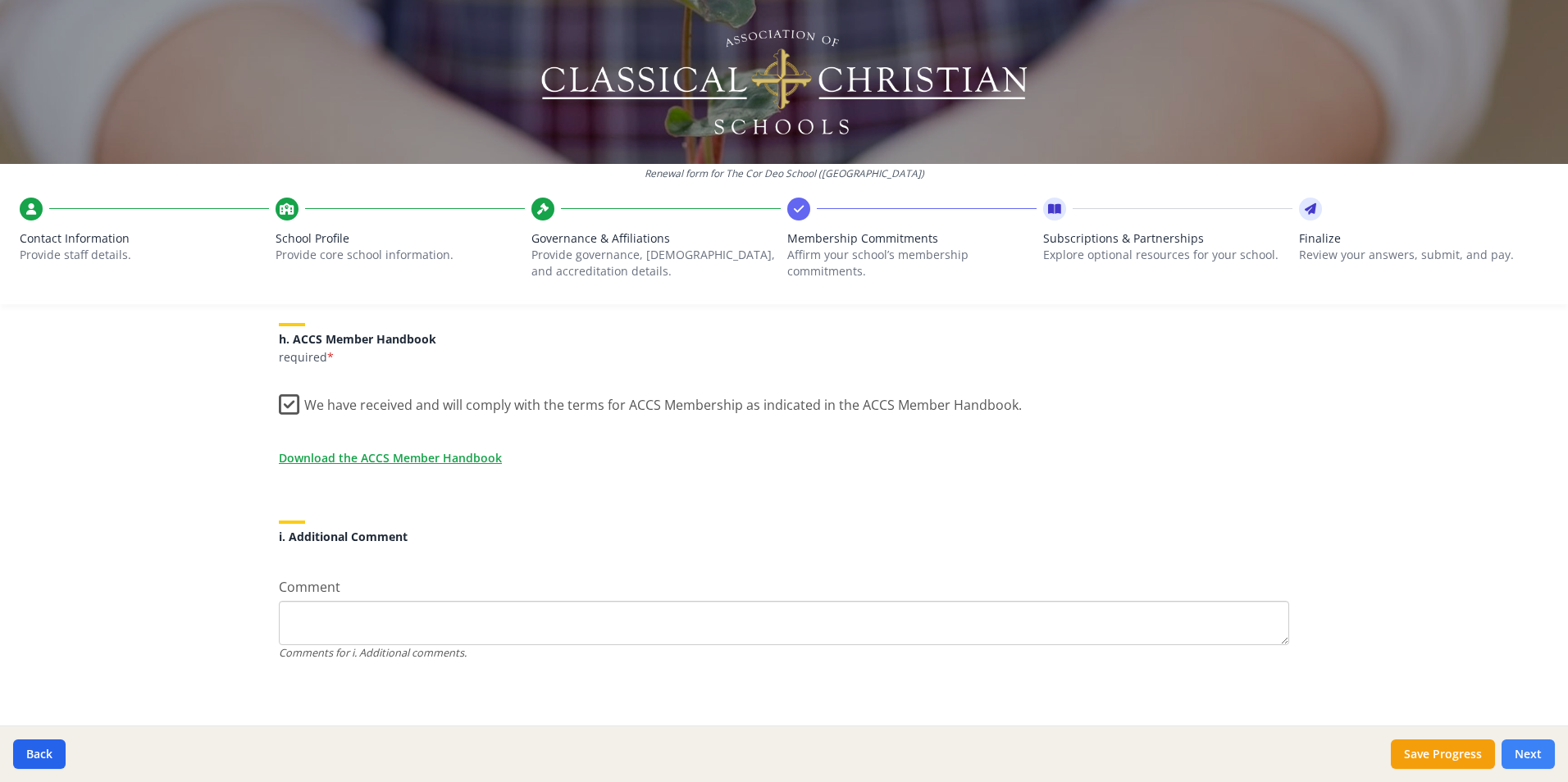
click at [1529, 748] on button "Next" at bounding box center [1528, 754] width 53 height 30
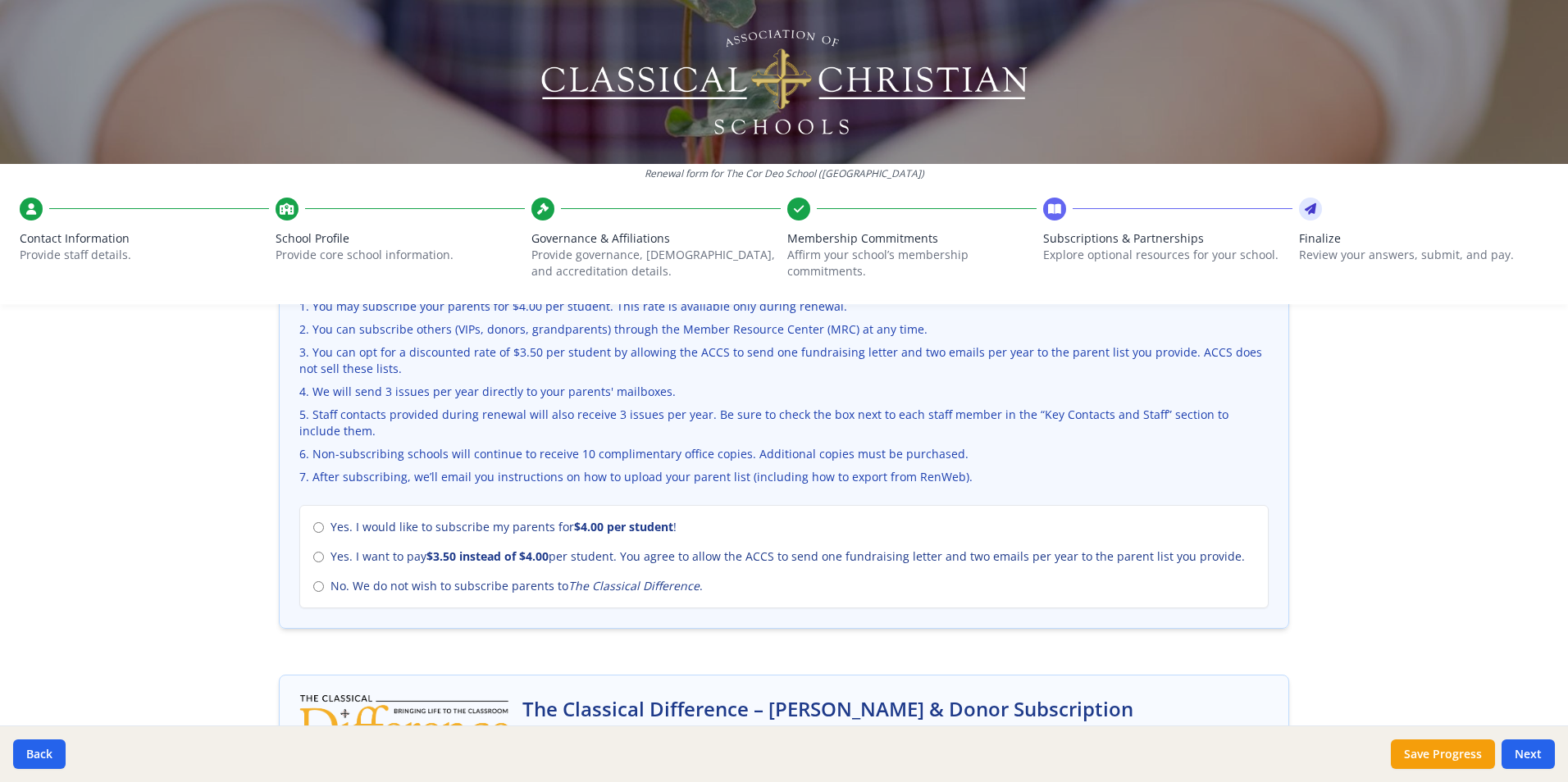
scroll to position [574, 0]
click at [315, 558] on input "Yes. I want to pay $3.50 instead of $4.00 per student. You agree to allow the A…" at bounding box center [318, 555] width 11 height 11
radio input "true"
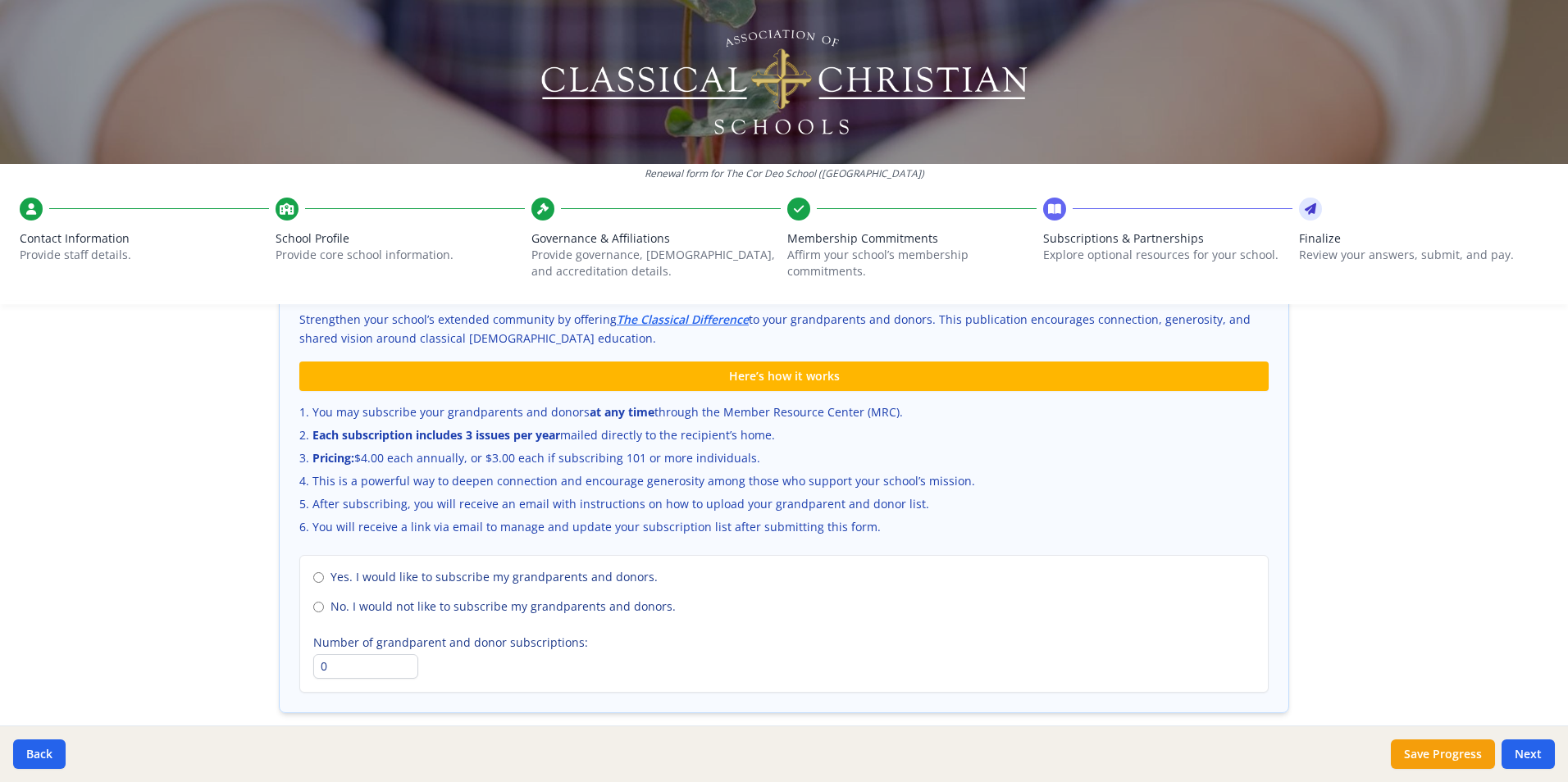
scroll to position [1019, 0]
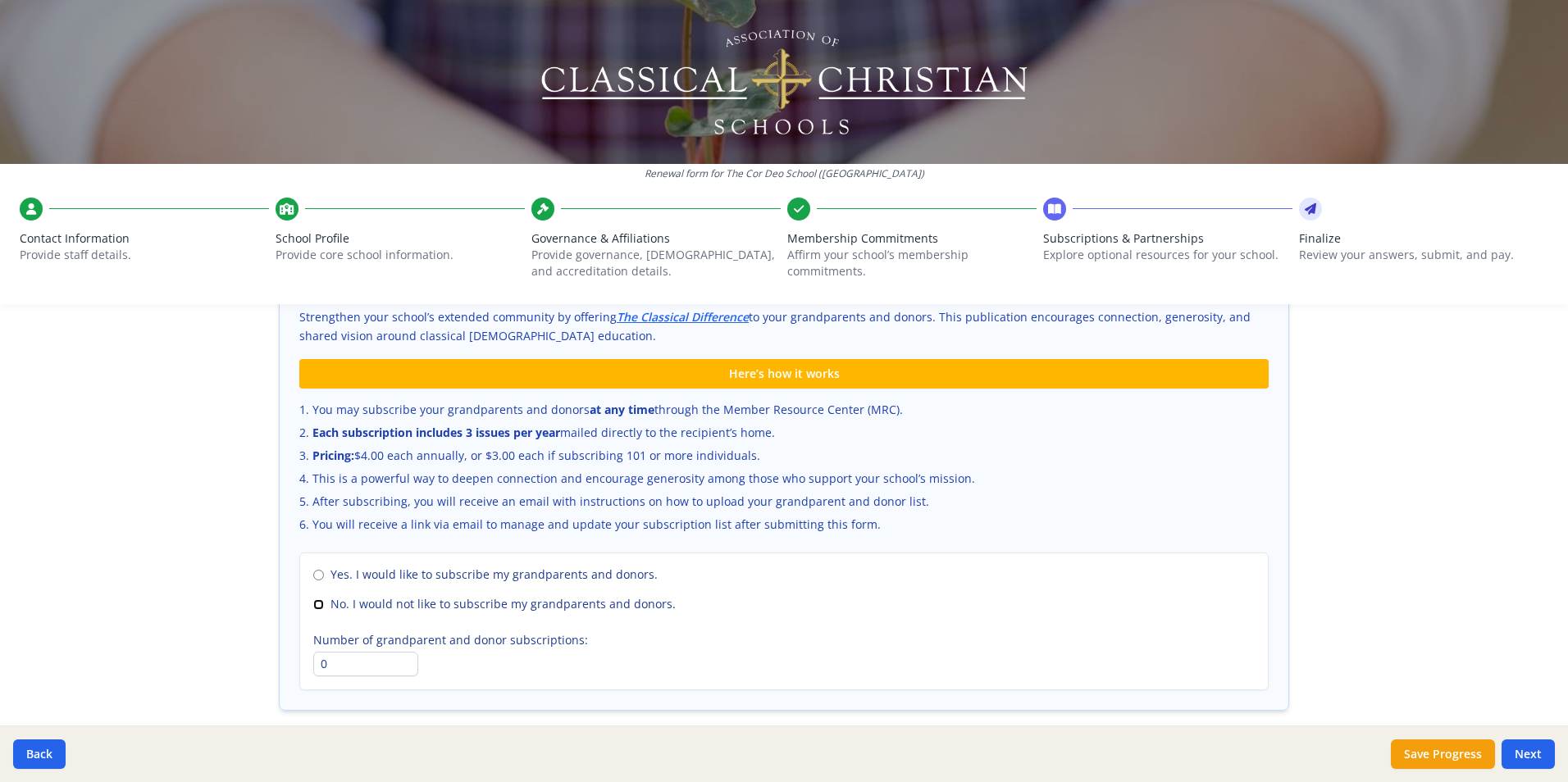
click at [314, 607] on input "No. I would not like to subscribe my grandparents and donors." at bounding box center [318, 605] width 11 height 11
radio input "true"
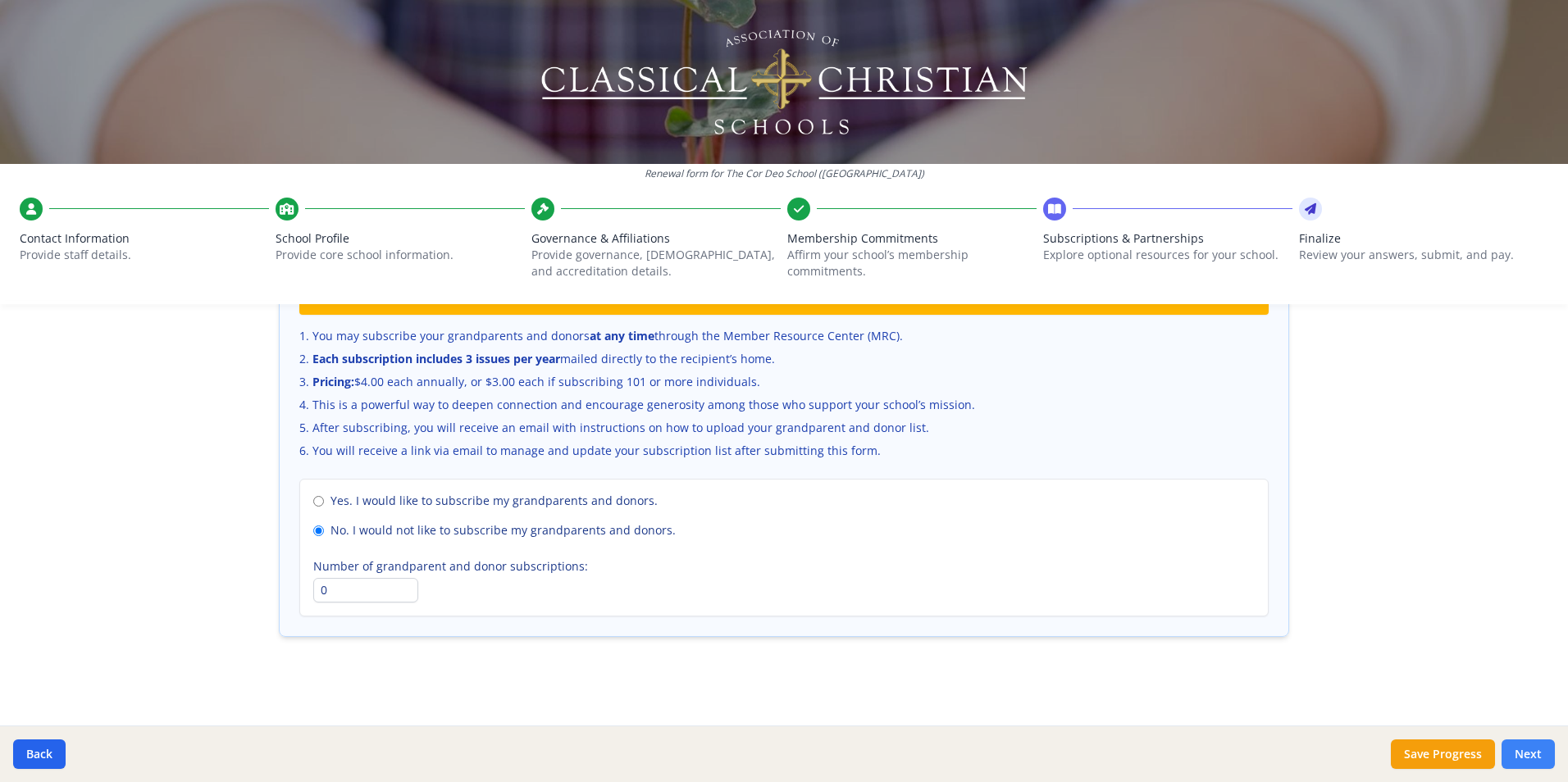
click at [1528, 748] on button "Next" at bounding box center [1528, 754] width 53 height 30
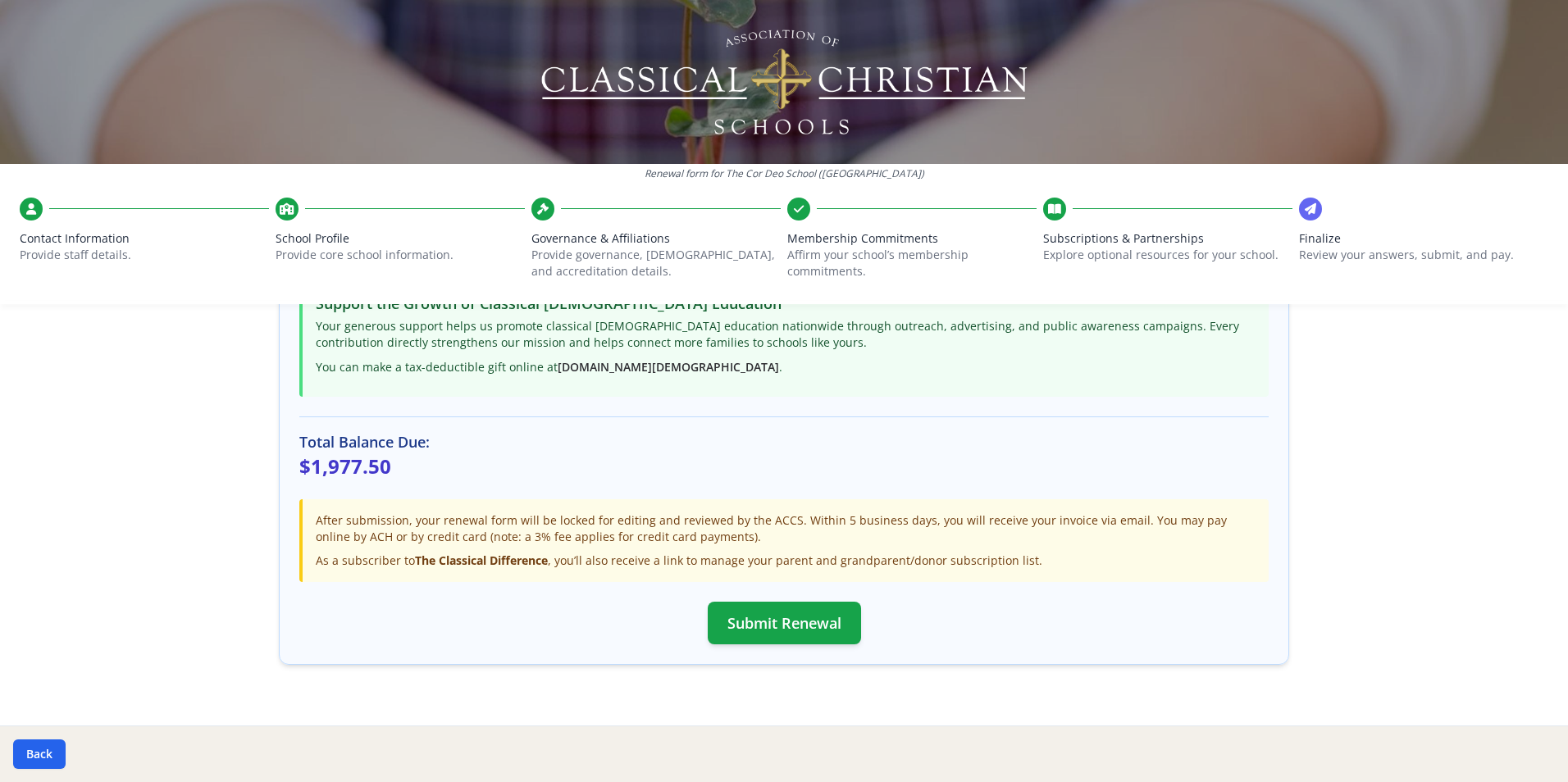
scroll to position [412, 0]
click at [813, 619] on button "Submit Renewal" at bounding box center [784, 623] width 154 height 43
